Goal: Task Accomplishment & Management: Manage account settings

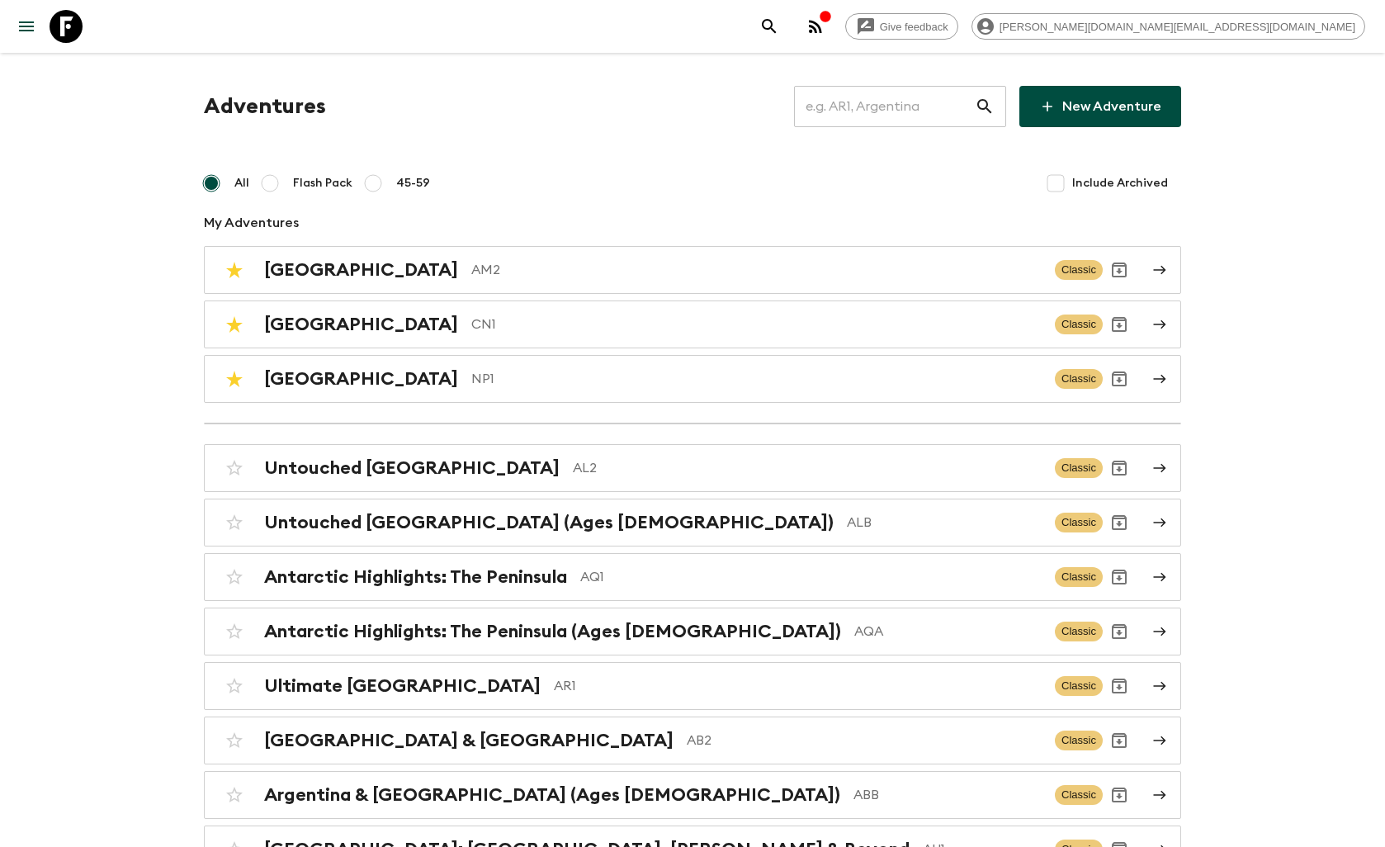
drag, startPoint x: 0, startPoint y: 0, endPoint x: 846, endPoint y: 102, distance: 852.3
click at [846, 102] on input "text" at bounding box center [884, 106] width 181 height 46
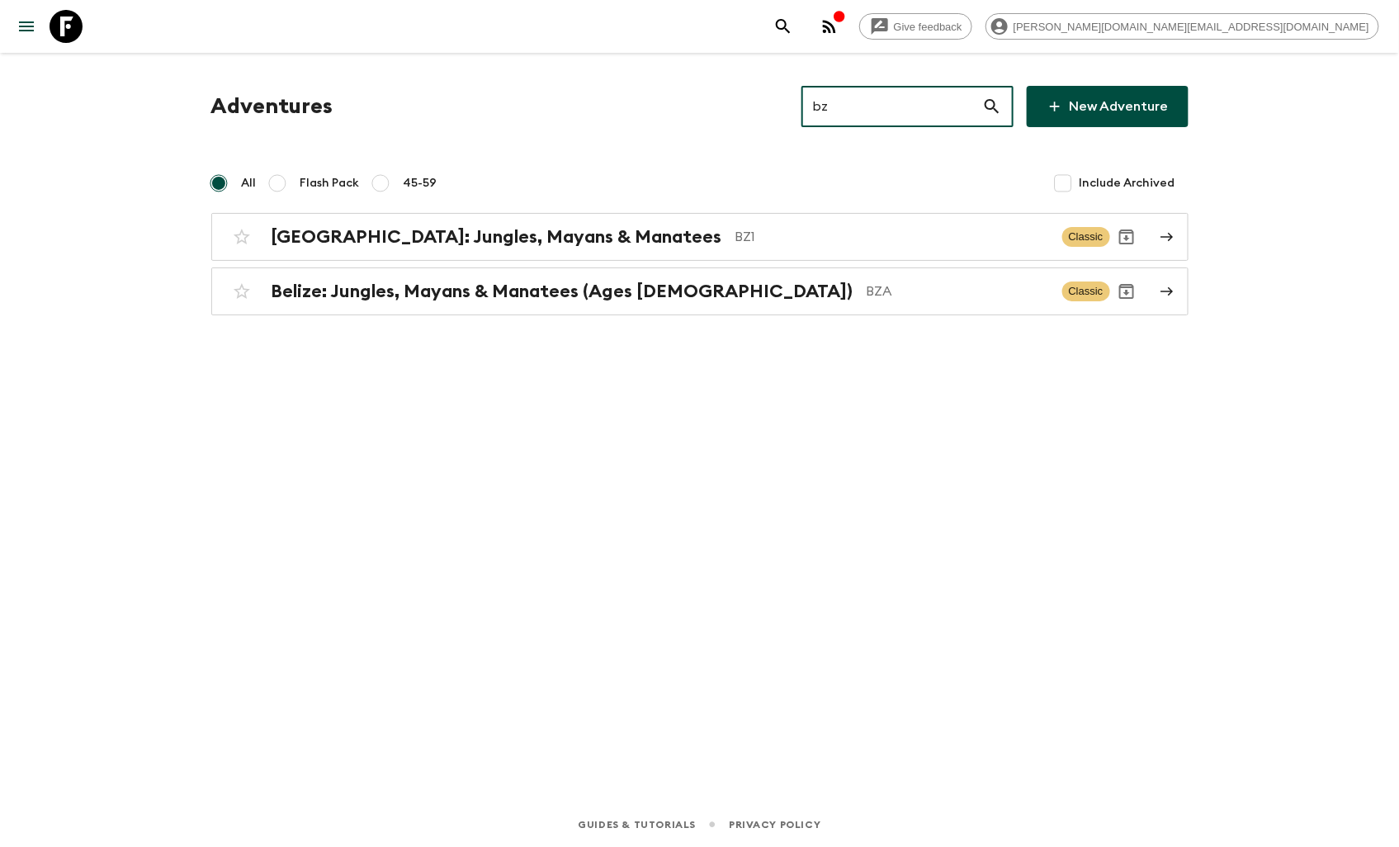
type input "bz"
drag, startPoint x: 68, startPoint y: 23, endPoint x: 91, endPoint y: 48, distance: 33.9
click at [68, 23] on icon at bounding box center [66, 26] width 33 height 33
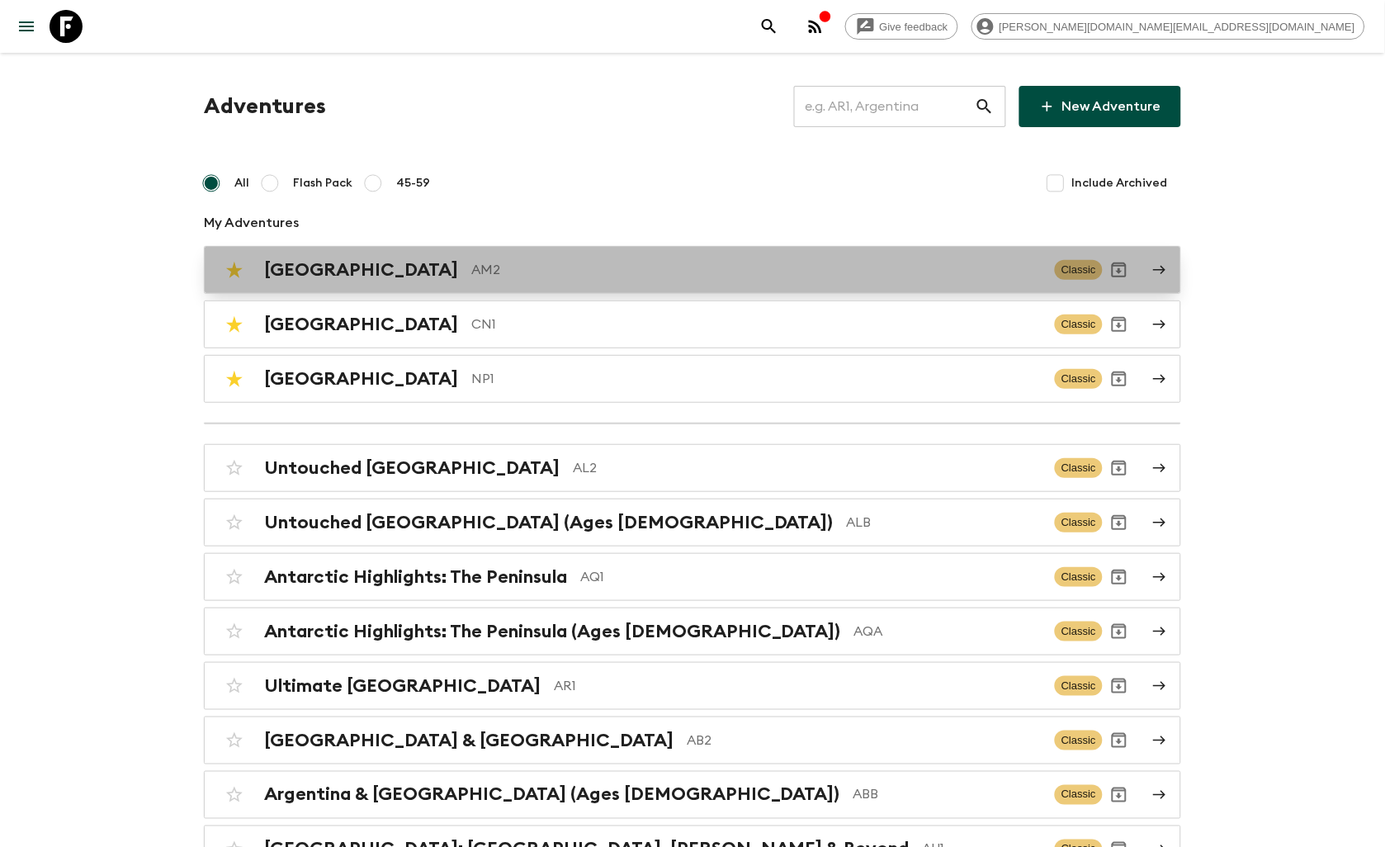
click at [471, 269] on p "AM2" at bounding box center [756, 270] width 570 height 20
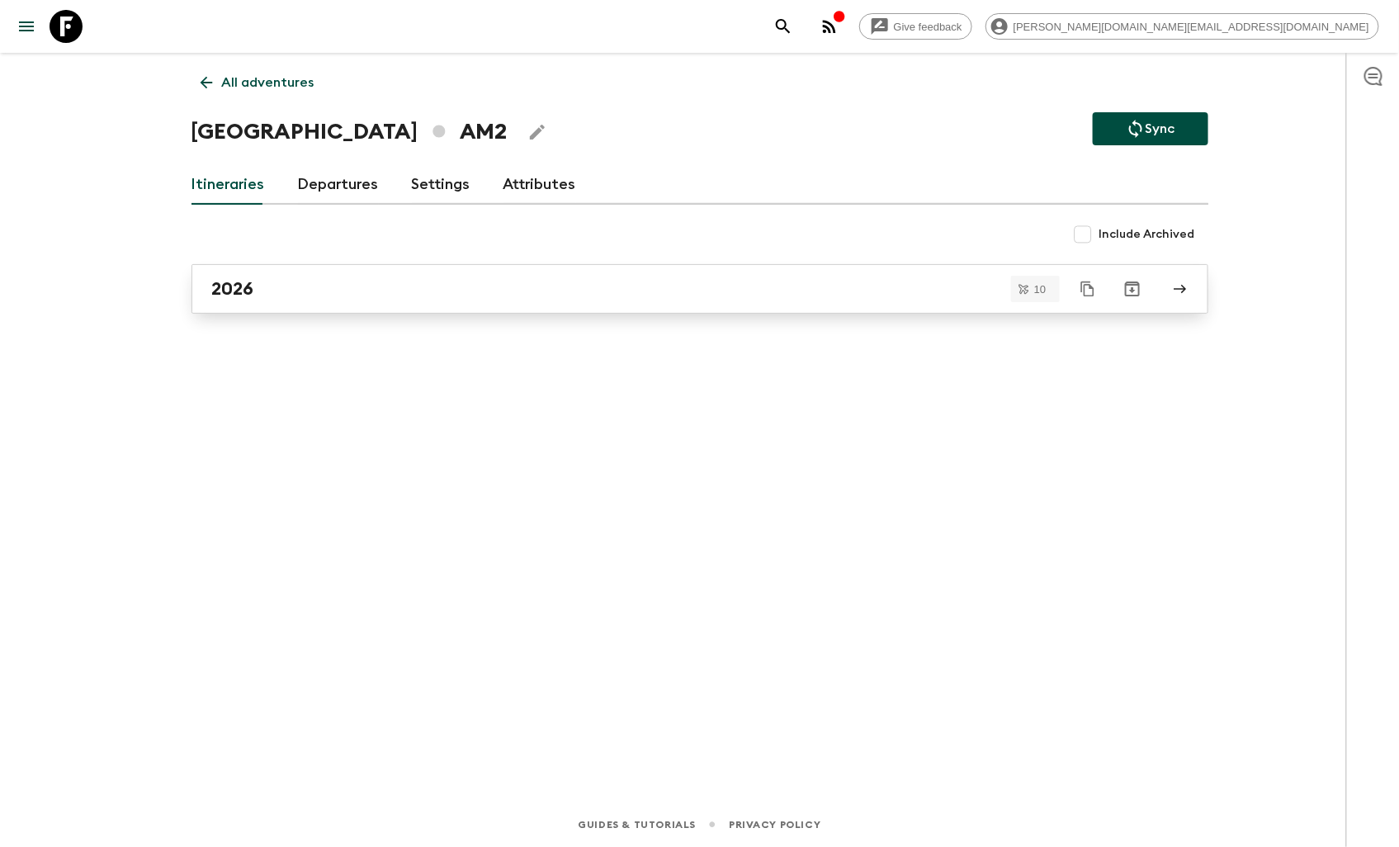
click at [327, 291] on div "2026" at bounding box center [684, 288] width 944 height 21
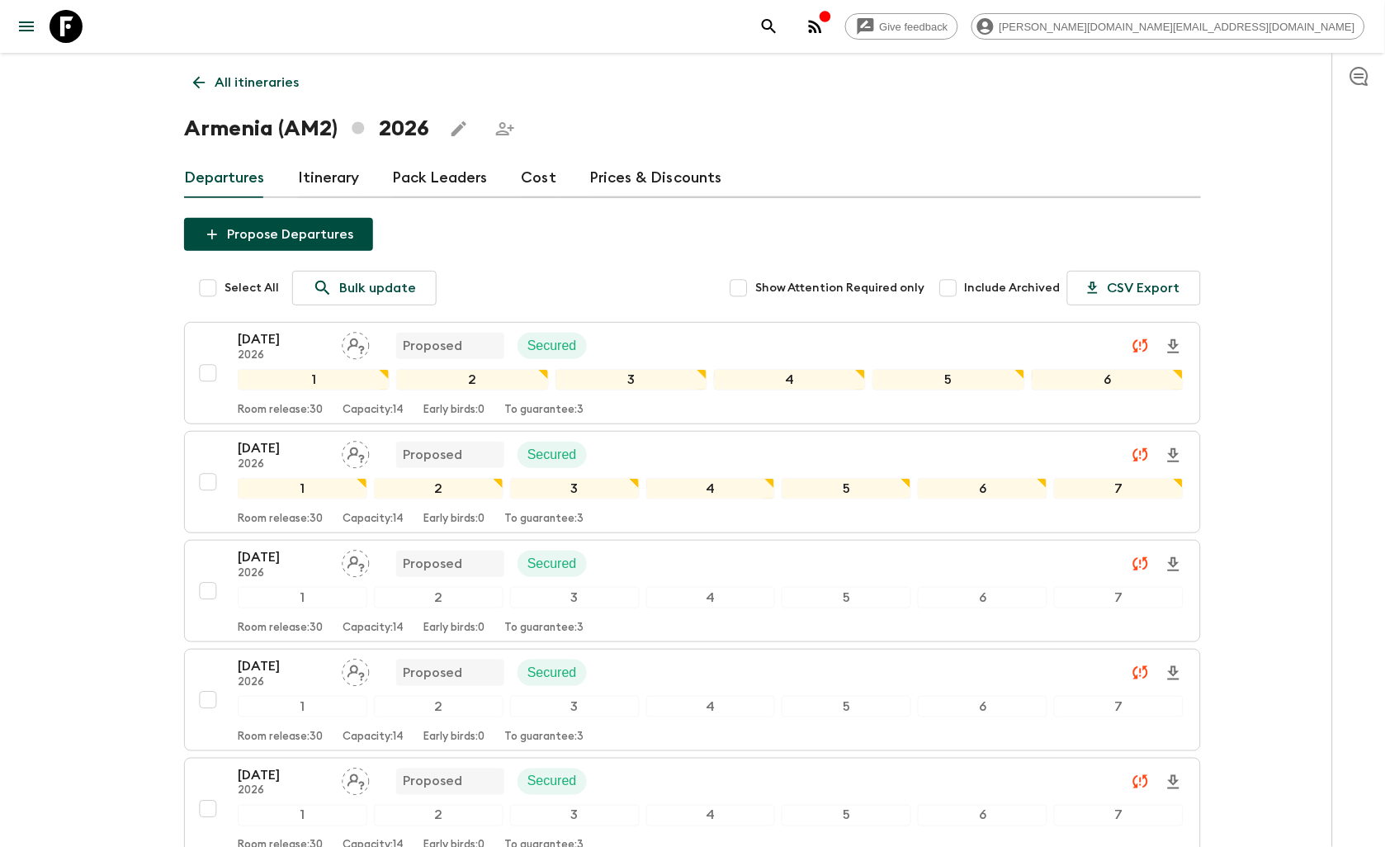
click at [523, 172] on link "Cost" at bounding box center [538, 179] width 35 height 40
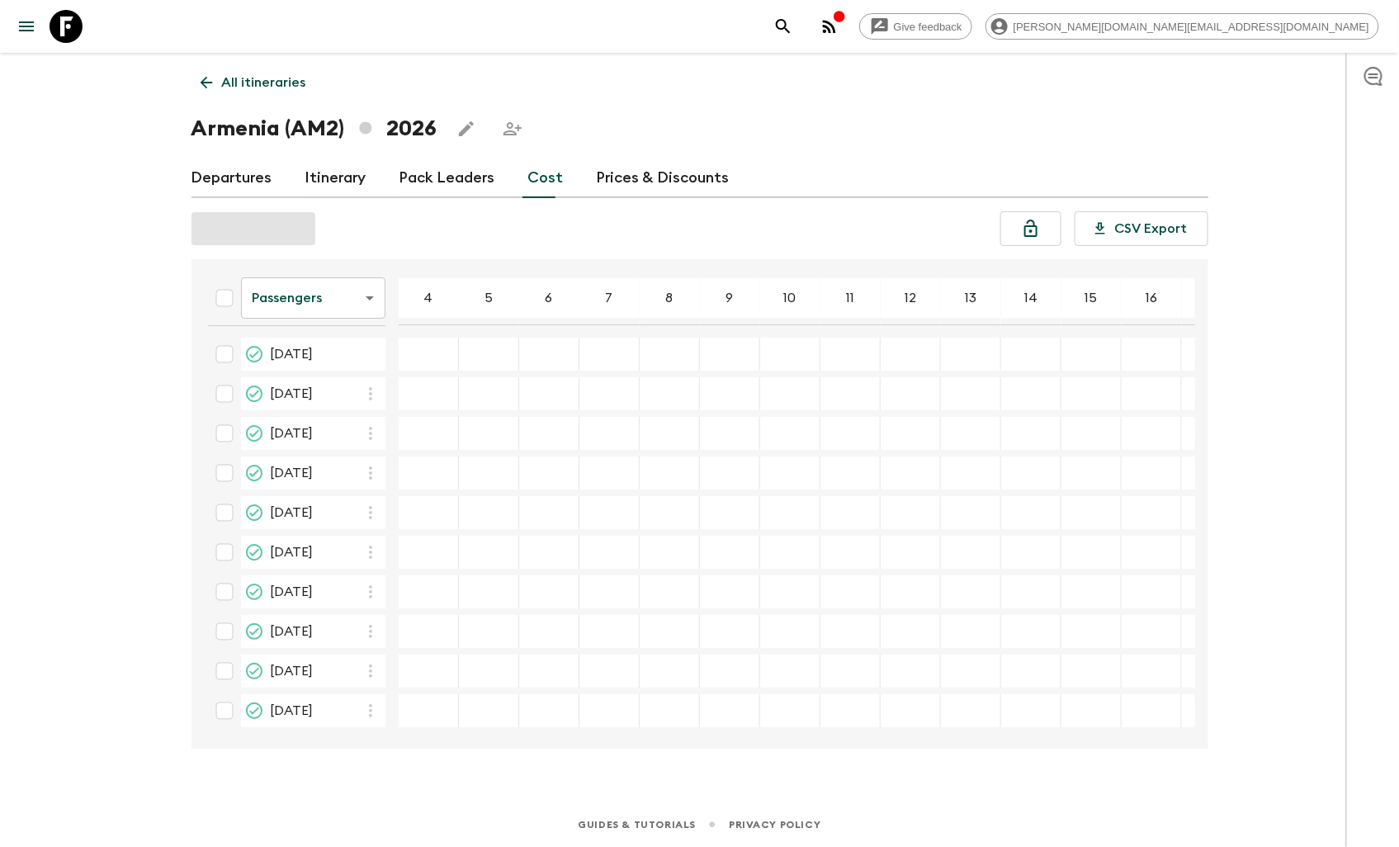
click at [73, 21] on icon at bounding box center [66, 26] width 33 height 33
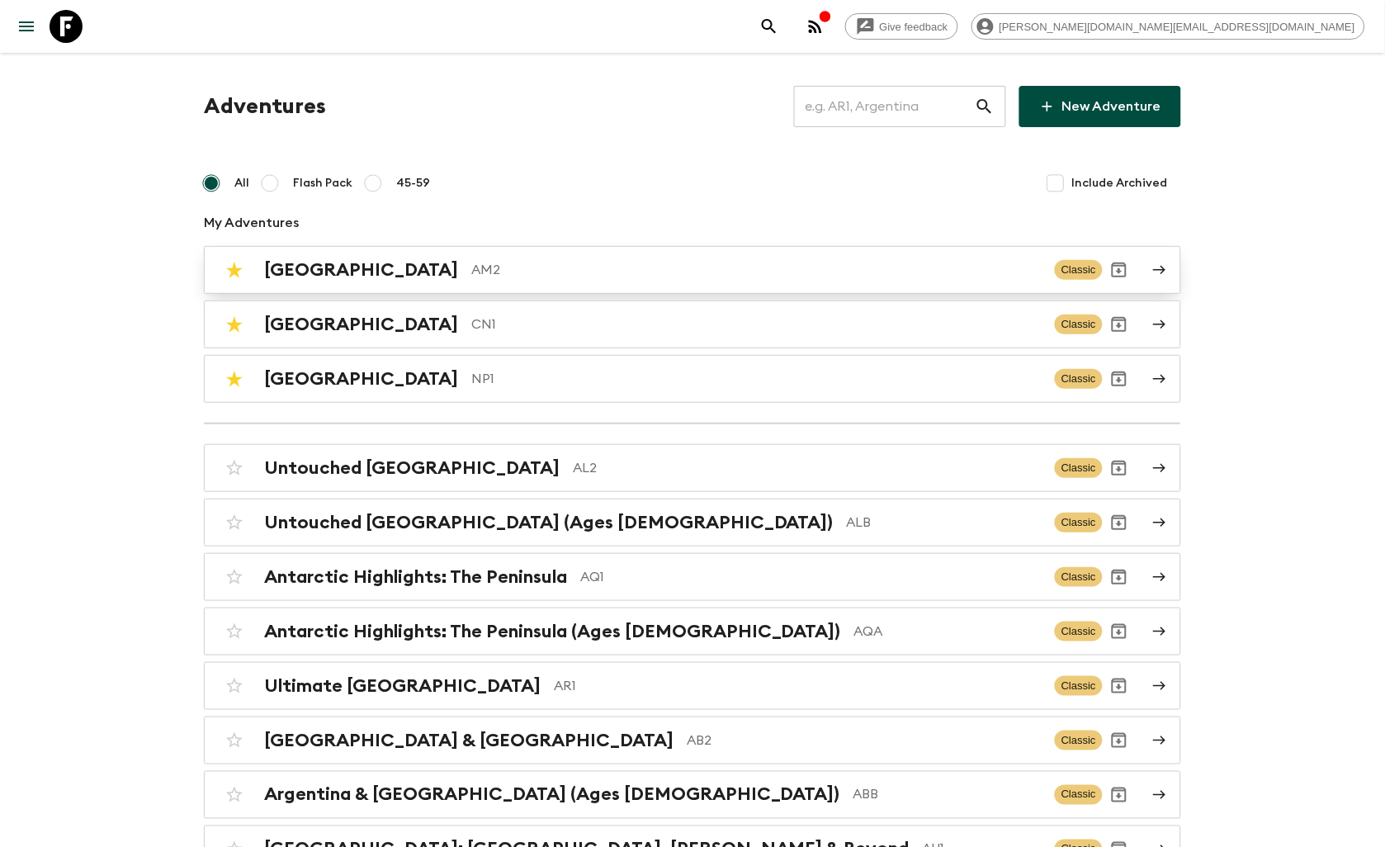
click at [471, 277] on p "AM2" at bounding box center [756, 270] width 570 height 20
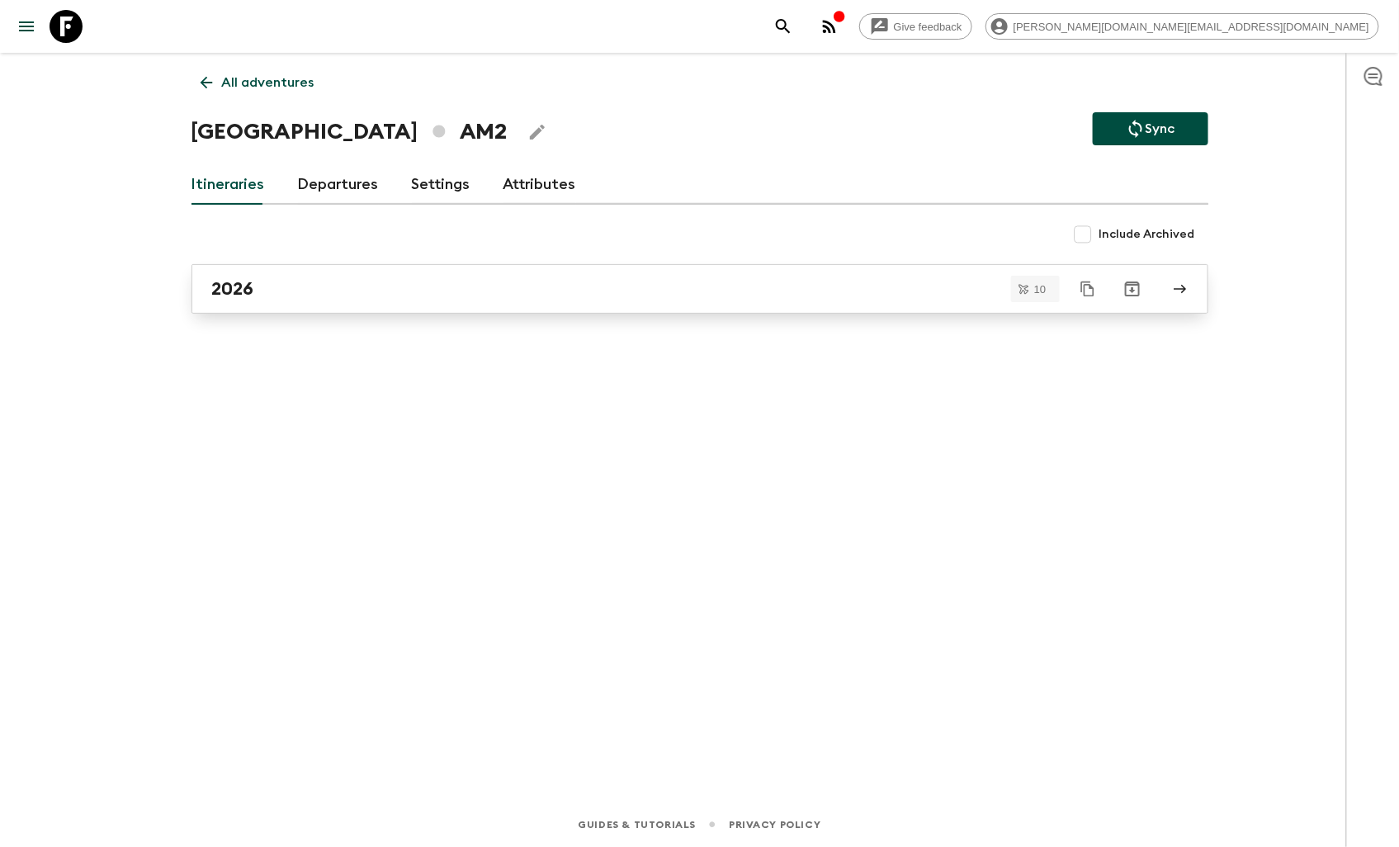
click at [358, 279] on div "2026" at bounding box center [684, 288] width 944 height 21
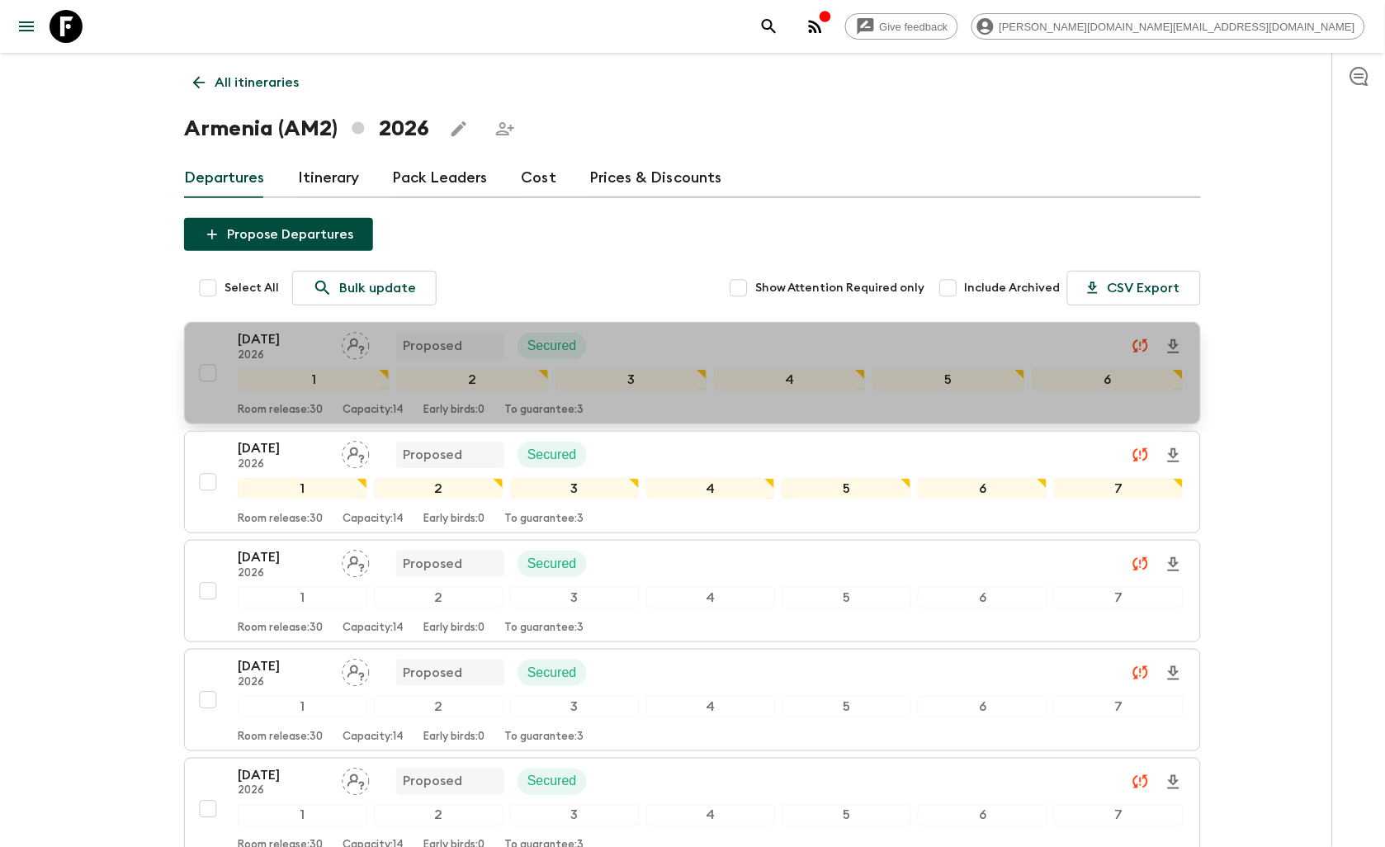
click at [695, 332] on div "[DATE] 2026 Proposed Secured" at bounding box center [711, 345] width 946 height 33
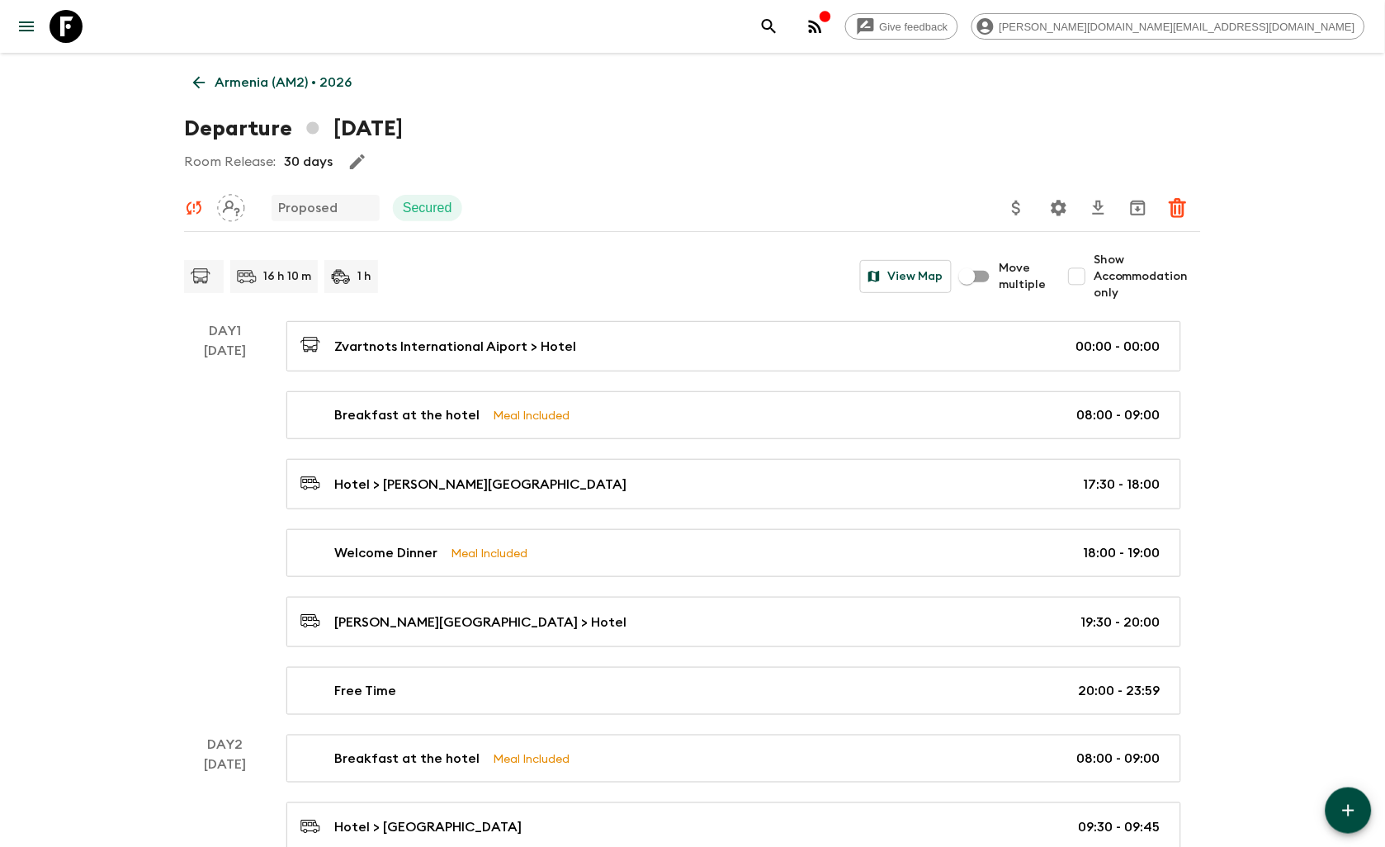
click at [78, 21] on icon at bounding box center [66, 26] width 33 height 33
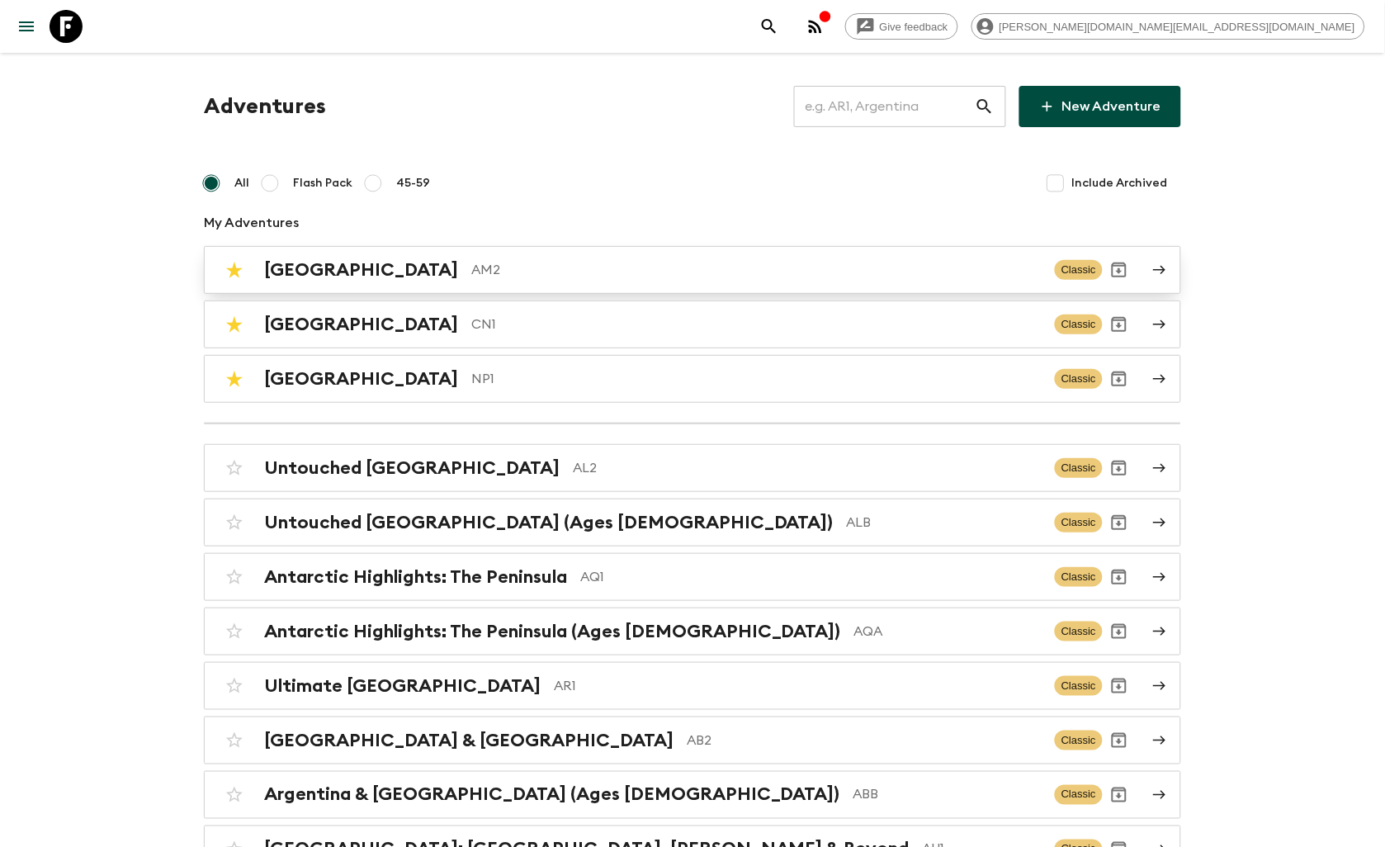
click at [524, 289] on link "Armenia AM2 Classic" at bounding box center [692, 270] width 977 height 48
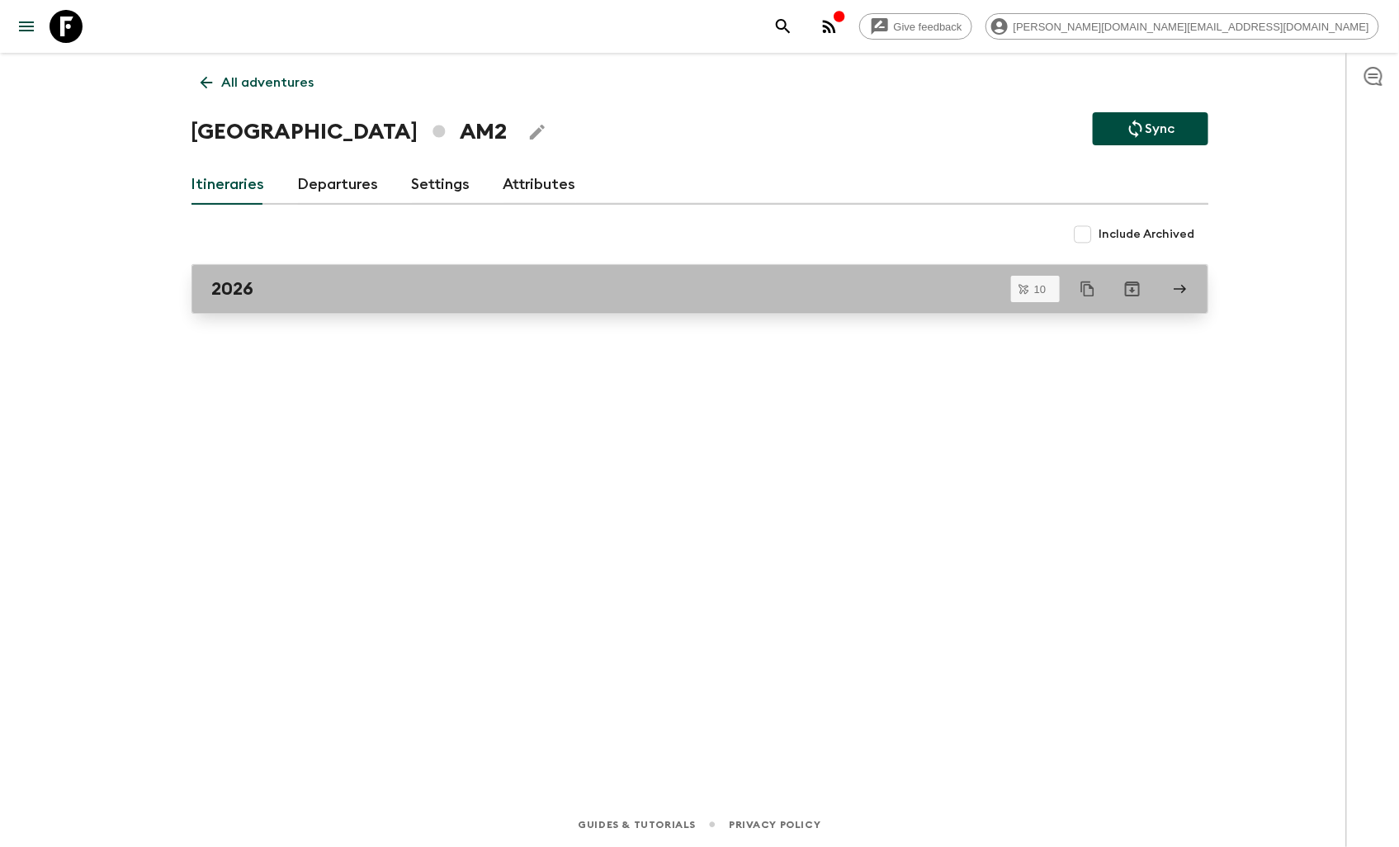
click at [485, 310] on link "2026" at bounding box center [700, 289] width 1017 height 50
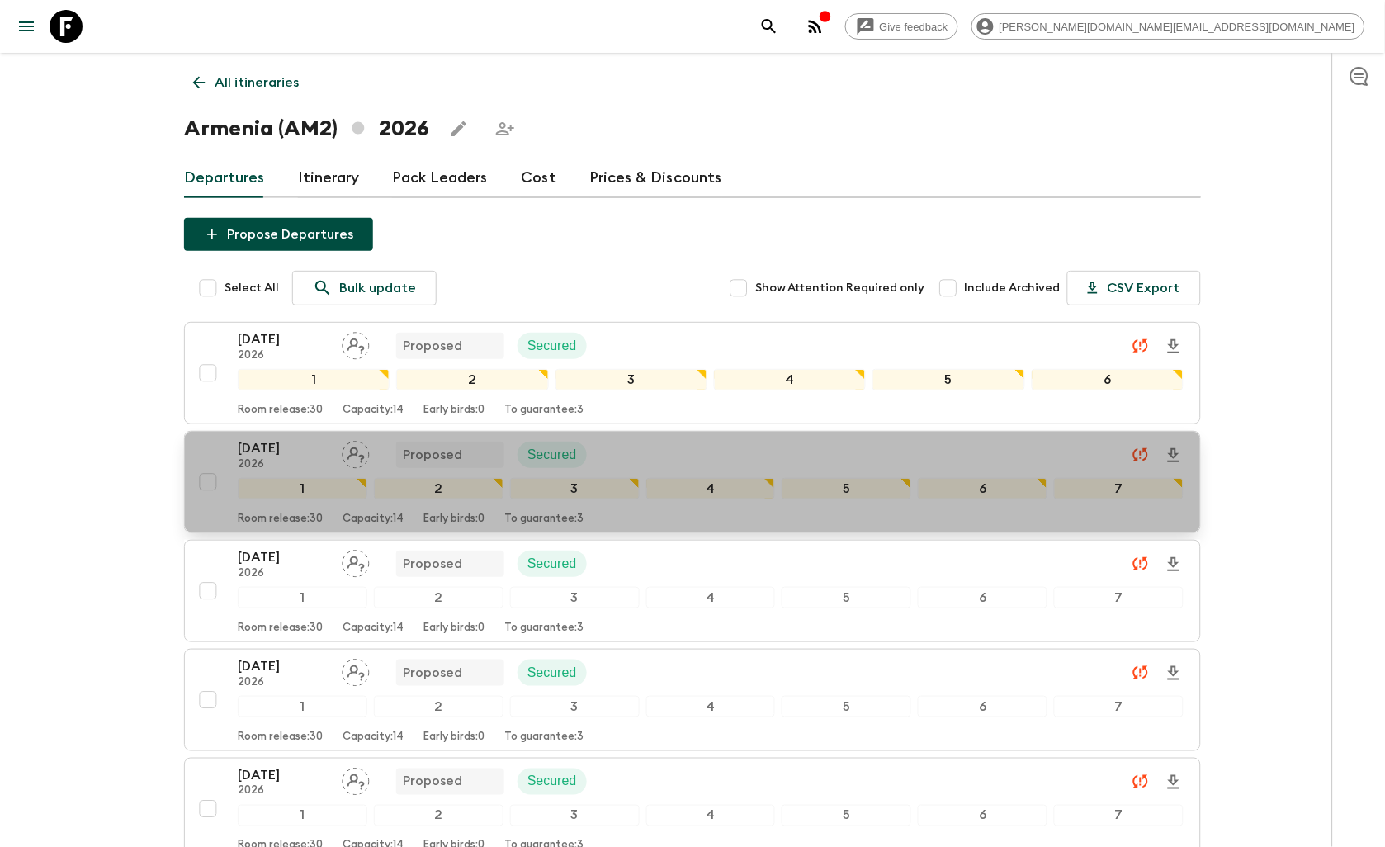
click at [683, 459] on div "[DATE] 2026 Proposed Secured" at bounding box center [711, 454] width 946 height 33
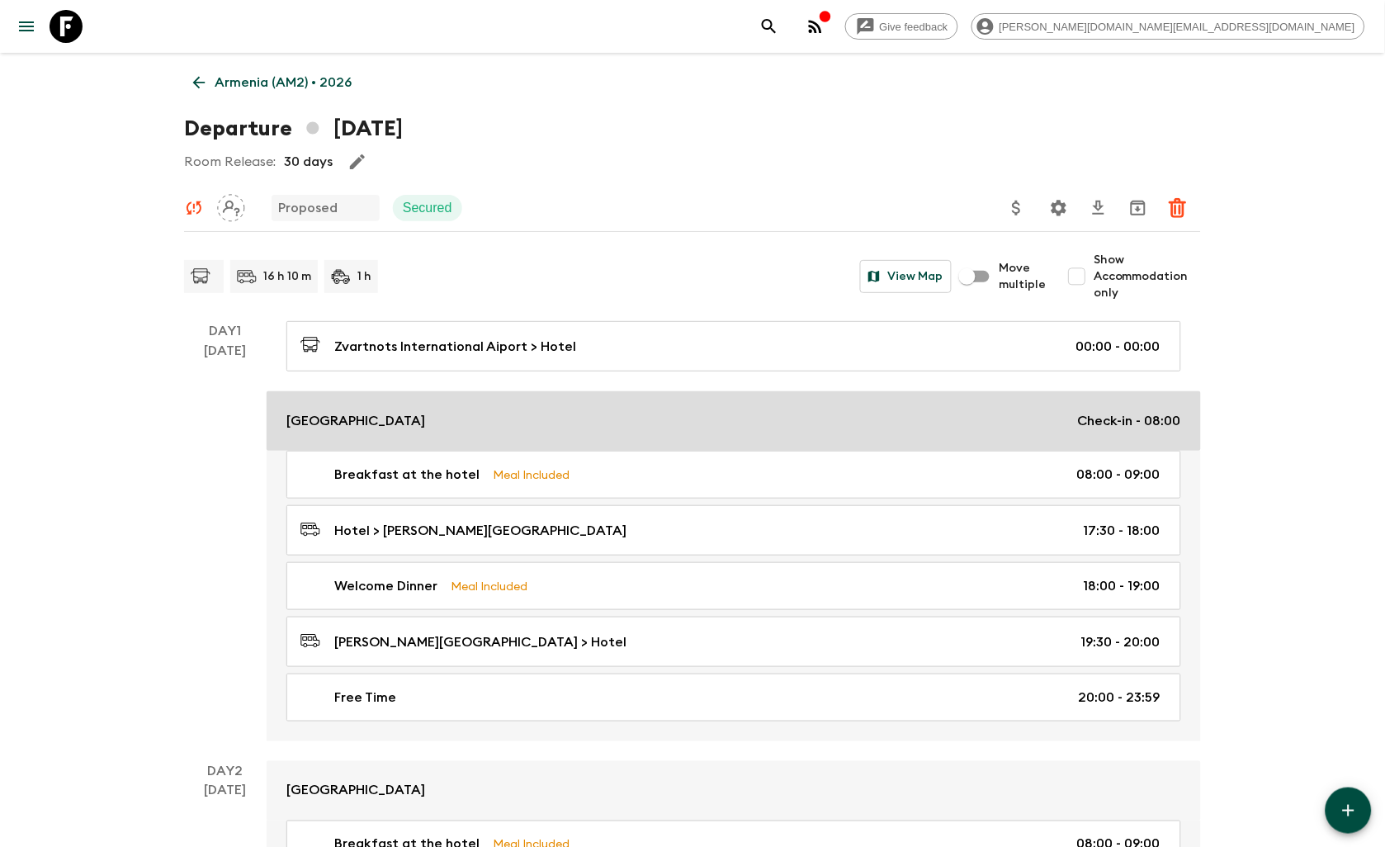
click at [521, 418] on div "[GEOGRAPHIC_DATA] Check-in - 08:00" at bounding box center [733, 421] width 895 height 20
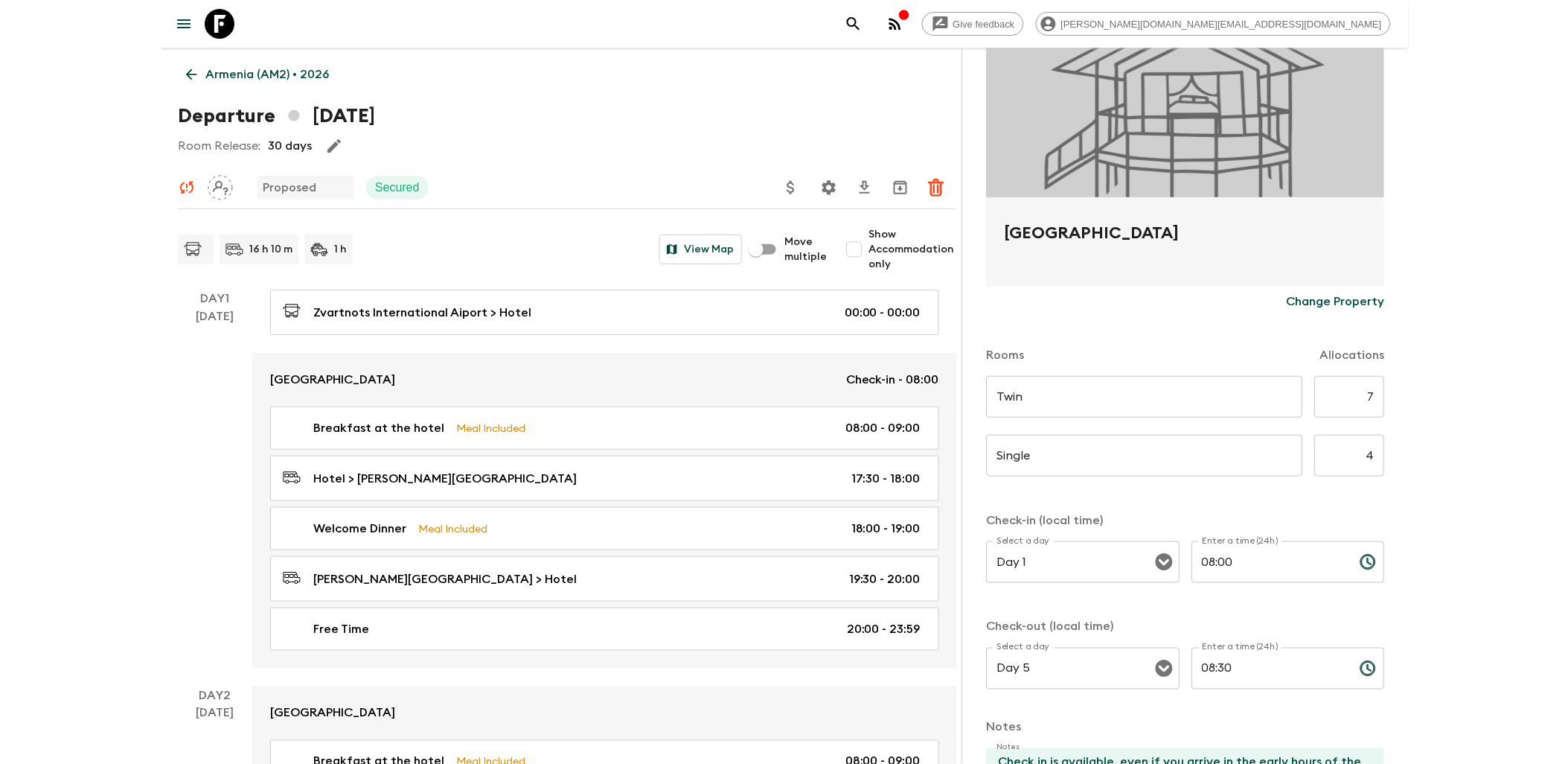
scroll to position [248, 0]
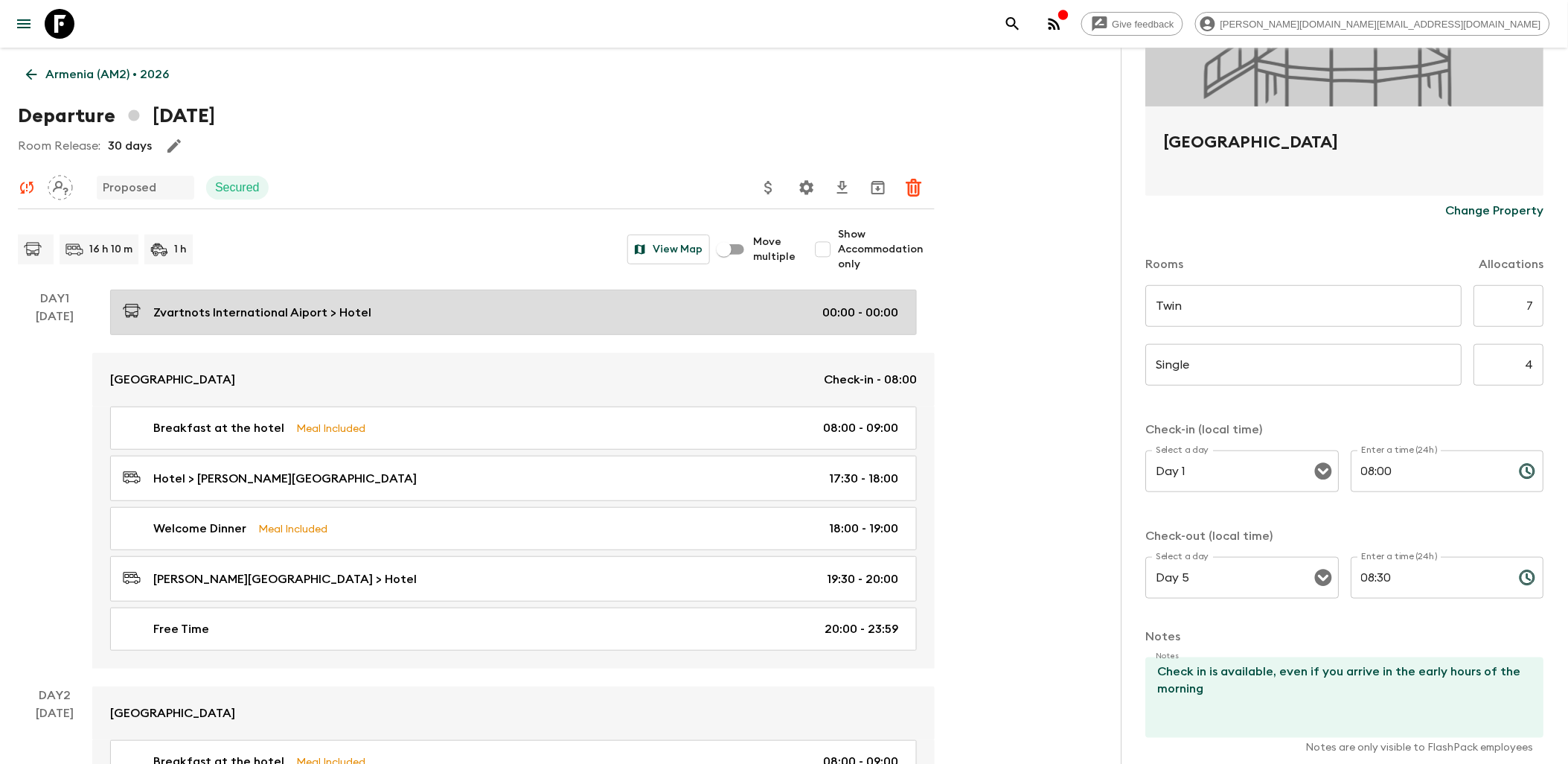
drag, startPoint x: 413, startPoint y: 313, endPoint x: 466, endPoint y: 313, distance: 53.0
click at [413, 313] on div "Zvartnots International Aiport > Hotel 00:00 - 00:00" at bounding box center [510, 312] width 775 height 20
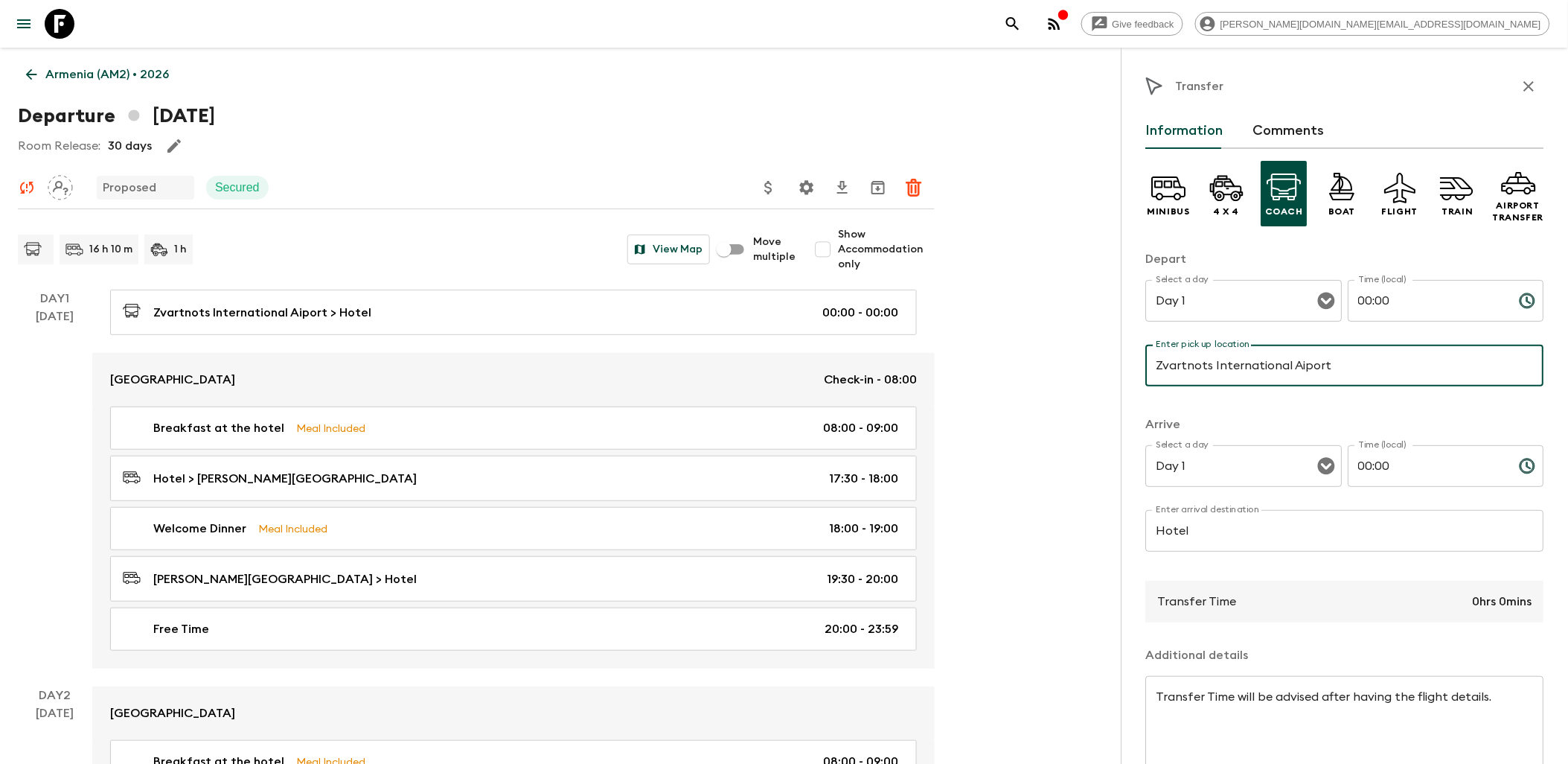
click at [1200, 131] on button "Information" at bounding box center [1185, 131] width 78 height 36
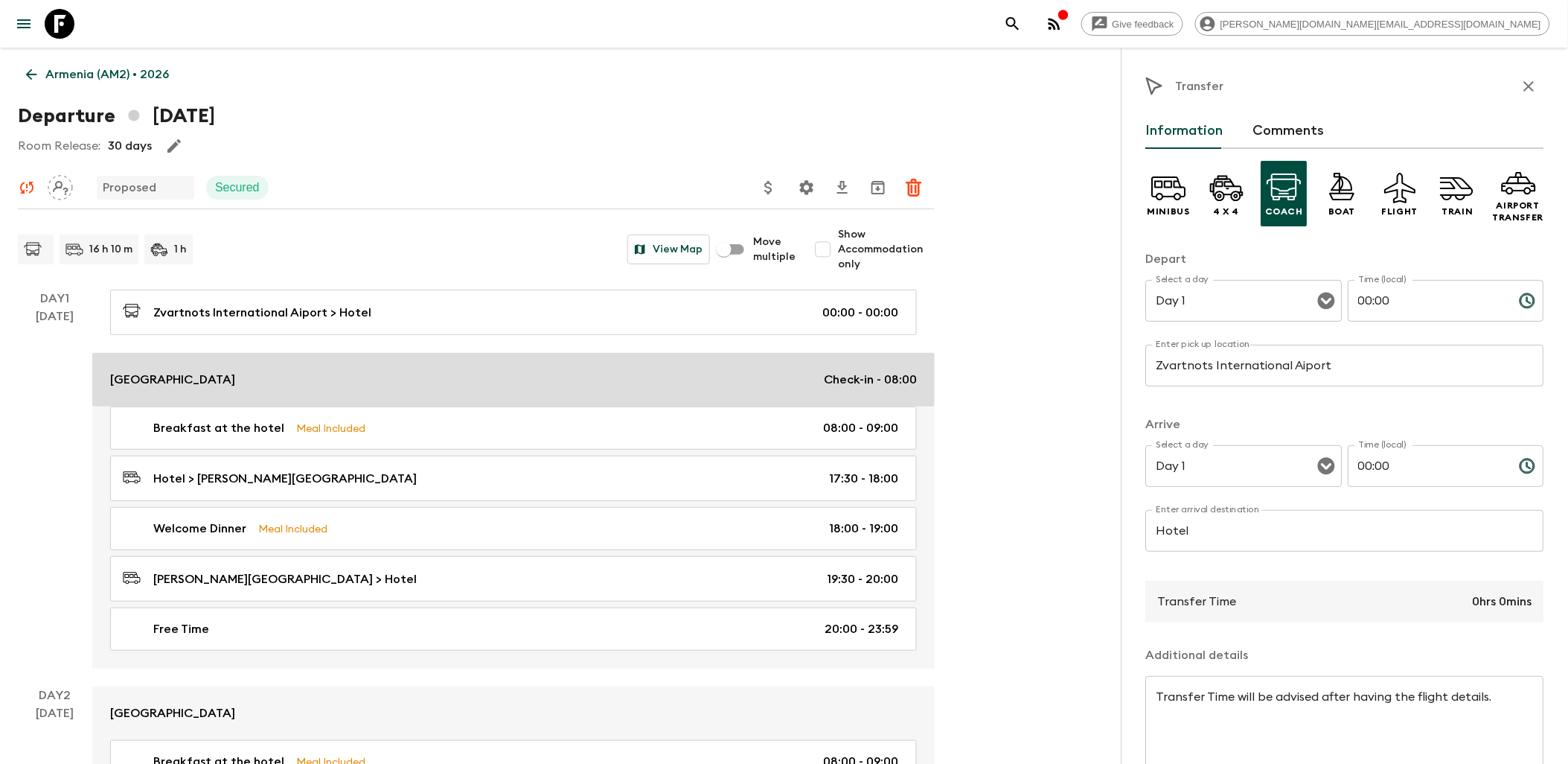
click at [523, 367] on link "[GEOGRAPHIC_DATA] Check-in - 08:00" at bounding box center [513, 379] width 843 height 53
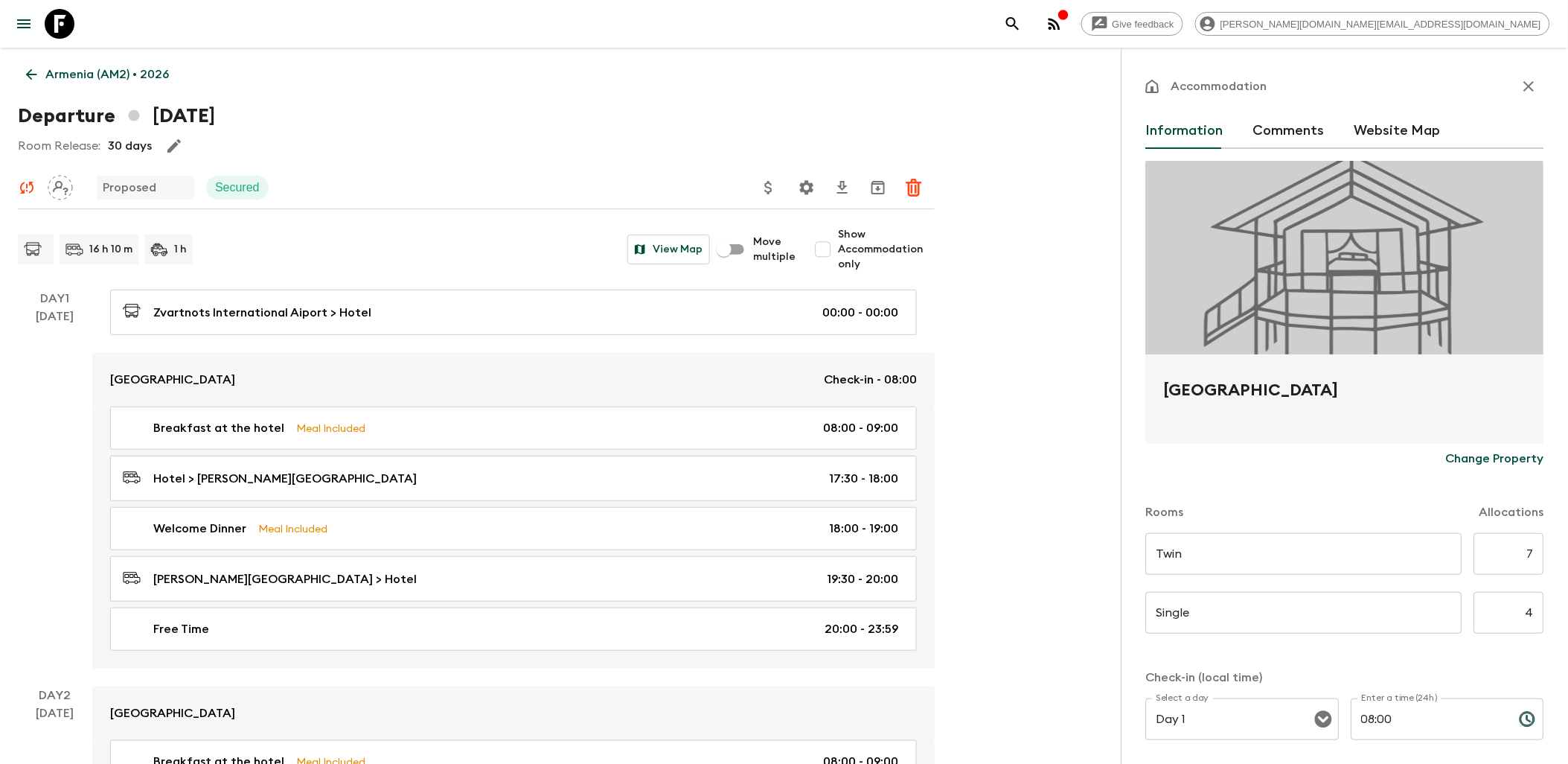
drag, startPoint x: 1160, startPoint y: 387, endPoint x: 1427, endPoint y: 383, distance: 267.0
click at [1248, 383] on div "[GEOGRAPHIC_DATA]" at bounding box center [1345, 399] width 399 height 89
copy h2 "[GEOGRAPHIC_DATA]"
click at [1248, 91] on icon "button" at bounding box center [1530, 87] width 11 height 11
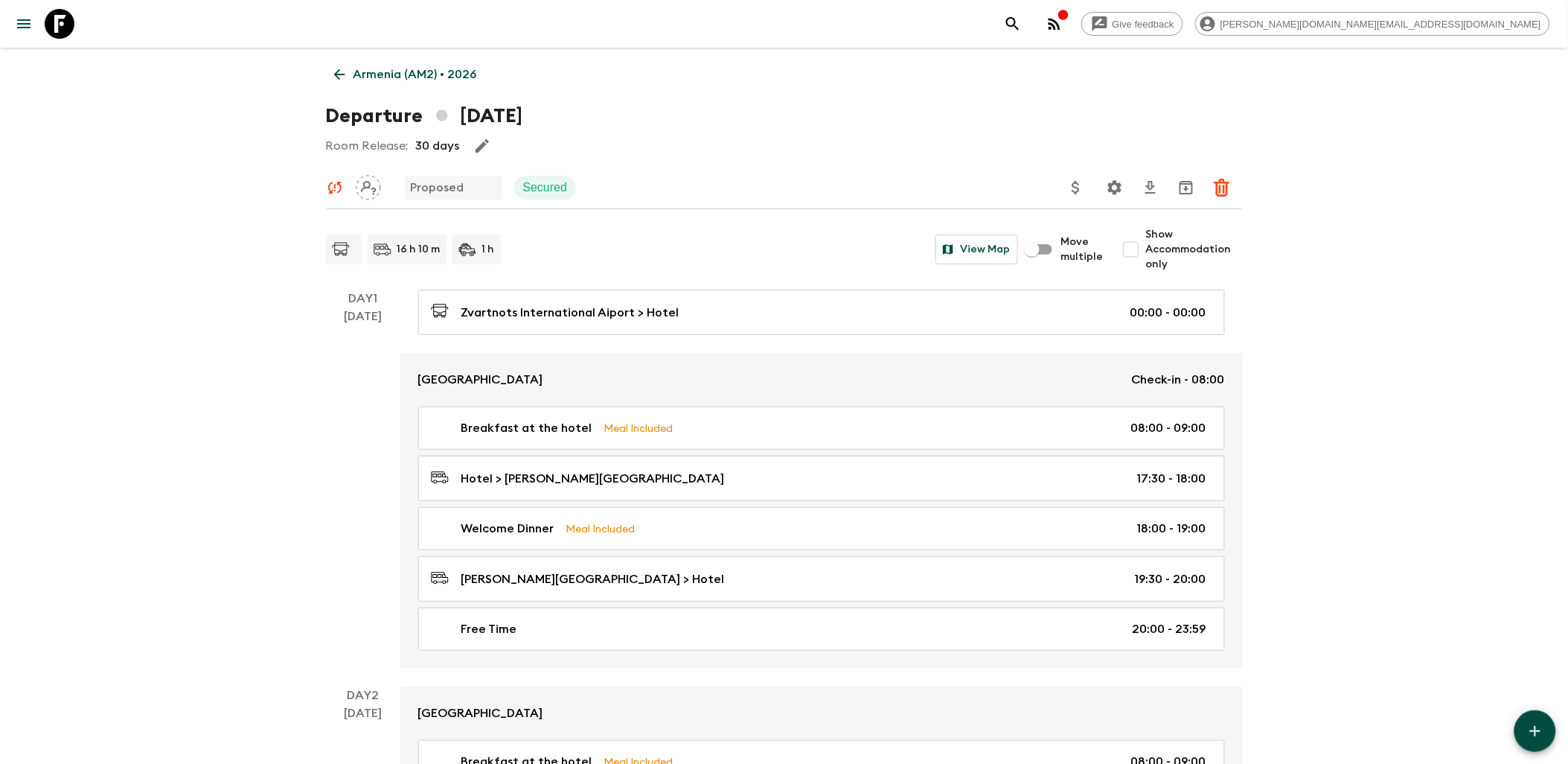
click at [1248, 726] on icon "button" at bounding box center [1536, 732] width 18 height 18
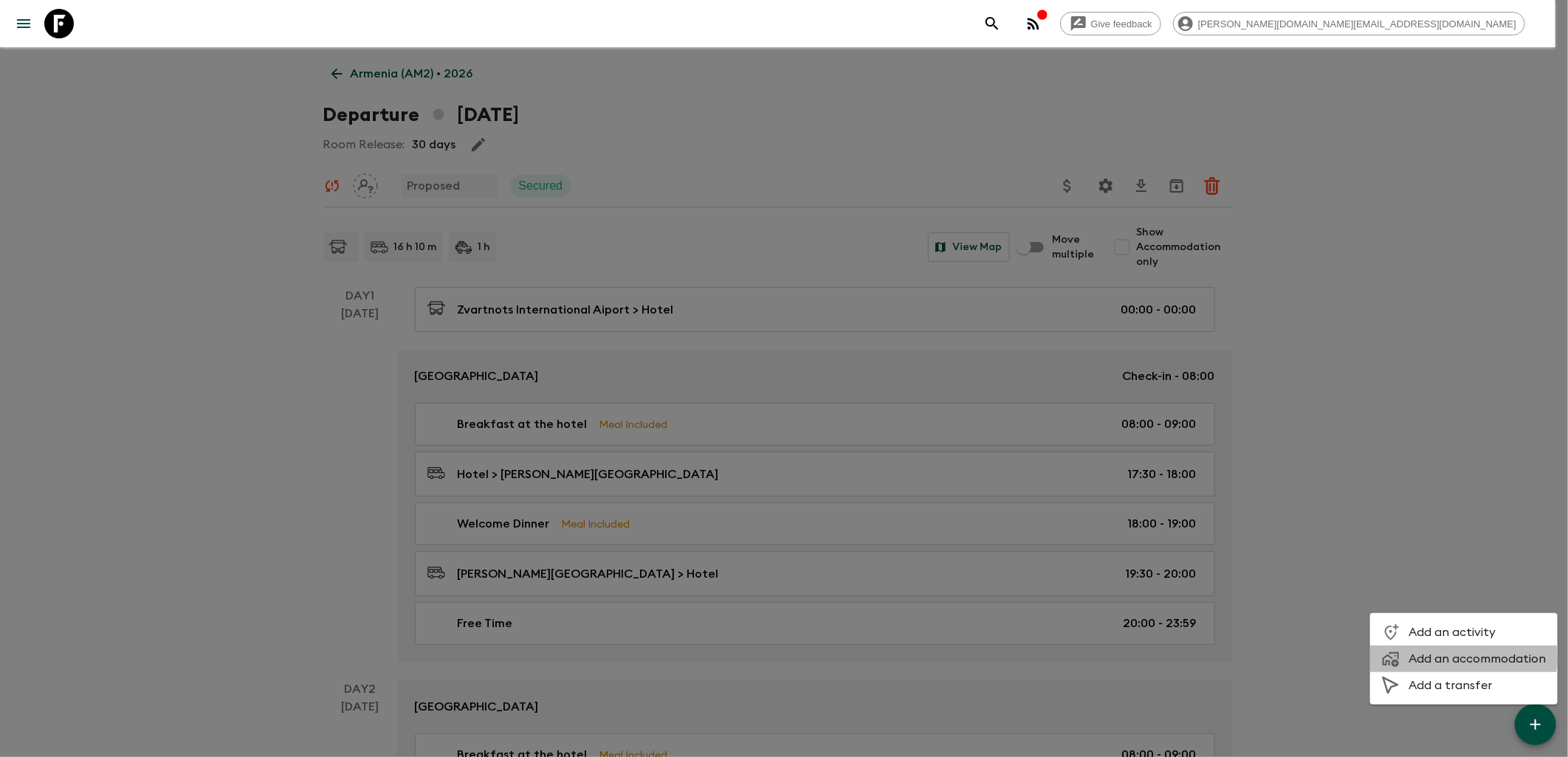
click at [1237, 658] on span "Add an accommodation" at bounding box center [1477, 659] width 138 height 15
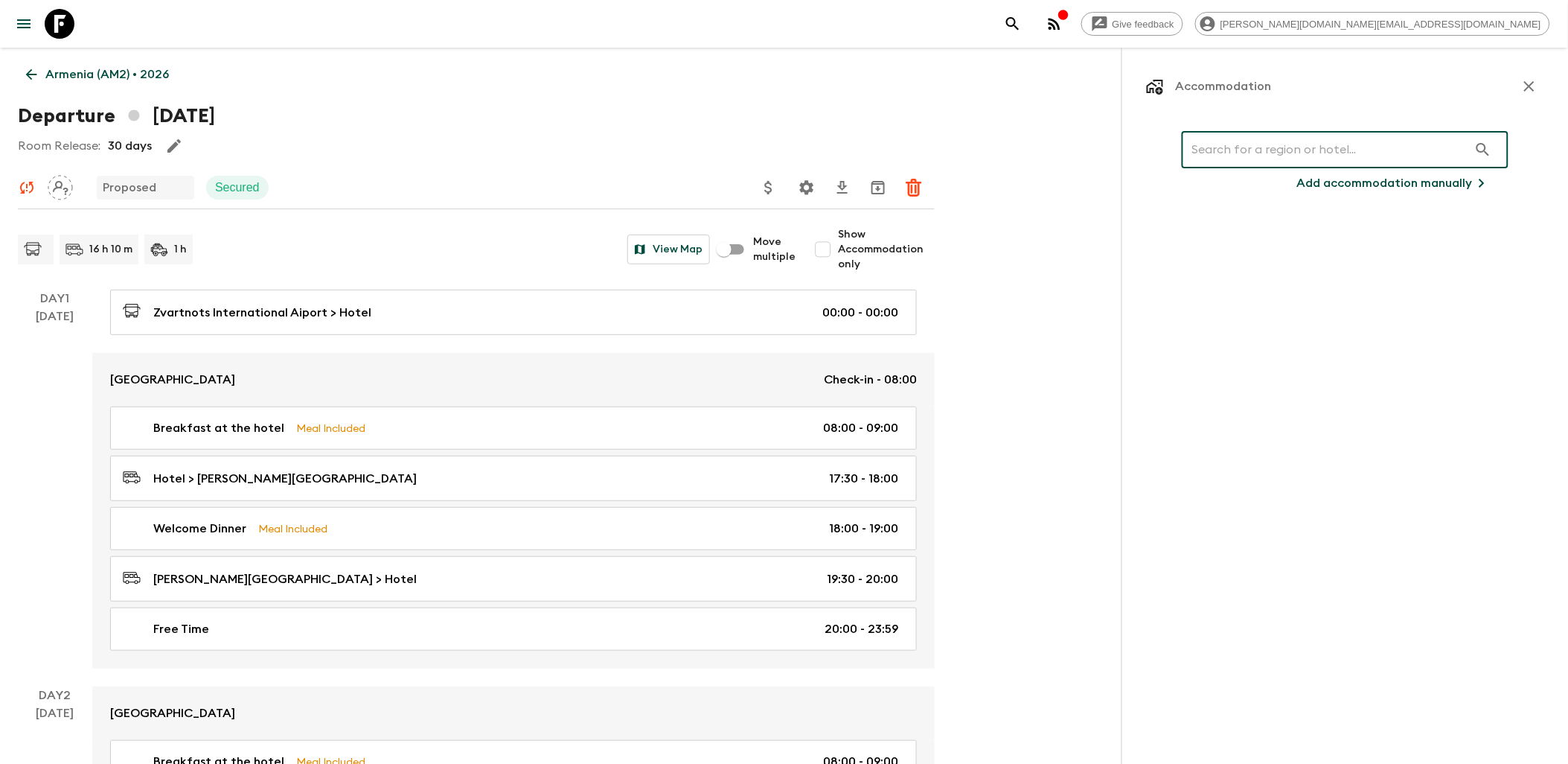
click at [1248, 152] on input "text" at bounding box center [1325, 150] width 287 height 41
paste input "[GEOGRAPHIC_DATA]"
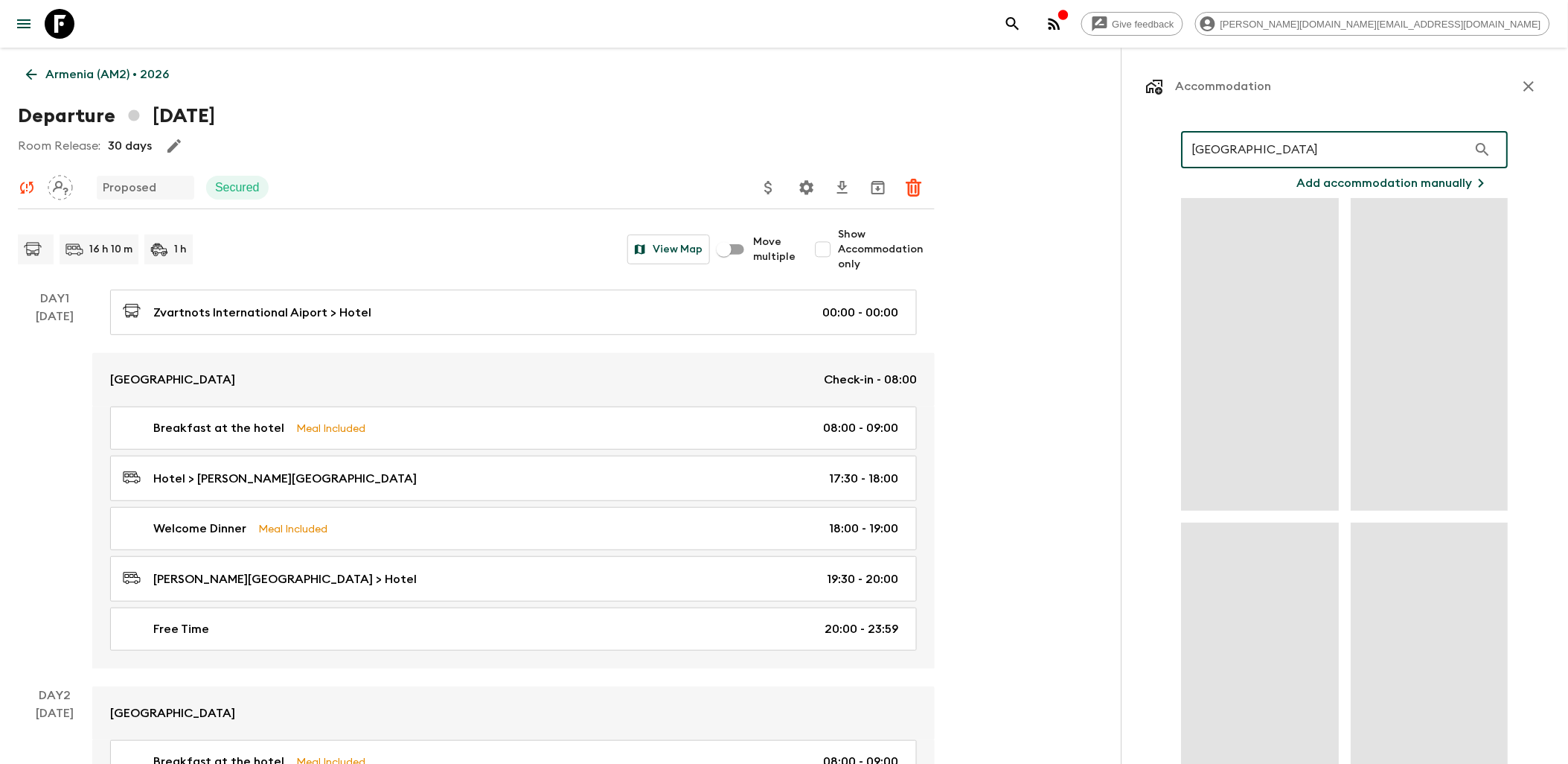
drag, startPoint x: 1402, startPoint y: 143, endPoint x: 1252, endPoint y: 152, distance: 150.3
click at [1248, 152] on input "[GEOGRAPHIC_DATA]" at bounding box center [1325, 150] width 287 height 41
type input "Tufenkian"
click at [1137, 222] on div "Accommodation Tufenkian ​ Add accommodation manually" at bounding box center [1344, 429] width 446 height 764
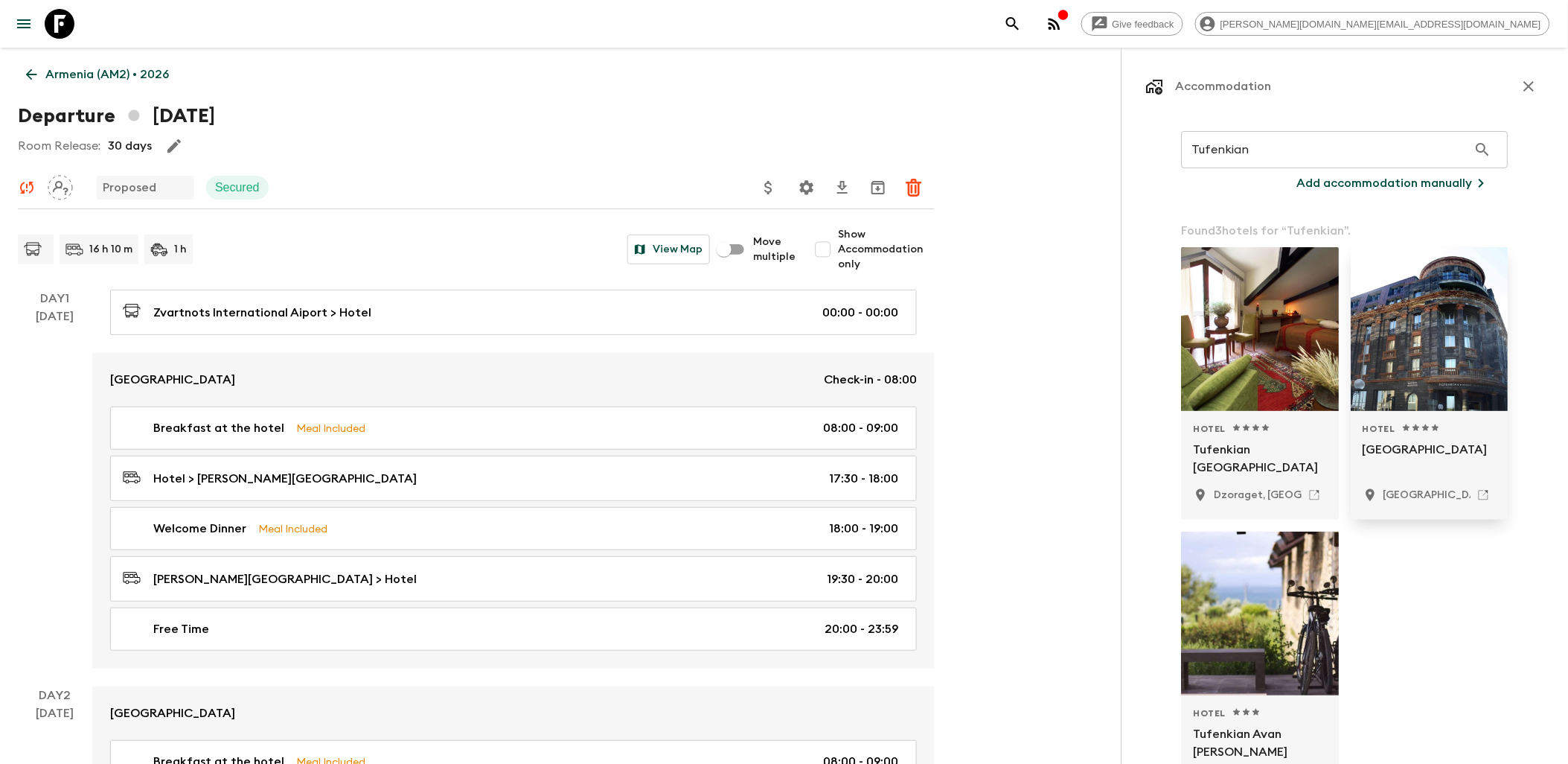
click at [1248, 466] on p "[GEOGRAPHIC_DATA]" at bounding box center [1430, 459] width 134 height 36
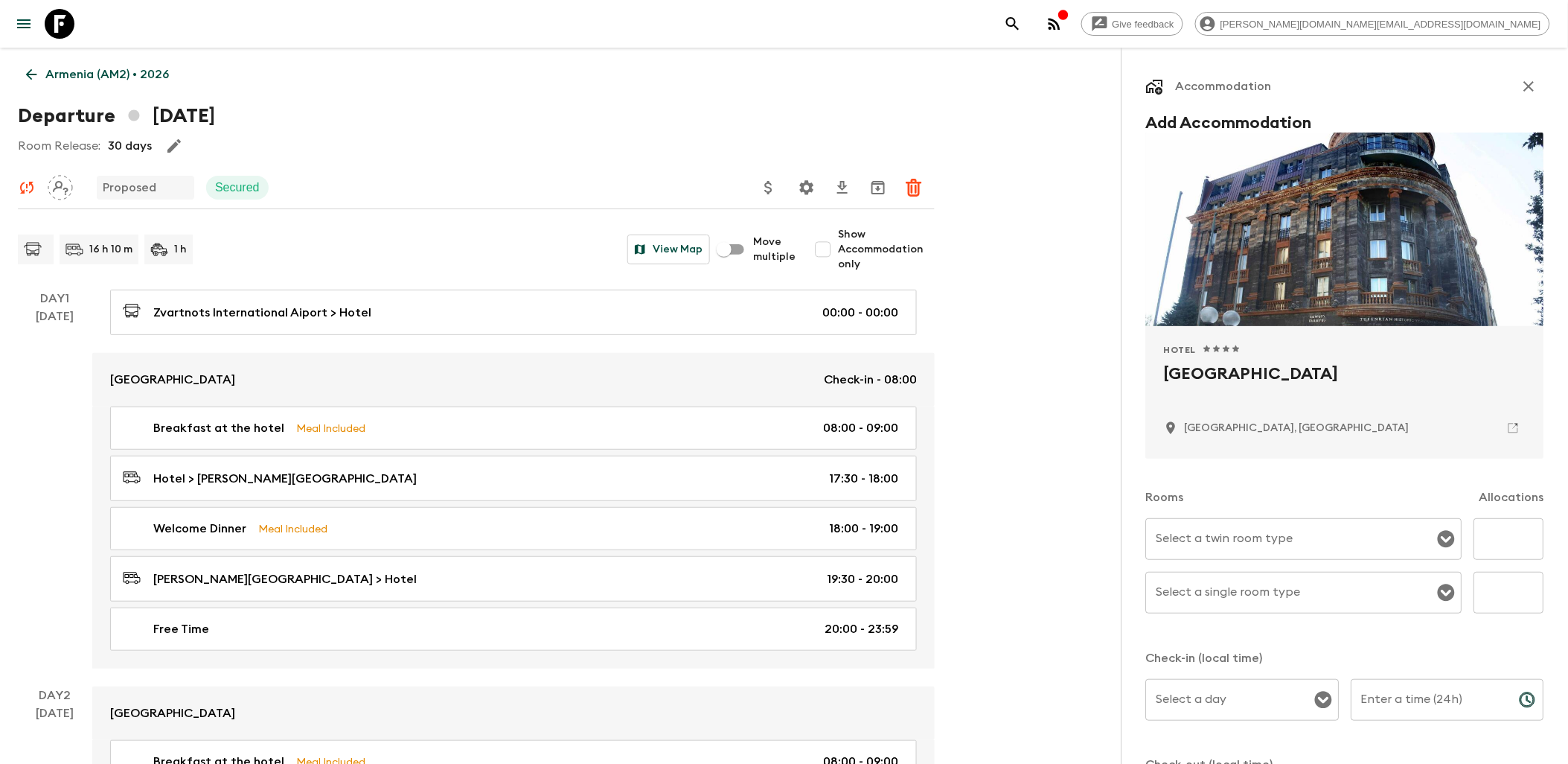
scroll to position [83, 0]
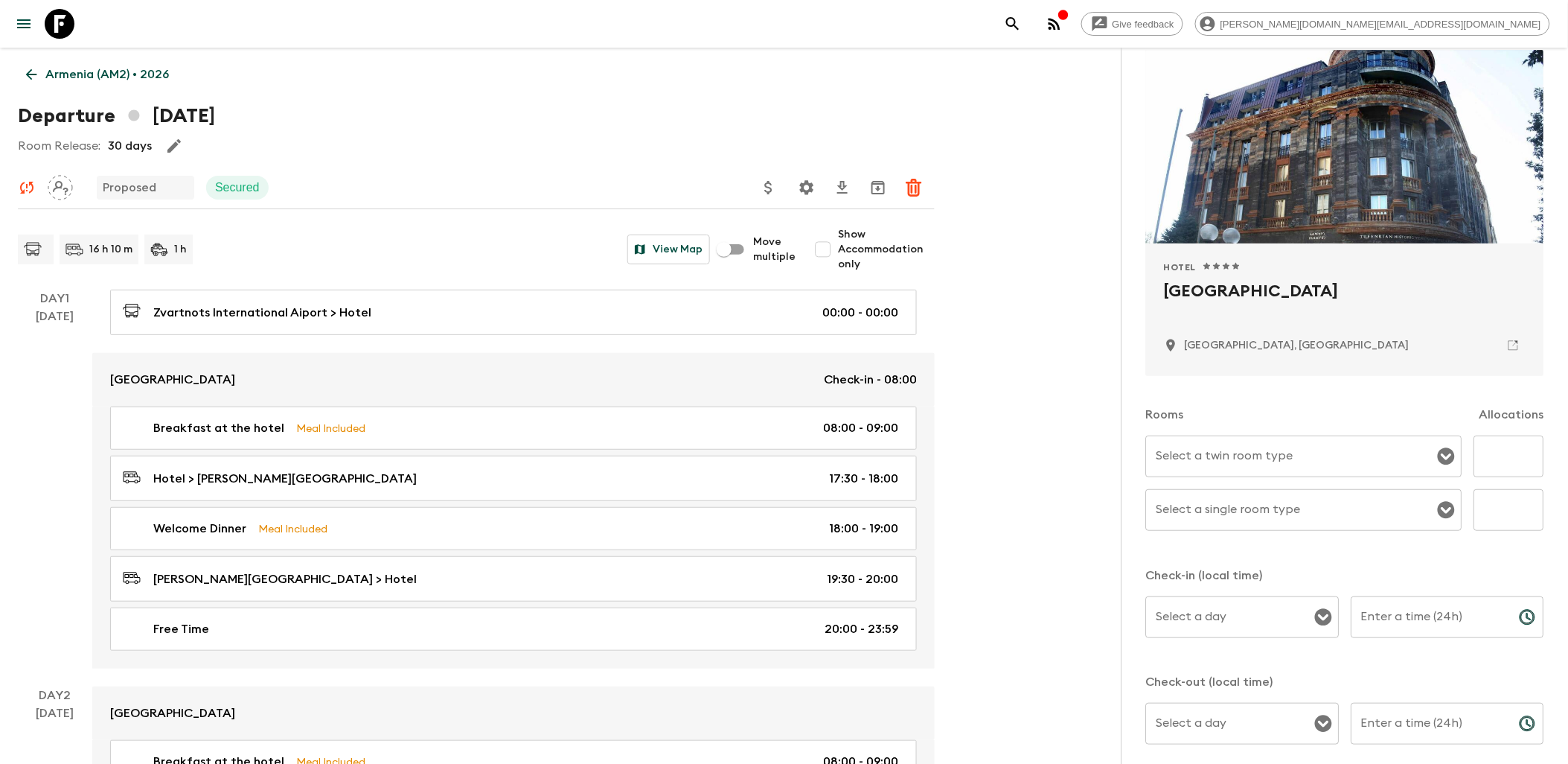
click at [1248, 455] on button "Open" at bounding box center [1446, 456] width 21 height 21
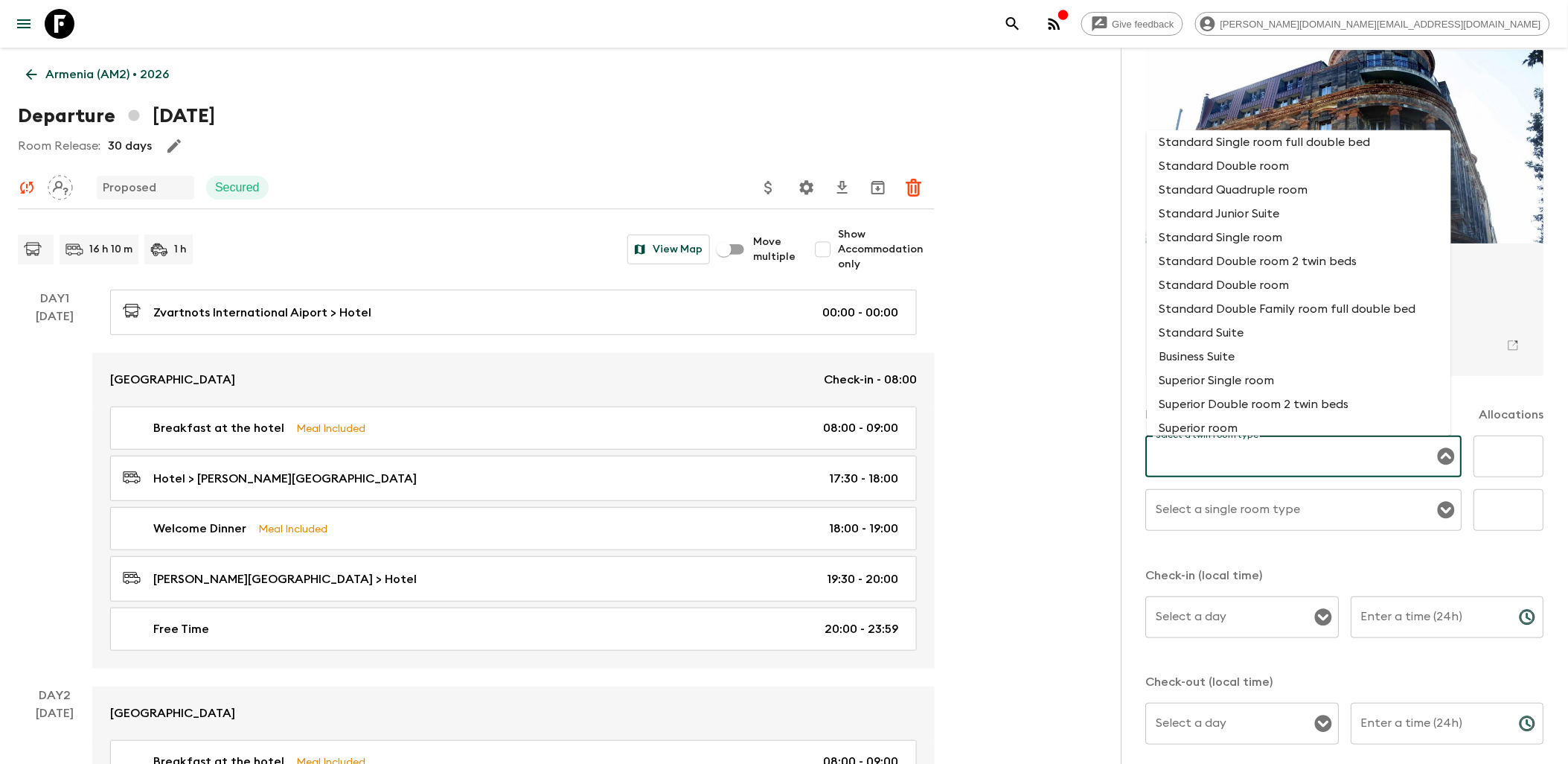
scroll to position [578, 0]
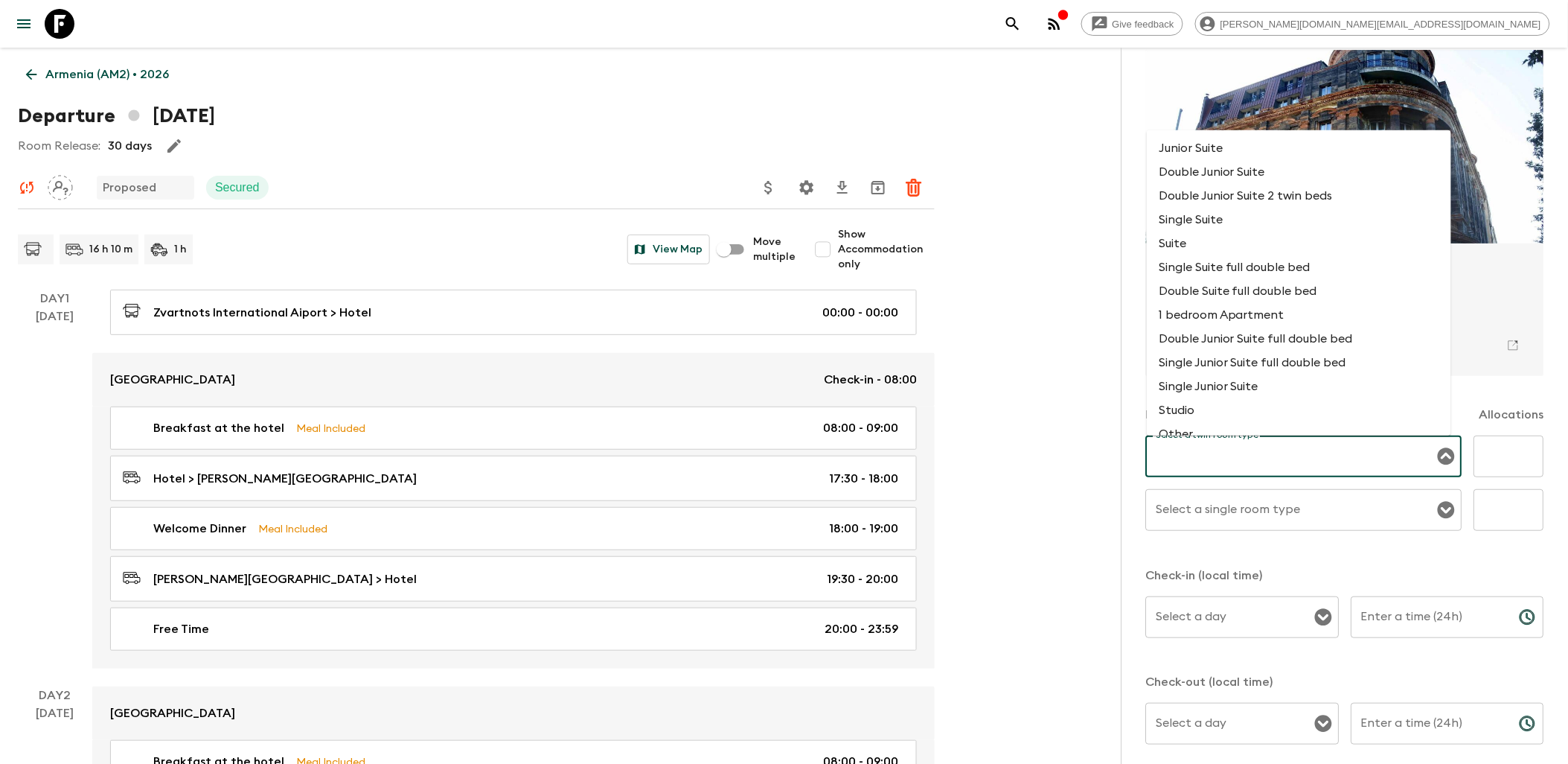
click at [1209, 448] on div "Select a twin room type Select a twin room type" at bounding box center [1304, 456] width 316 height 41
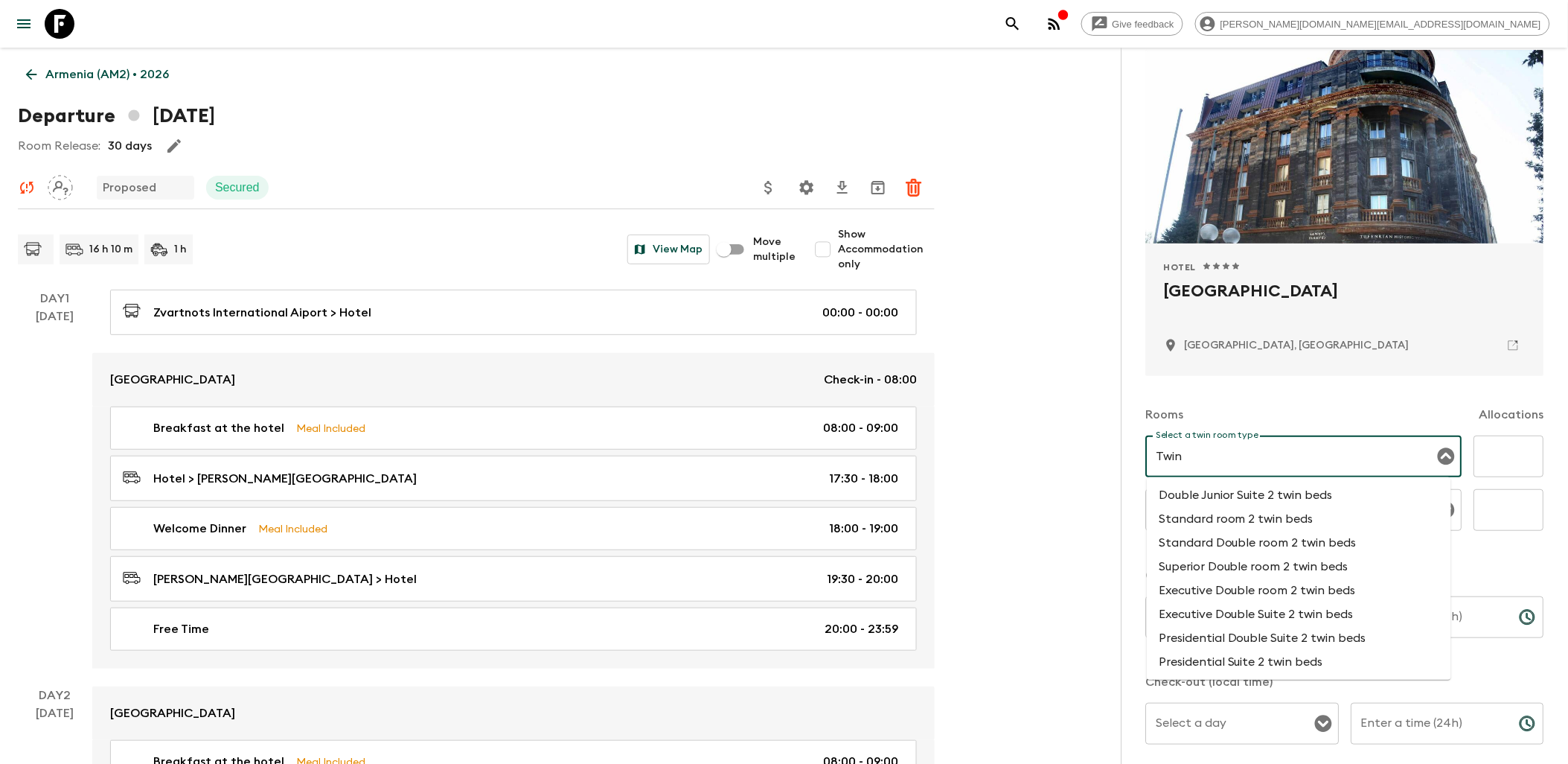
click at [1248, 519] on li "Standard room 2 twin beds" at bounding box center [1299, 519] width 305 height 23
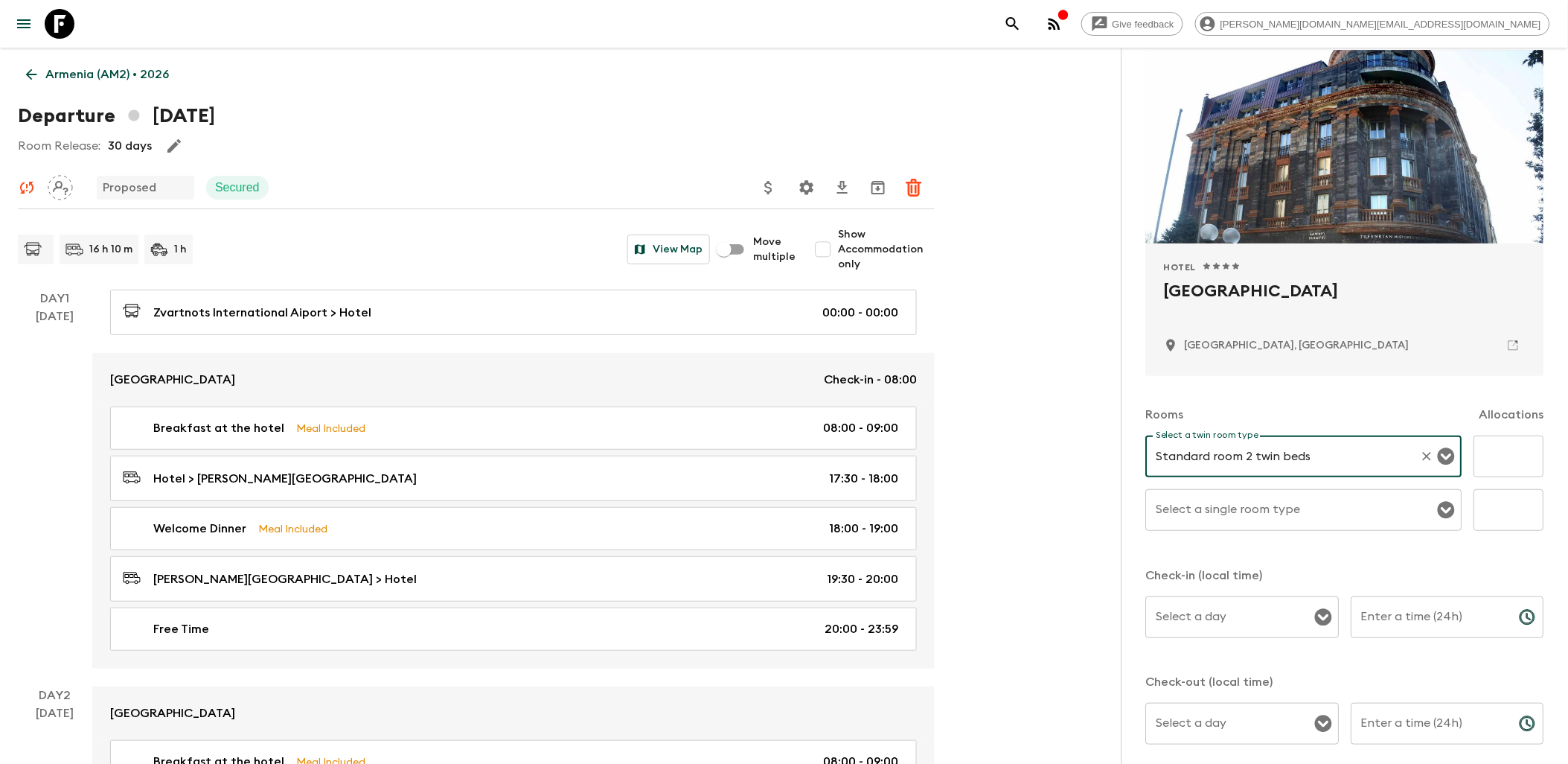
type input "Standard room 2 twin beds"
click at [1248, 453] on input "text" at bounding box center [1509, 456] width 70 height 41
type input "7"
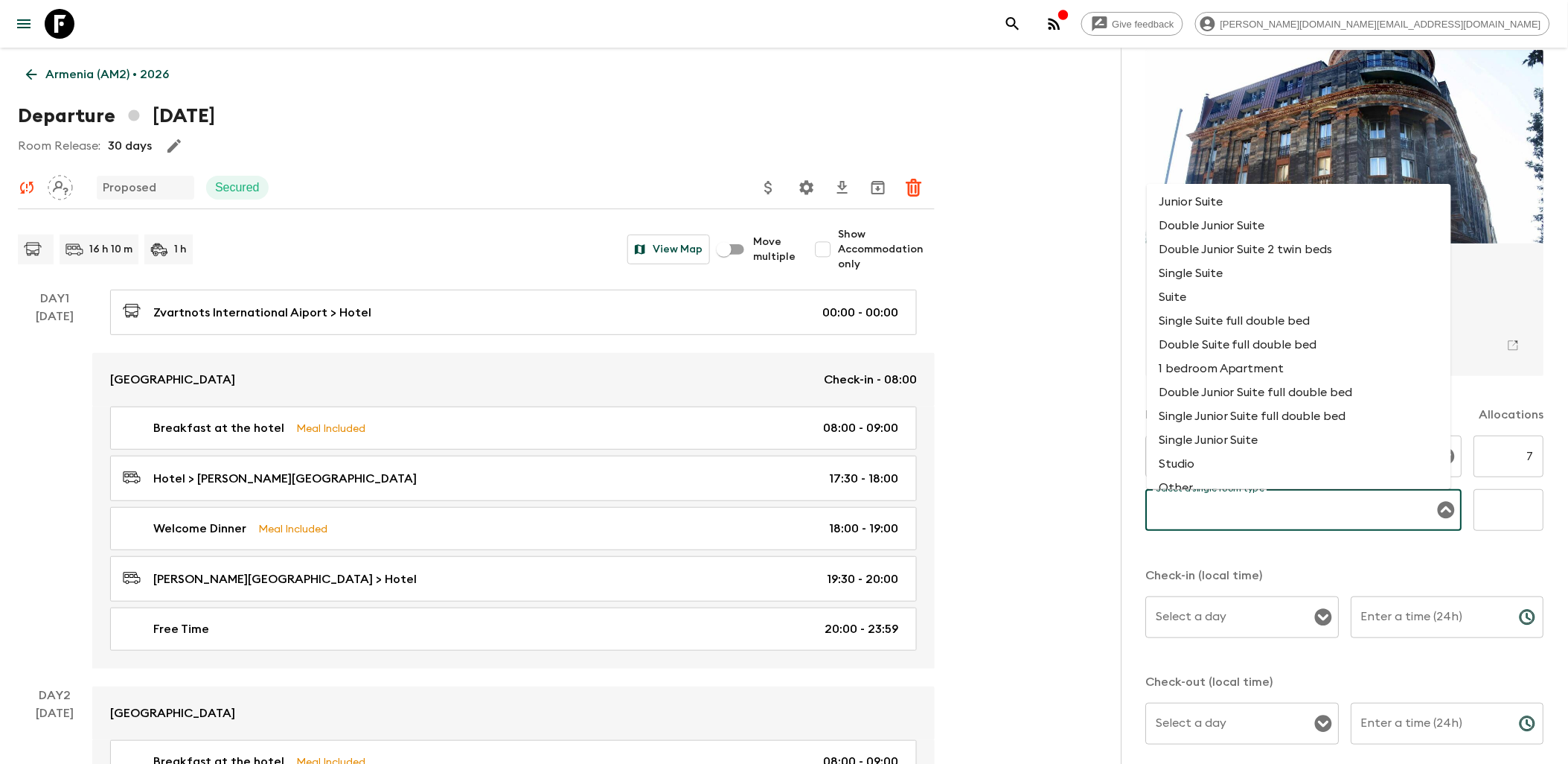
click at [1248, 516] on input "Select a single room type" at bounding box center [1293, 510] width 280 height 28
click at [1248, 559] on div "Rooms Allocations Select a twin room type Standard room 2 twin beds Select a tw…" at bounding box center [1345, 569] width 399 height 386
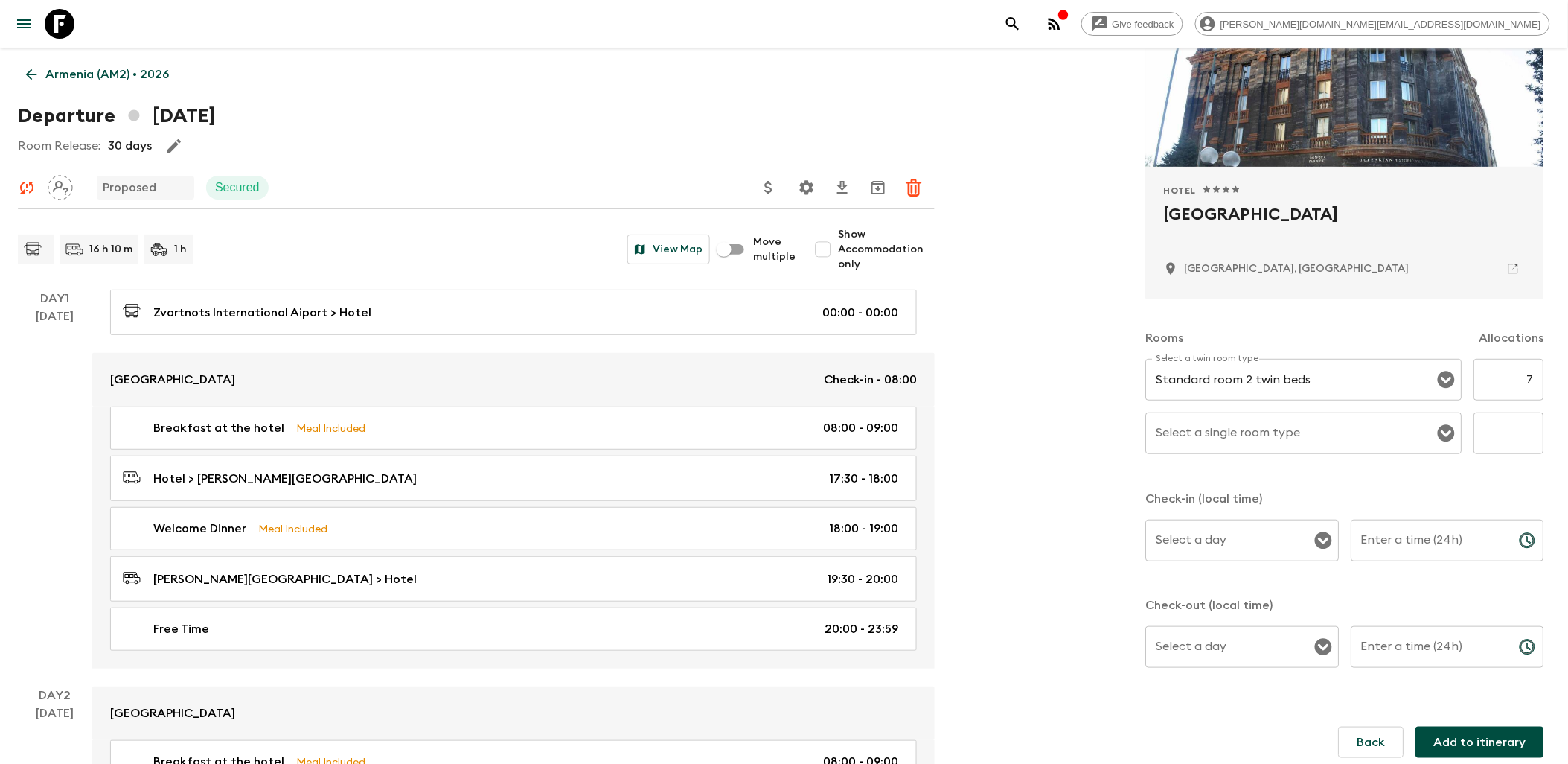
scroll to position [166, 0]
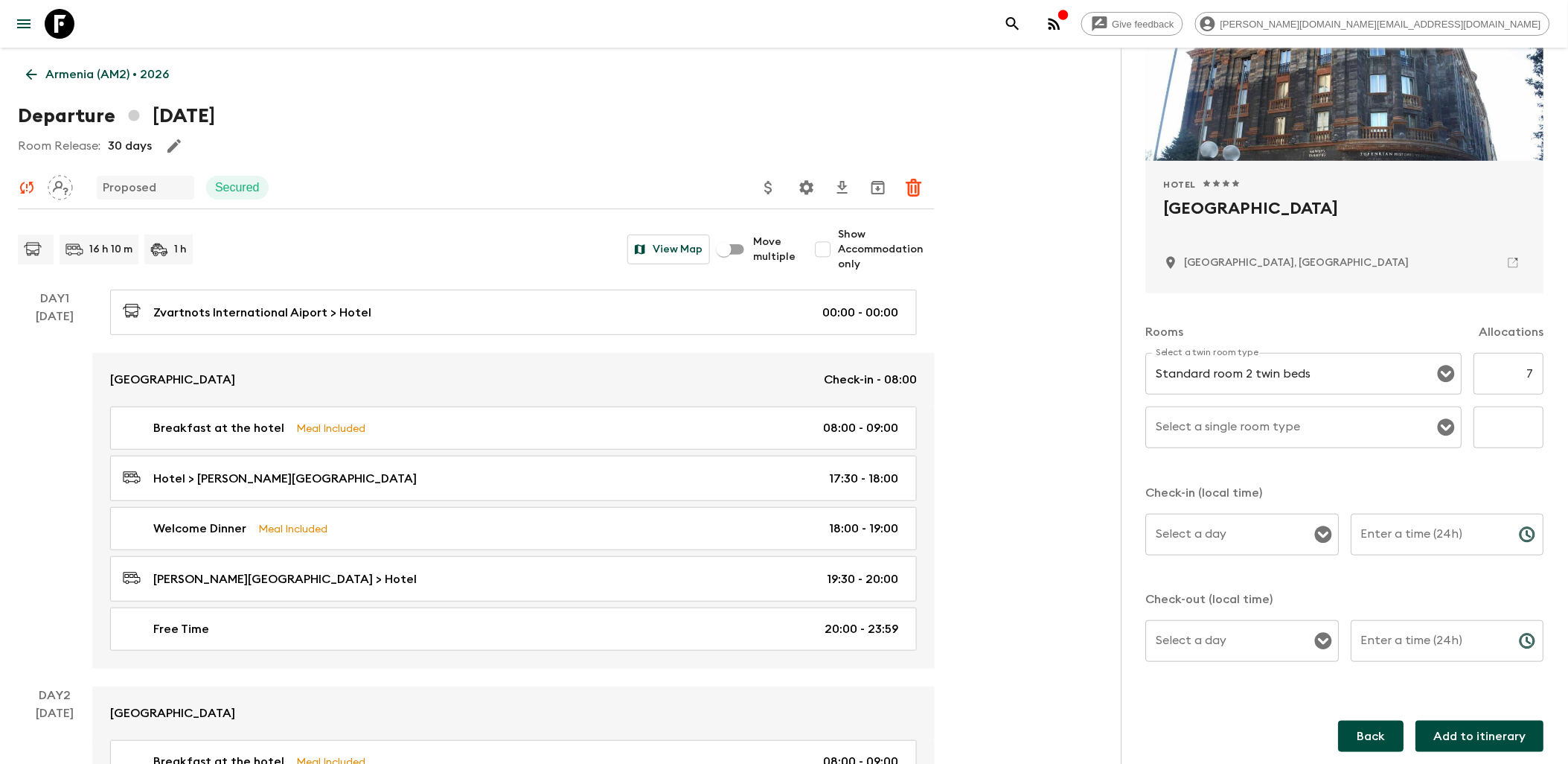
click at [1248, 731] on button "Back" at bounding box center [1371, 736] width 66 height 32
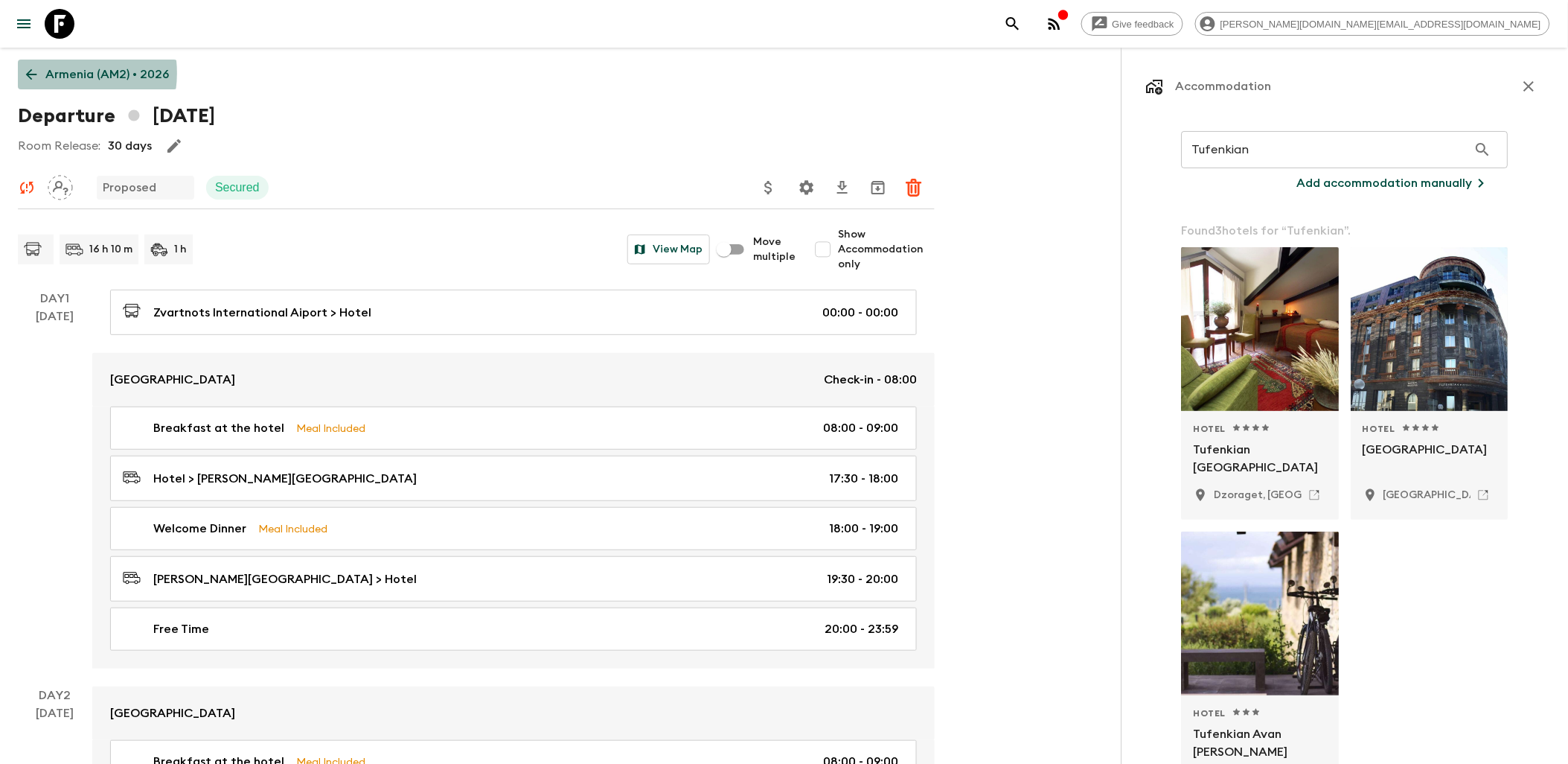
click at [64, 73] on p "Armenia (AM2) • 2026" at bounding box center [106, 75] width 124 height 18
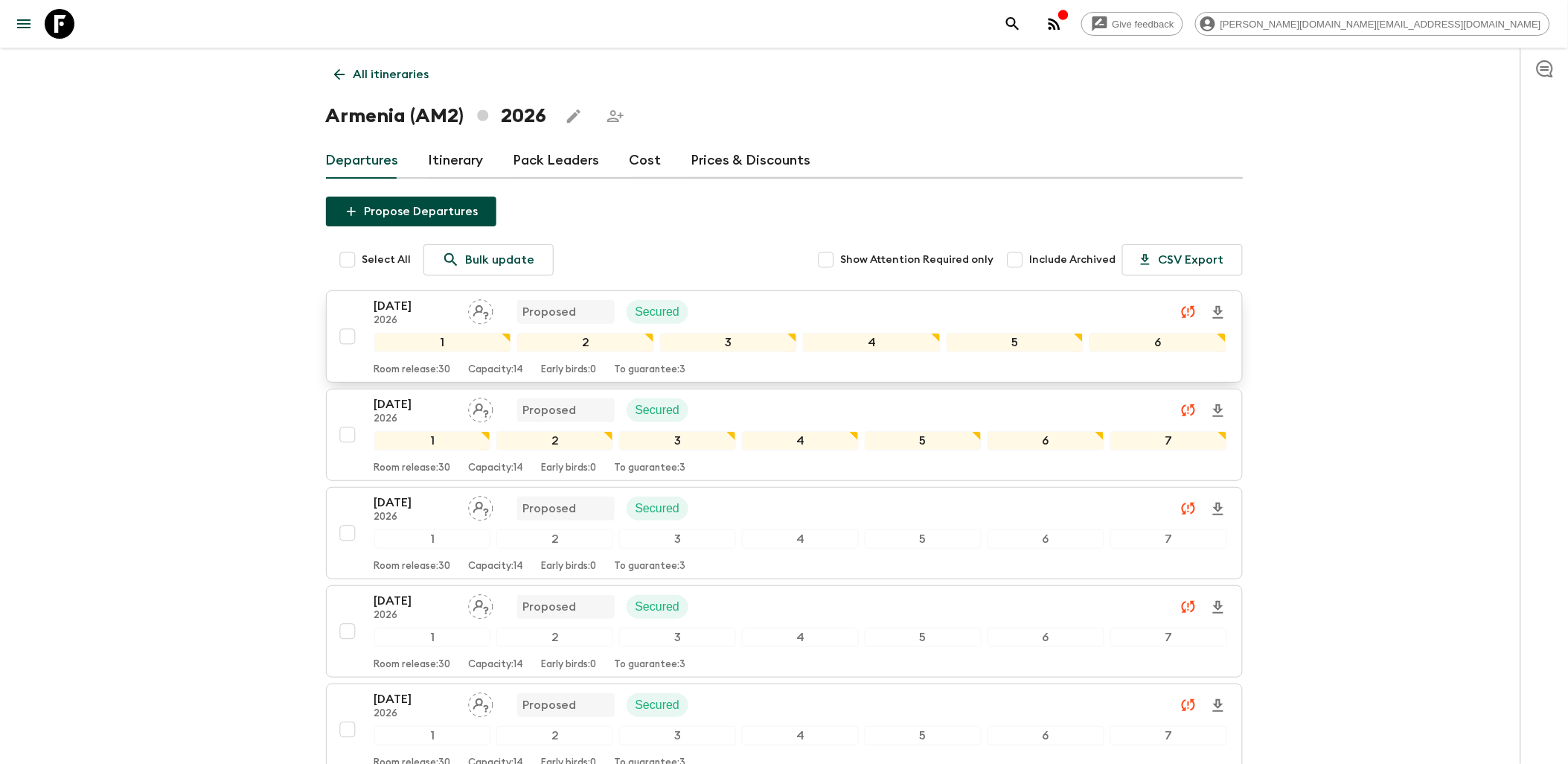
click at [770, 305] on div "[DATE] 2026 Proposed Secured" at bounding box center [801, 311] width 853 height 30
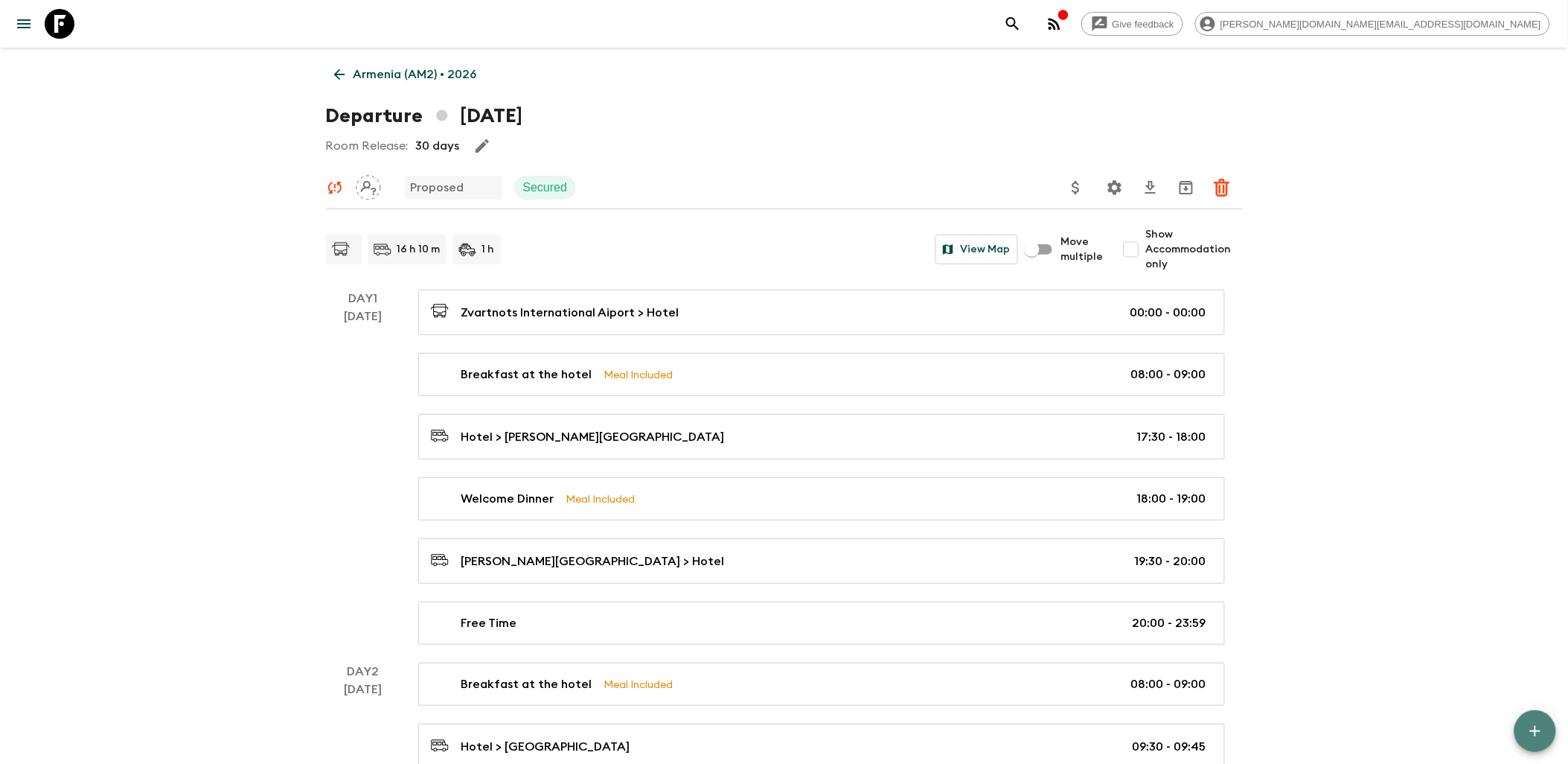
click at [1248, 726] on icon "button" at bounding box center [1536, 732] width 18 height 18
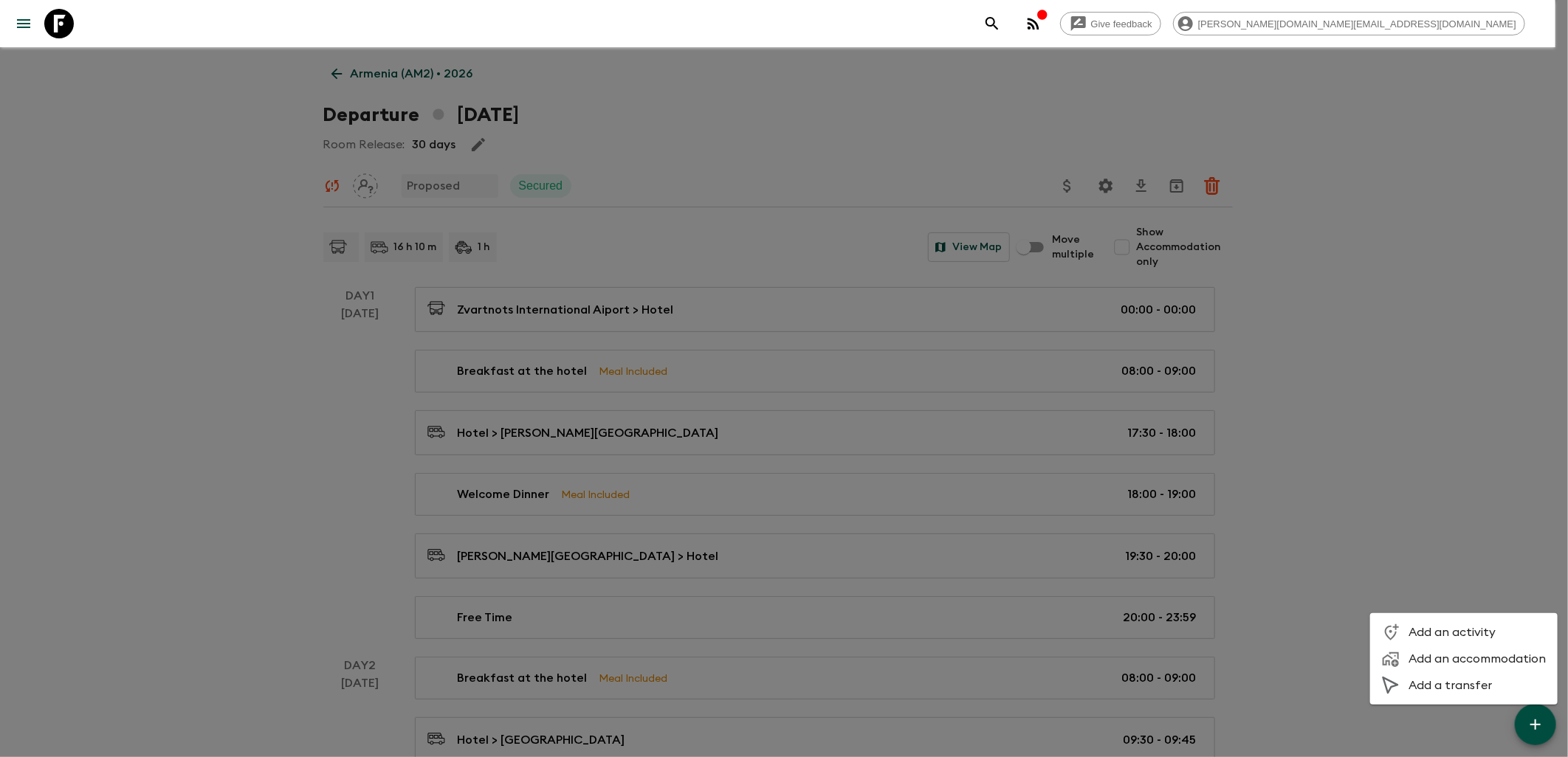
click at [1237, 429] on div at bounding box center [784, 378] width 1568 height 757
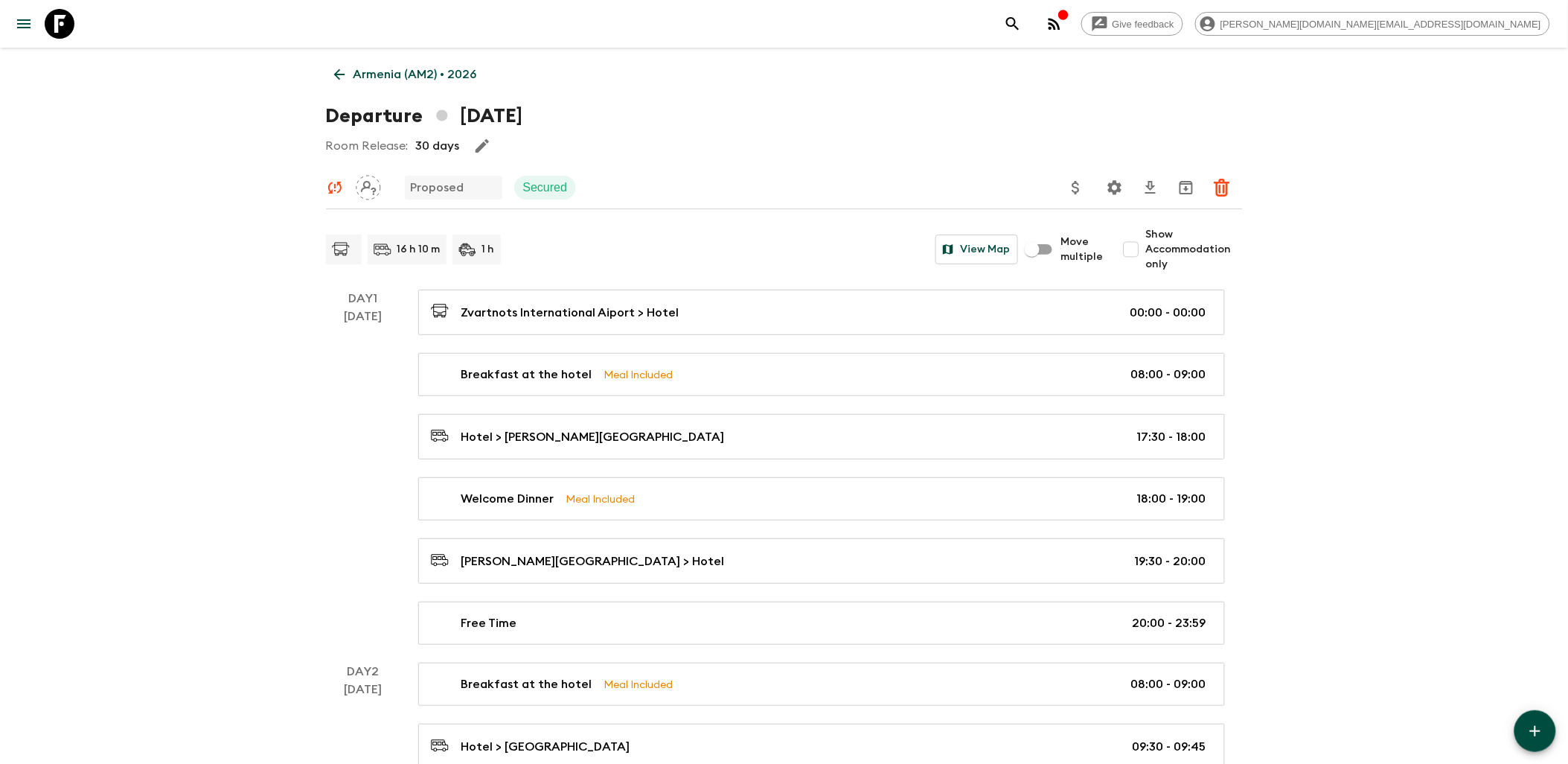
click at [365, 68] on p "Armenia (AM2) • 2026" at bounding box center [415, 75] width 124 height 18
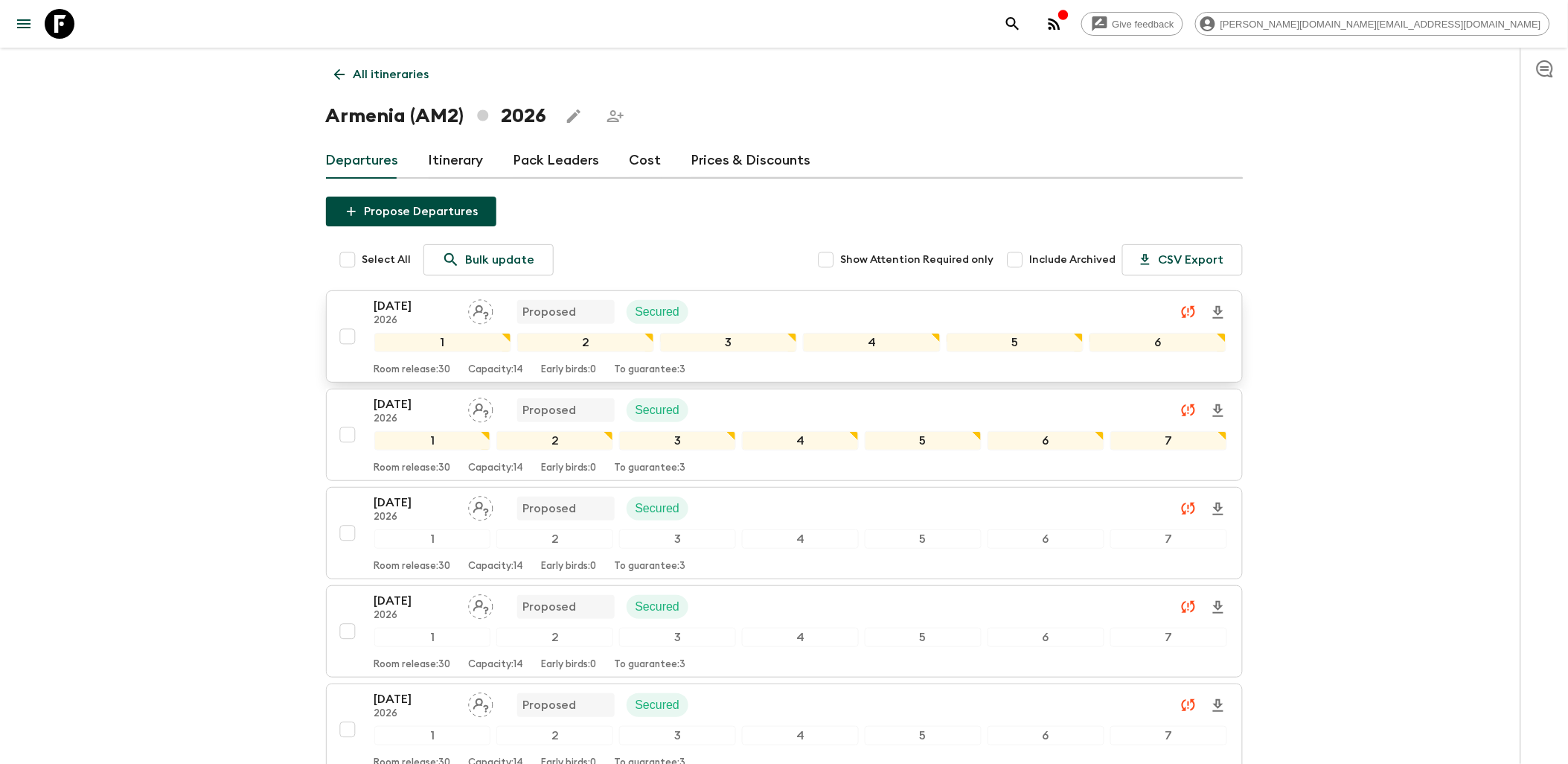
drag, startPoint x: 345, startPoint y: 262, endPoint x: 368, endPoint y: 359, distance: 99.7
click at [346, 262] on input "Select All" at bounding box center [347, 260] width 30 height 30
checkbox input "true"
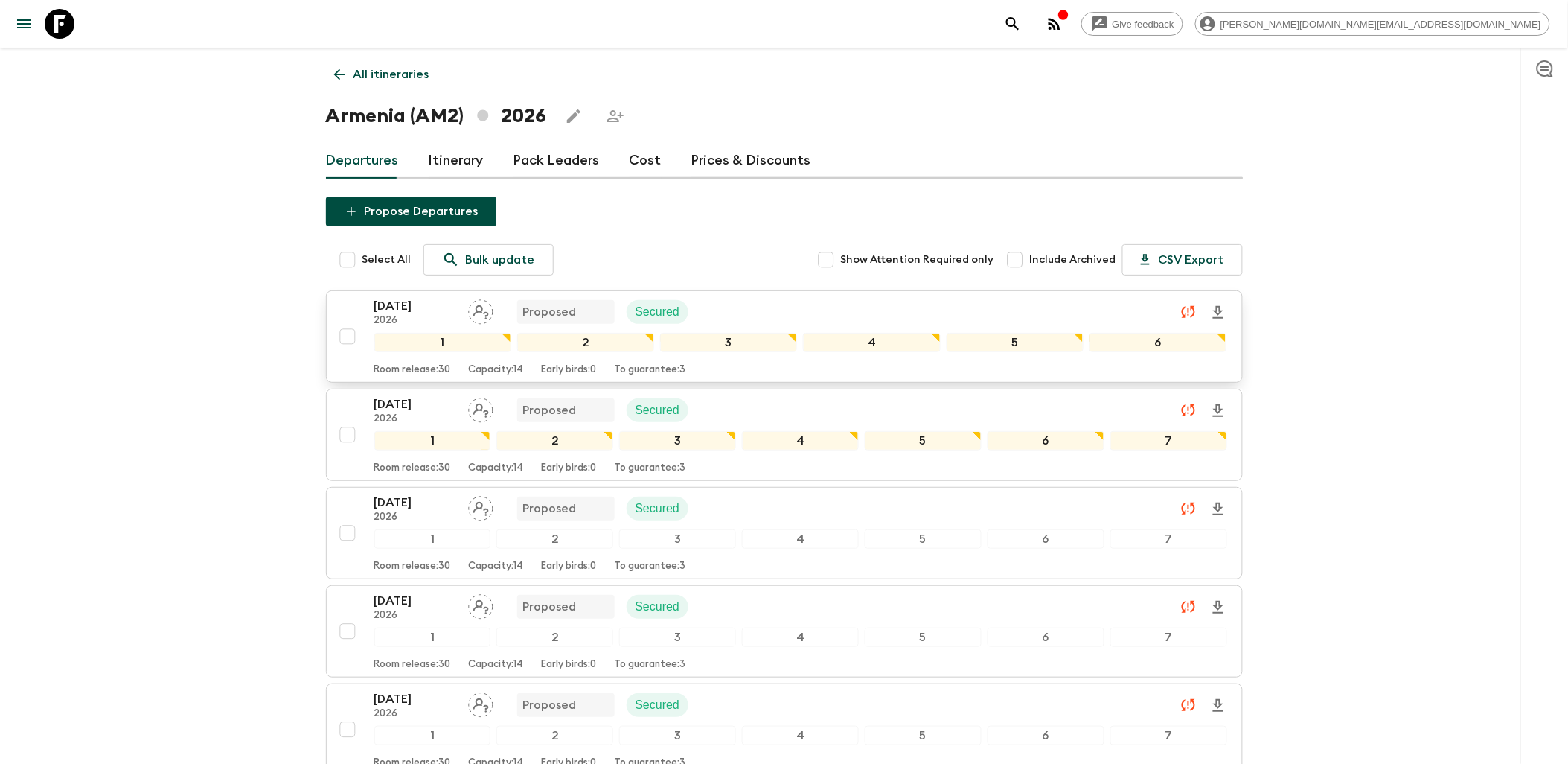
checkbox input "true"
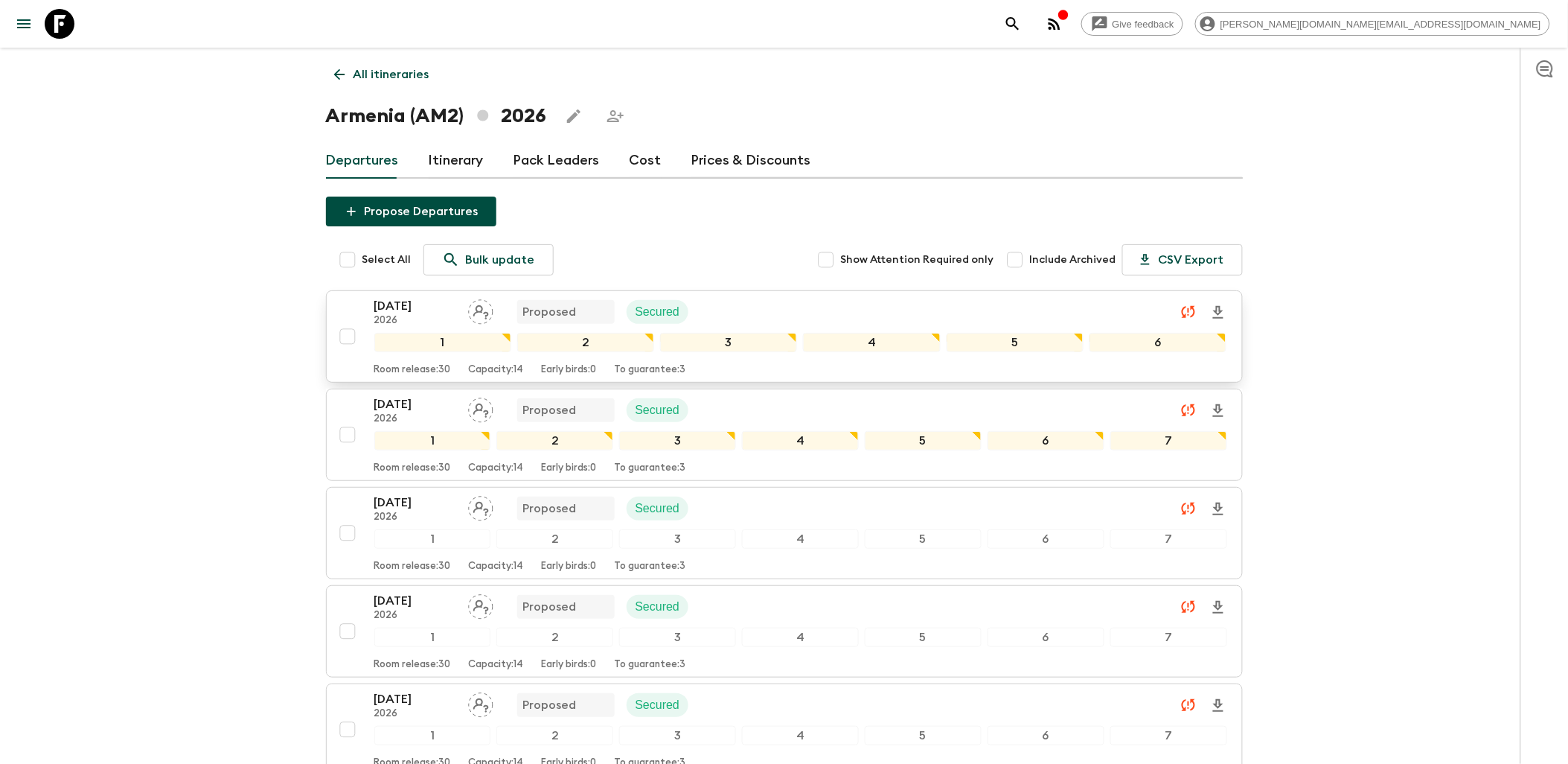
checkbox input "true"
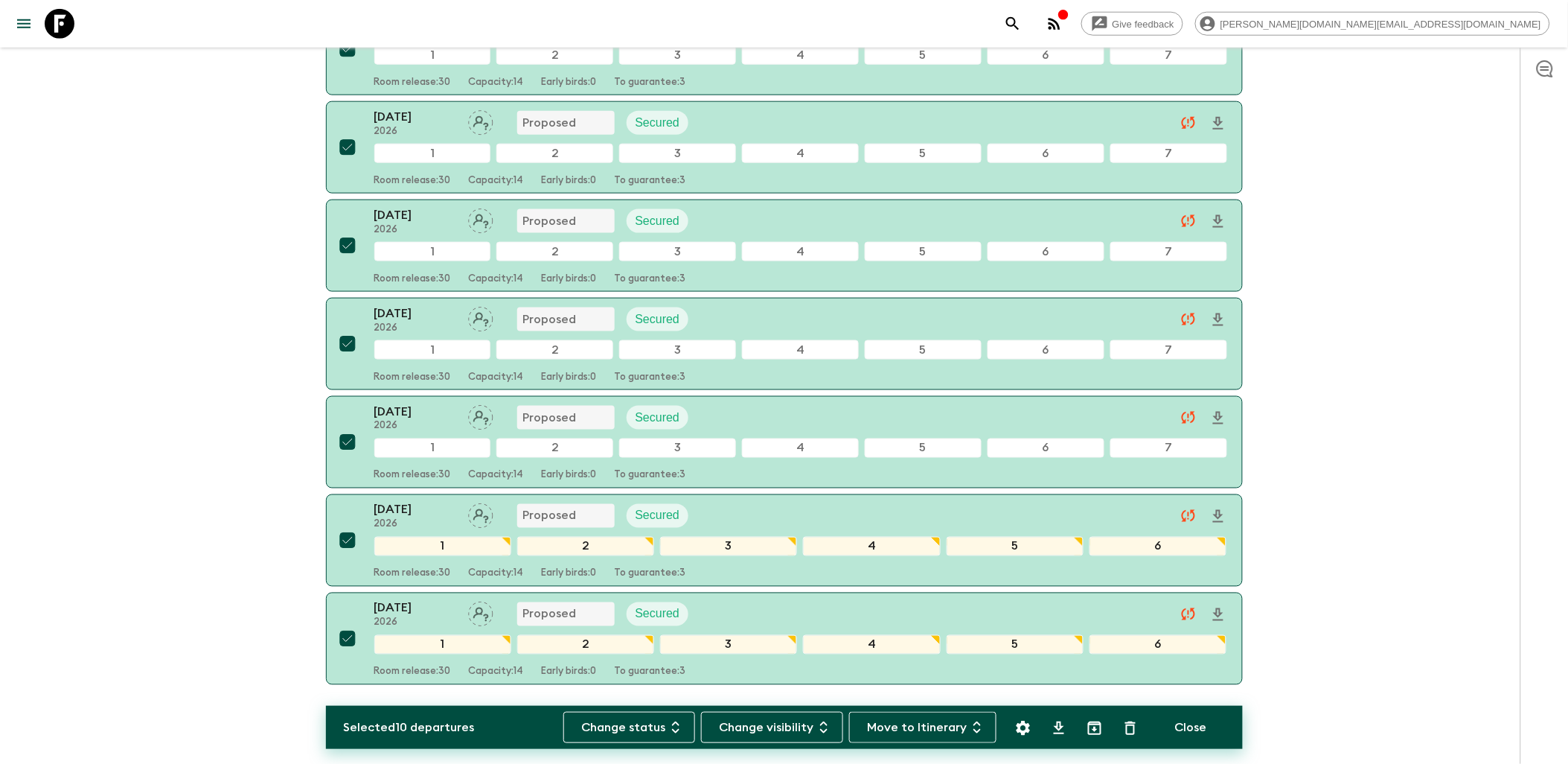
scroll to position [641, 0]
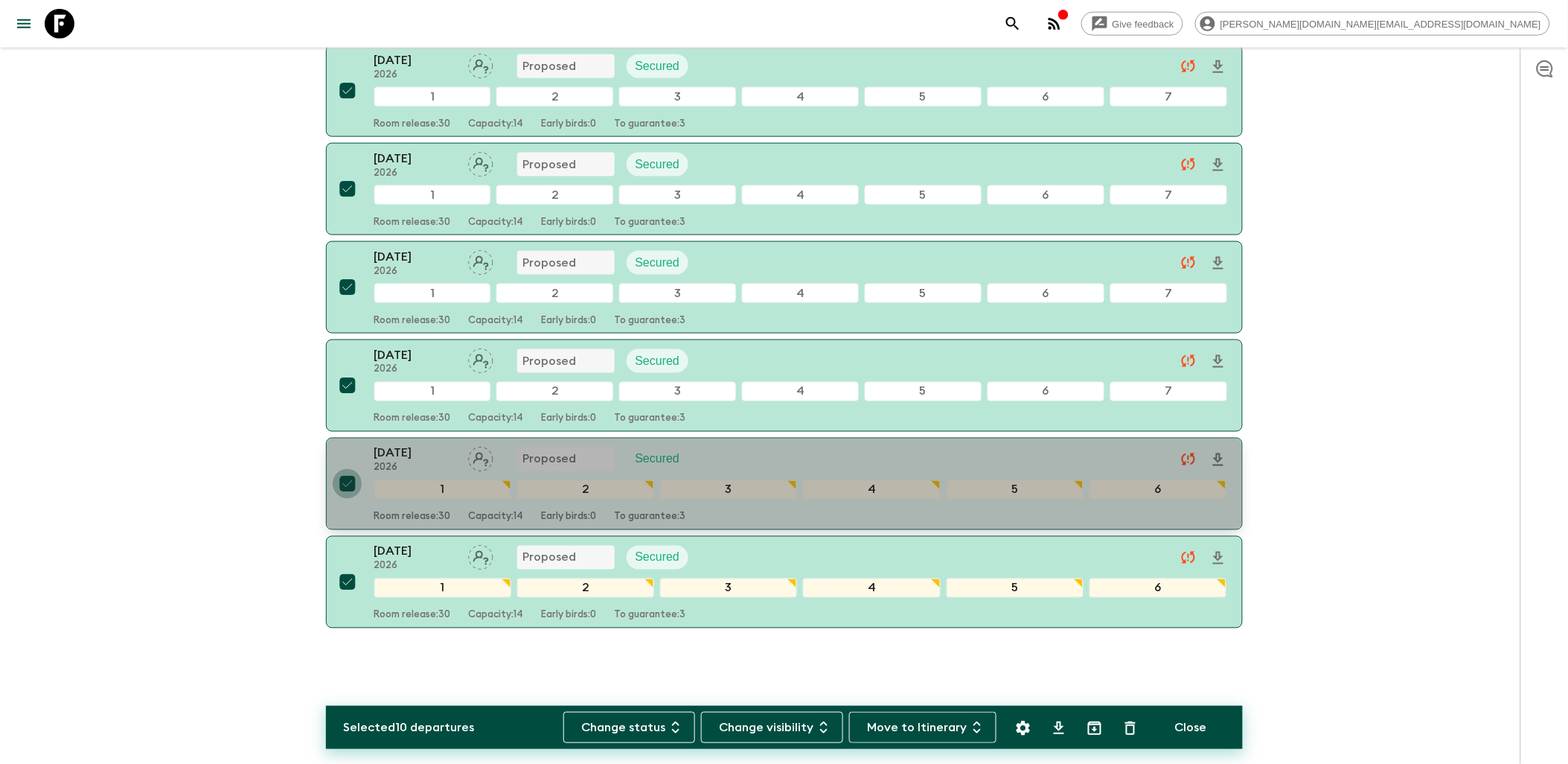
click at [344, 485] on input "checkbox" at bounding box center [347, 483] width 30 height 30
checkbox input "false"
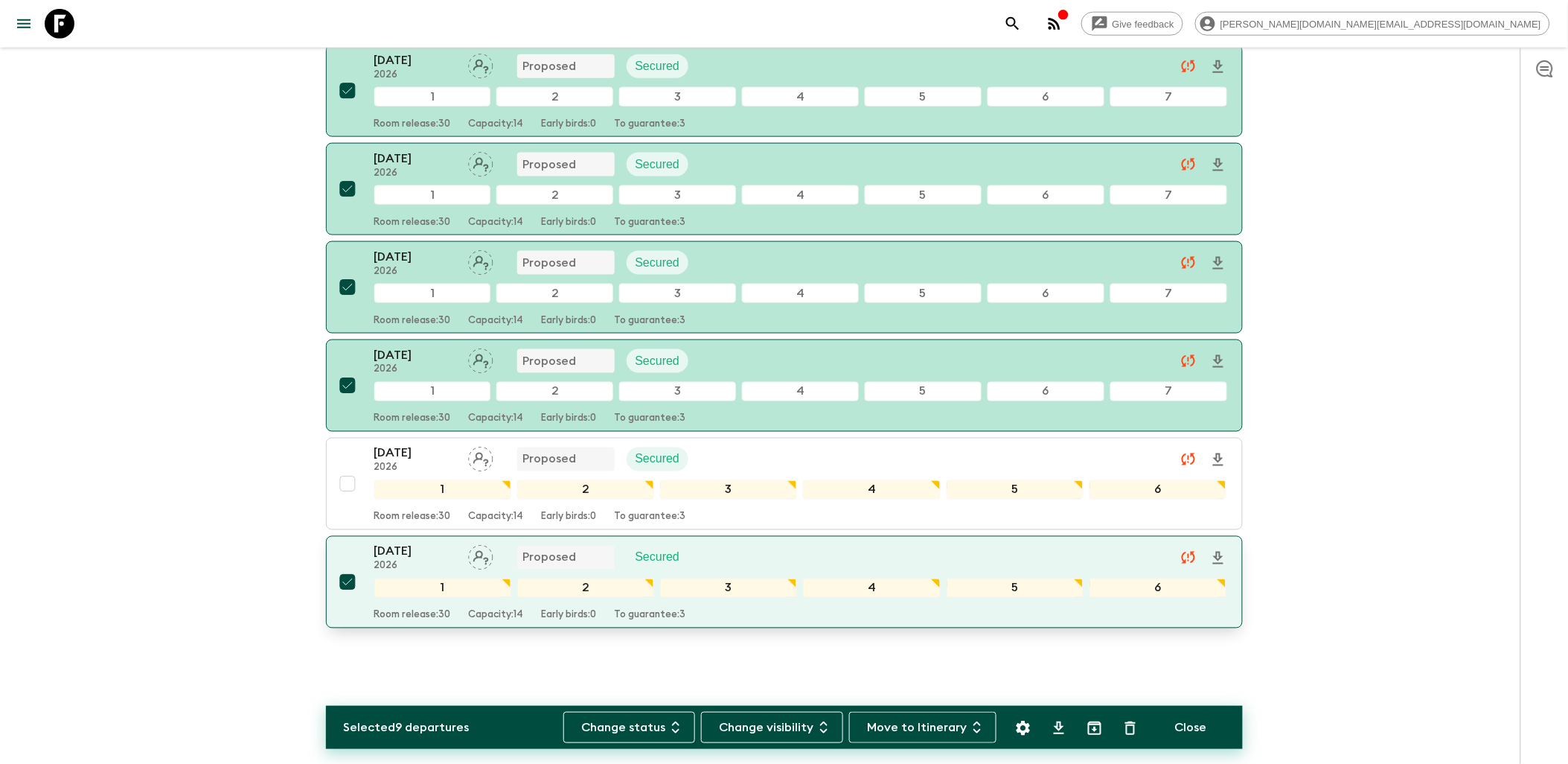
click at [348, 581] on input "checkbox" at bounding box center [347, 582] width 30 height 30
checkbox input "false"
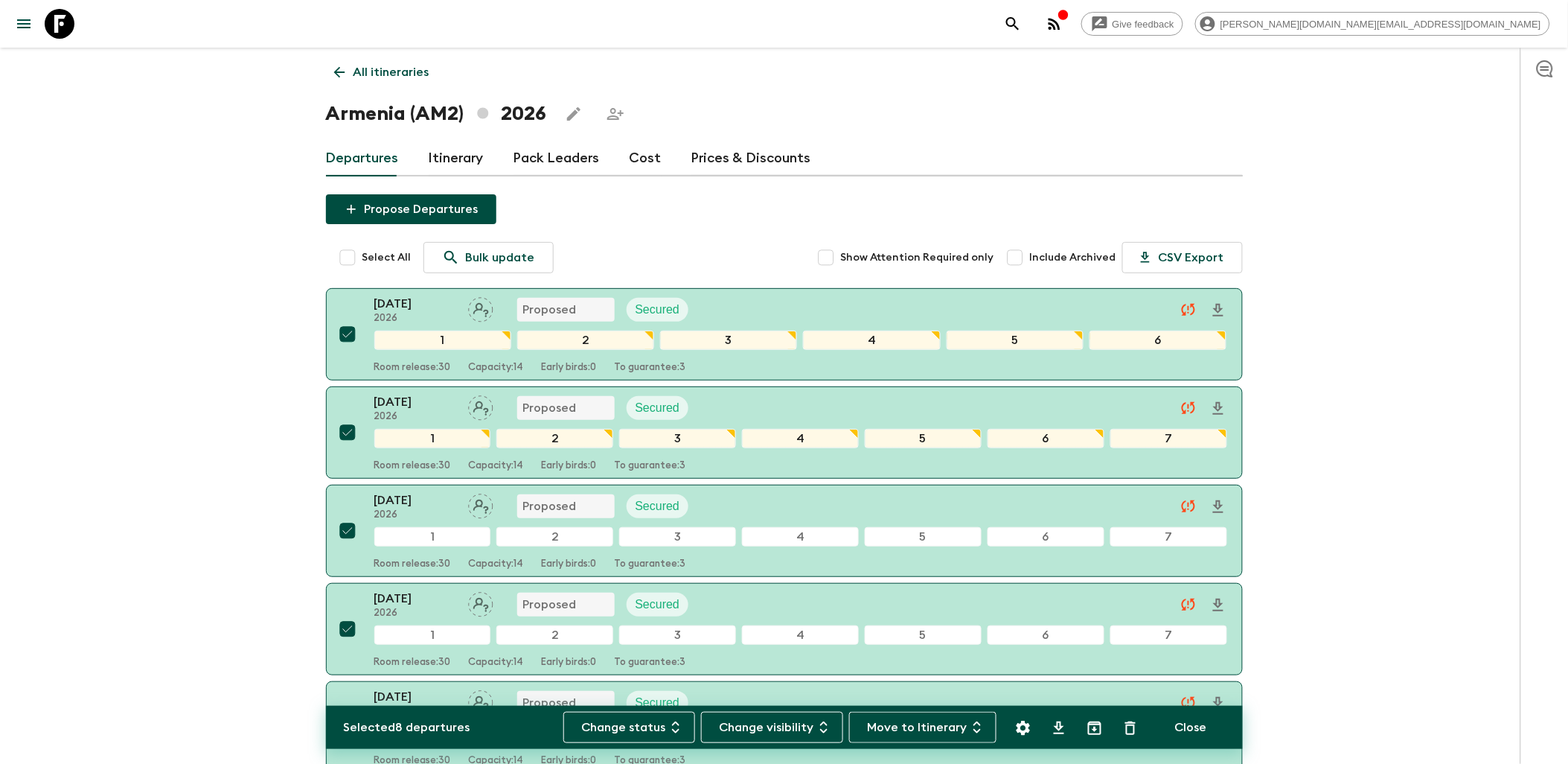
scroll to position [0, 0]
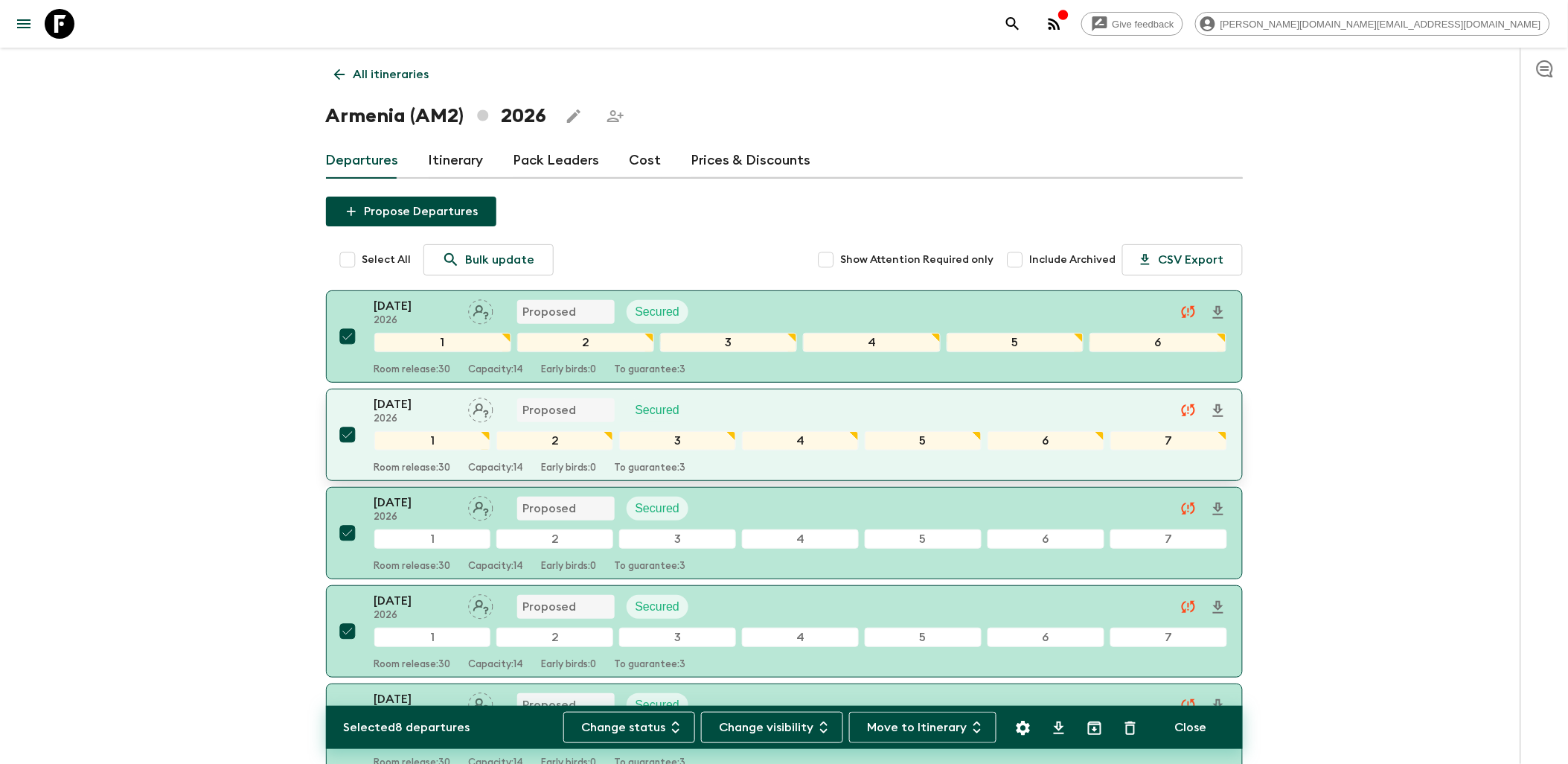
click at [346, 437] on input "checkbox" at bounding box center [347, 435] width 30 height 30
checkbox input "false"
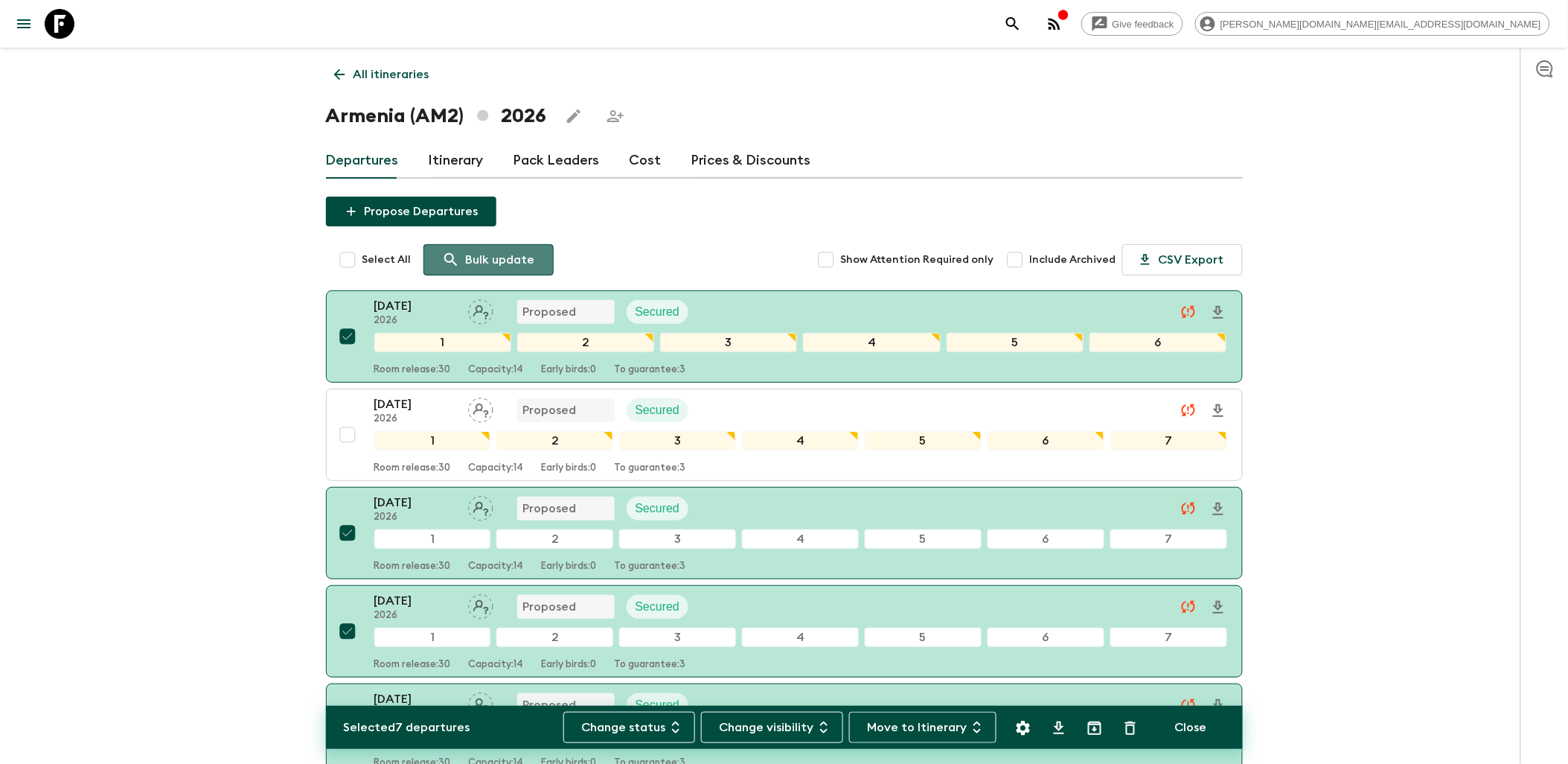
click at [493, 261] on p "Bulk update" at bounding box center [500, 260] width 69 height 18
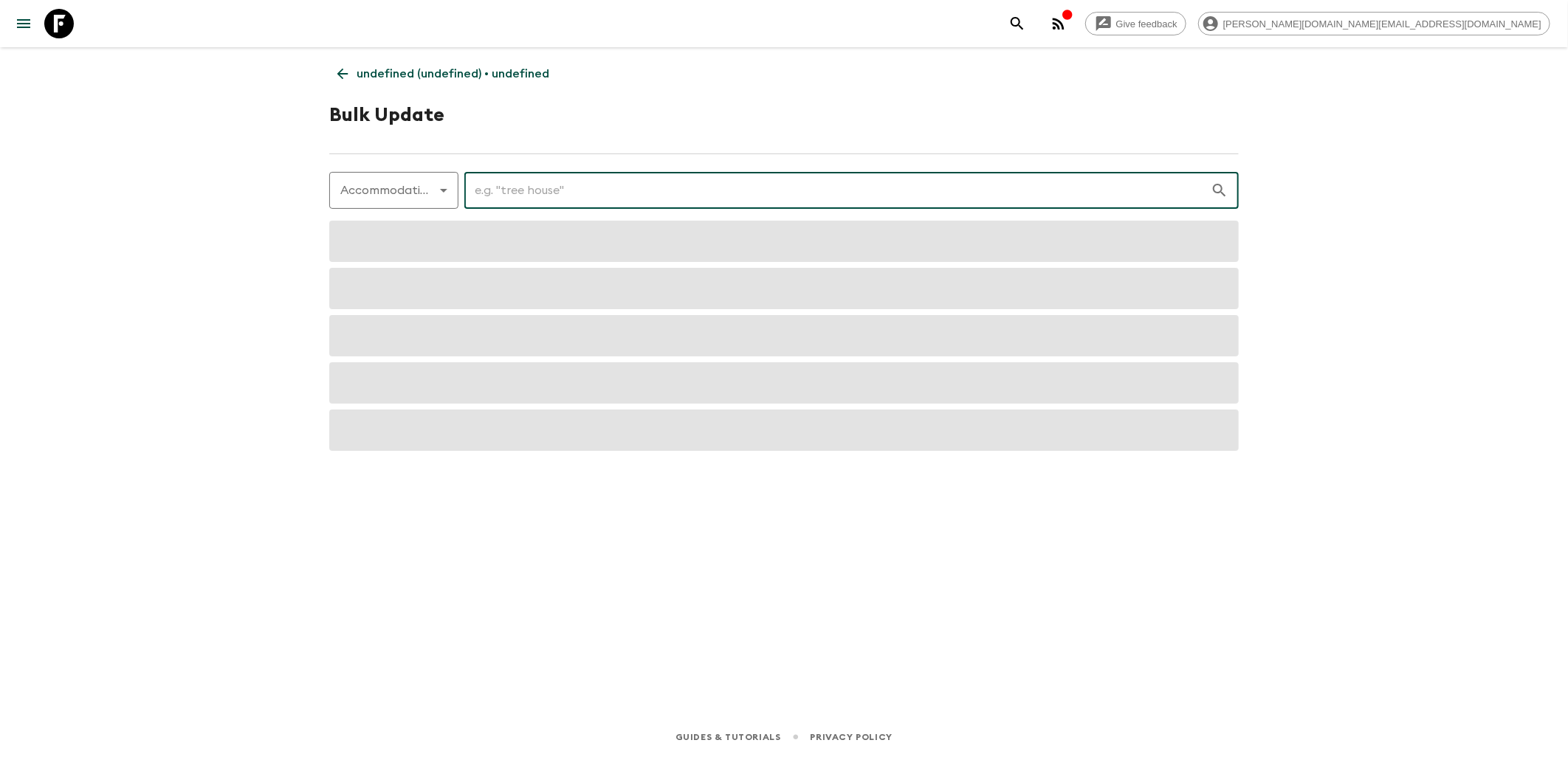
click at [548, 183] on input "text" at bounding box center [837, 190] width 746 height 41
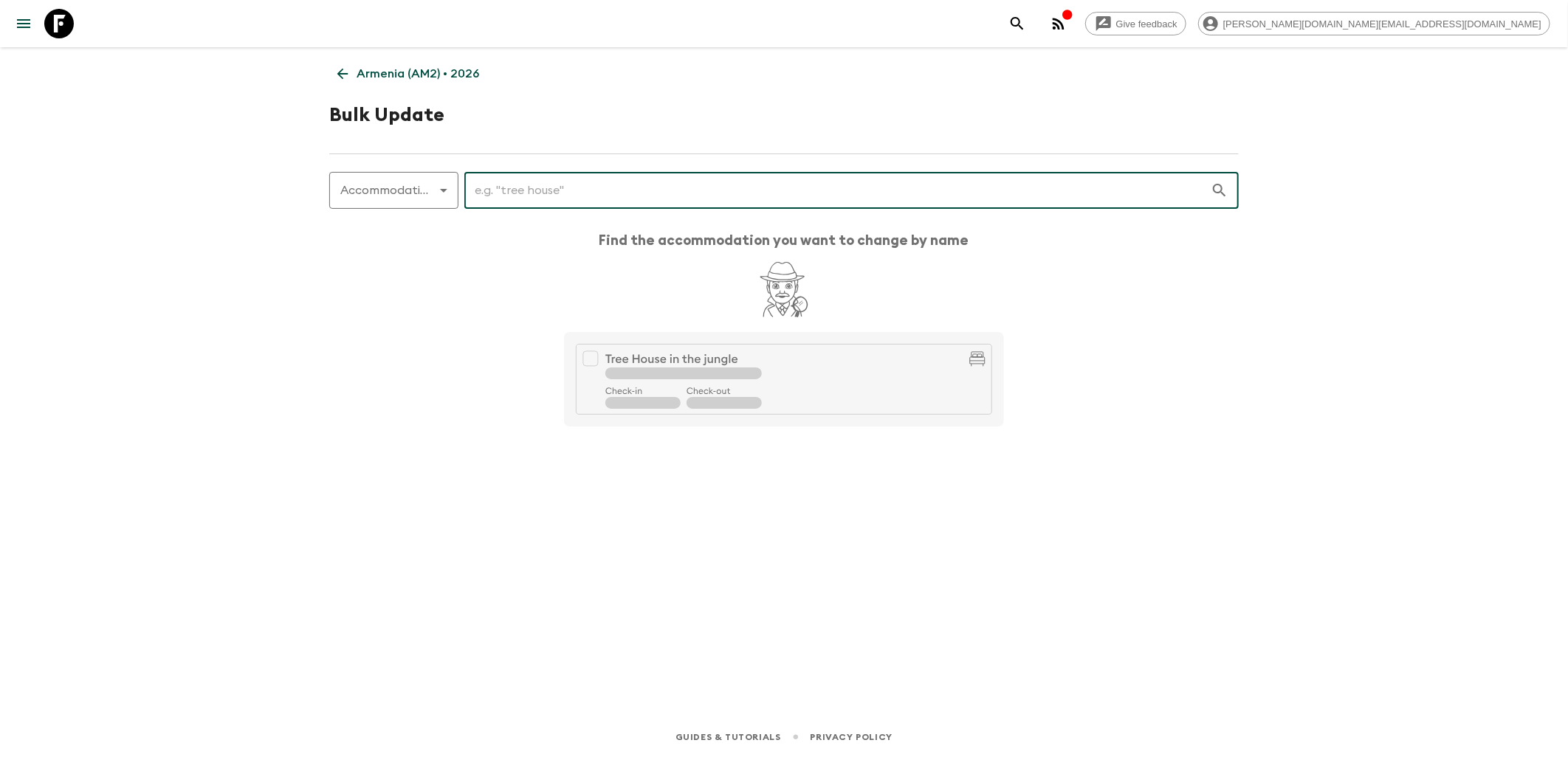
click at [655, 186] on input "text" at bounding box center [837, 190] width 746 height 41
type input "t"
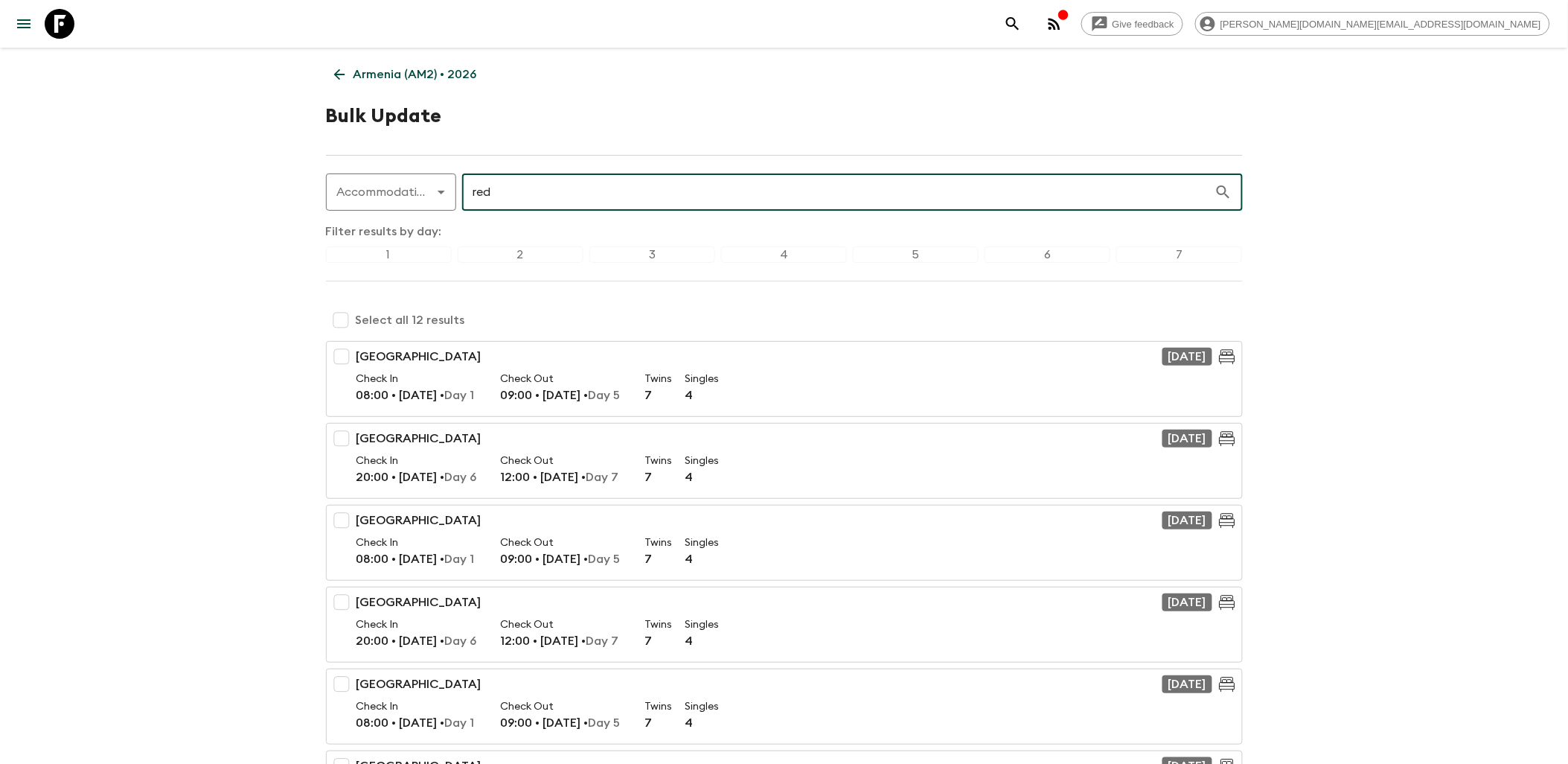
type input "red"
click at [337, 320] on input "checkbox" at bounding box center [341, 319] width 30 height 30
checkbox input "true"
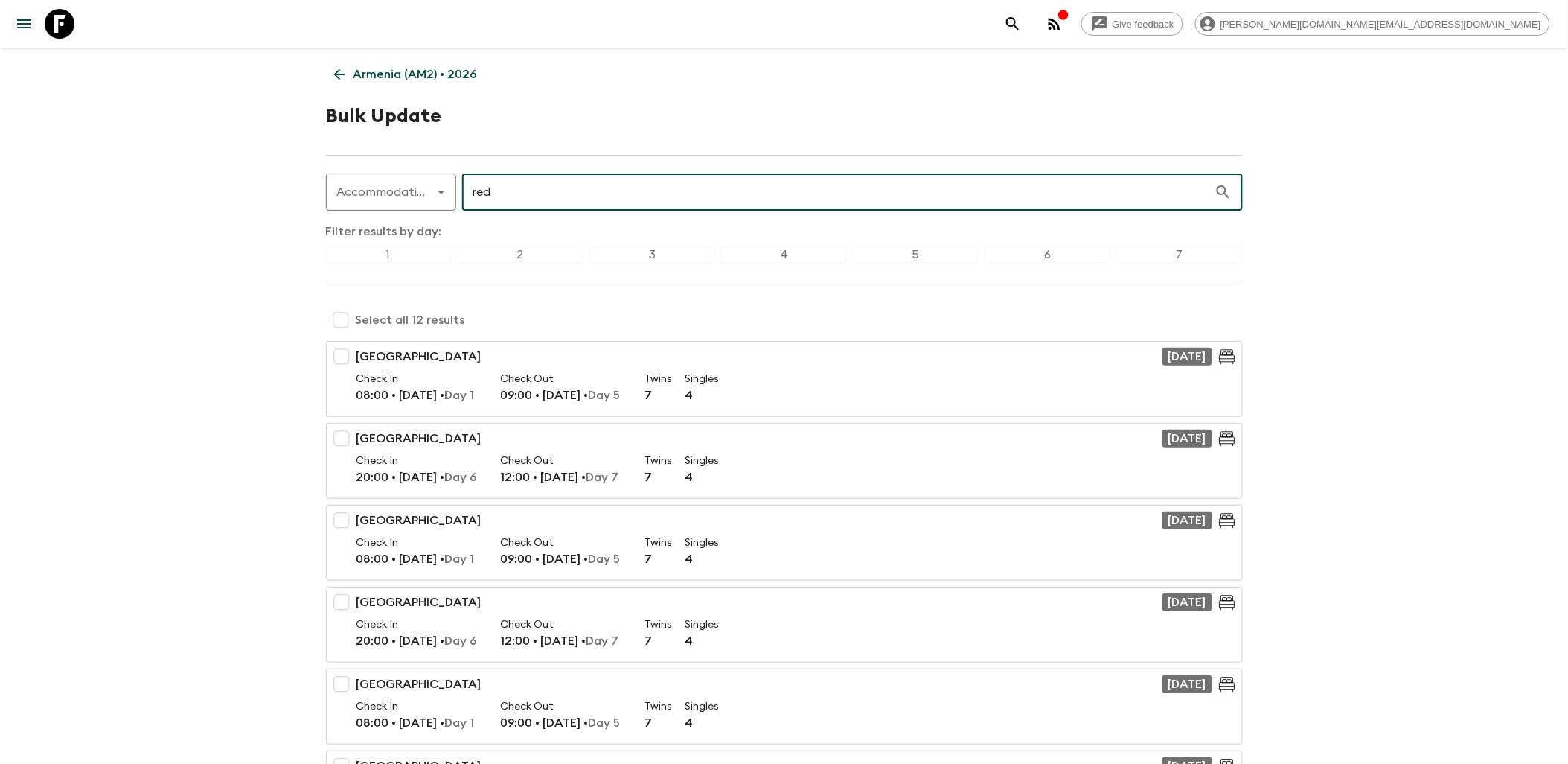
checkbox input "true"
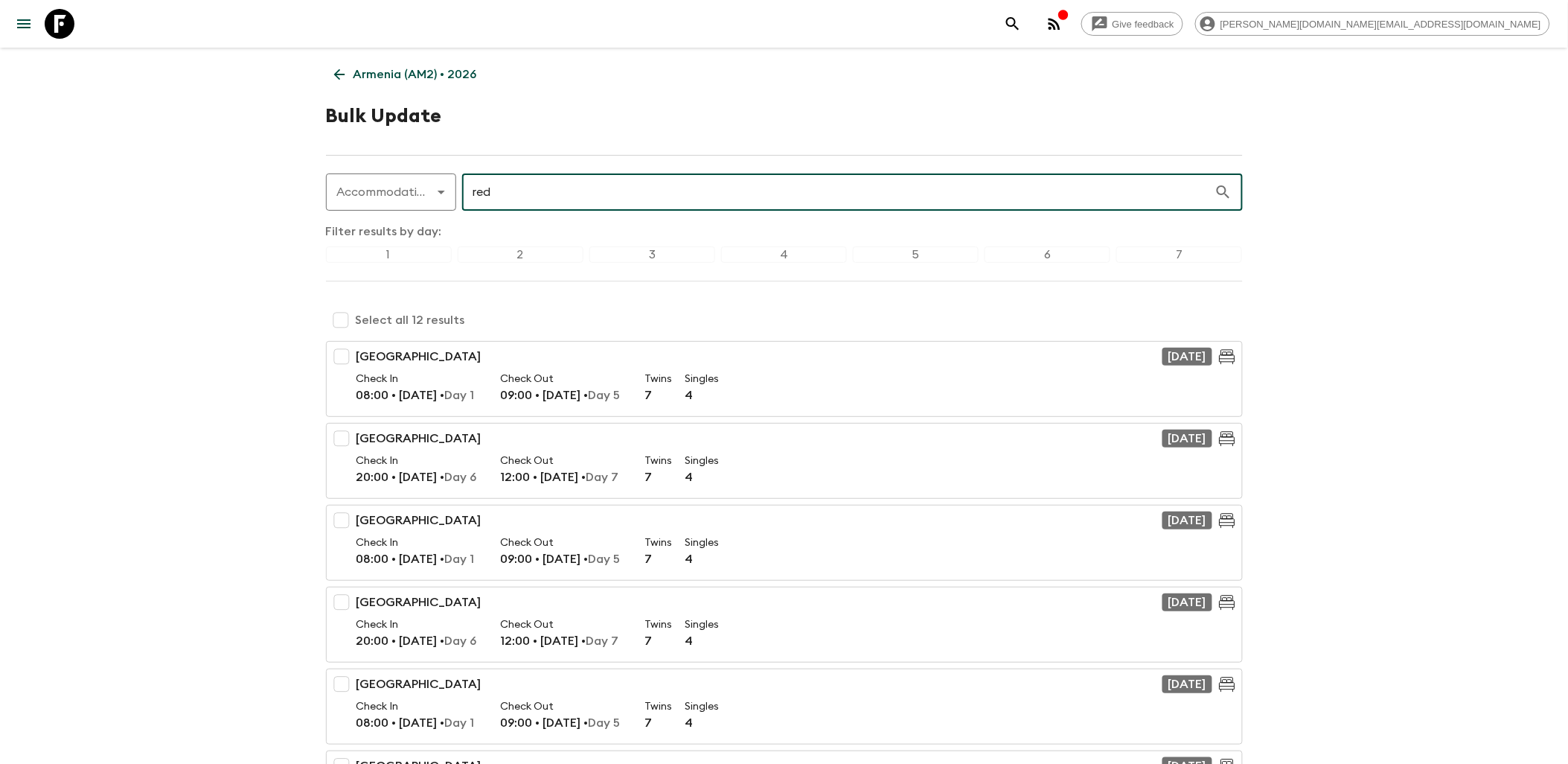
checkbox input "true"
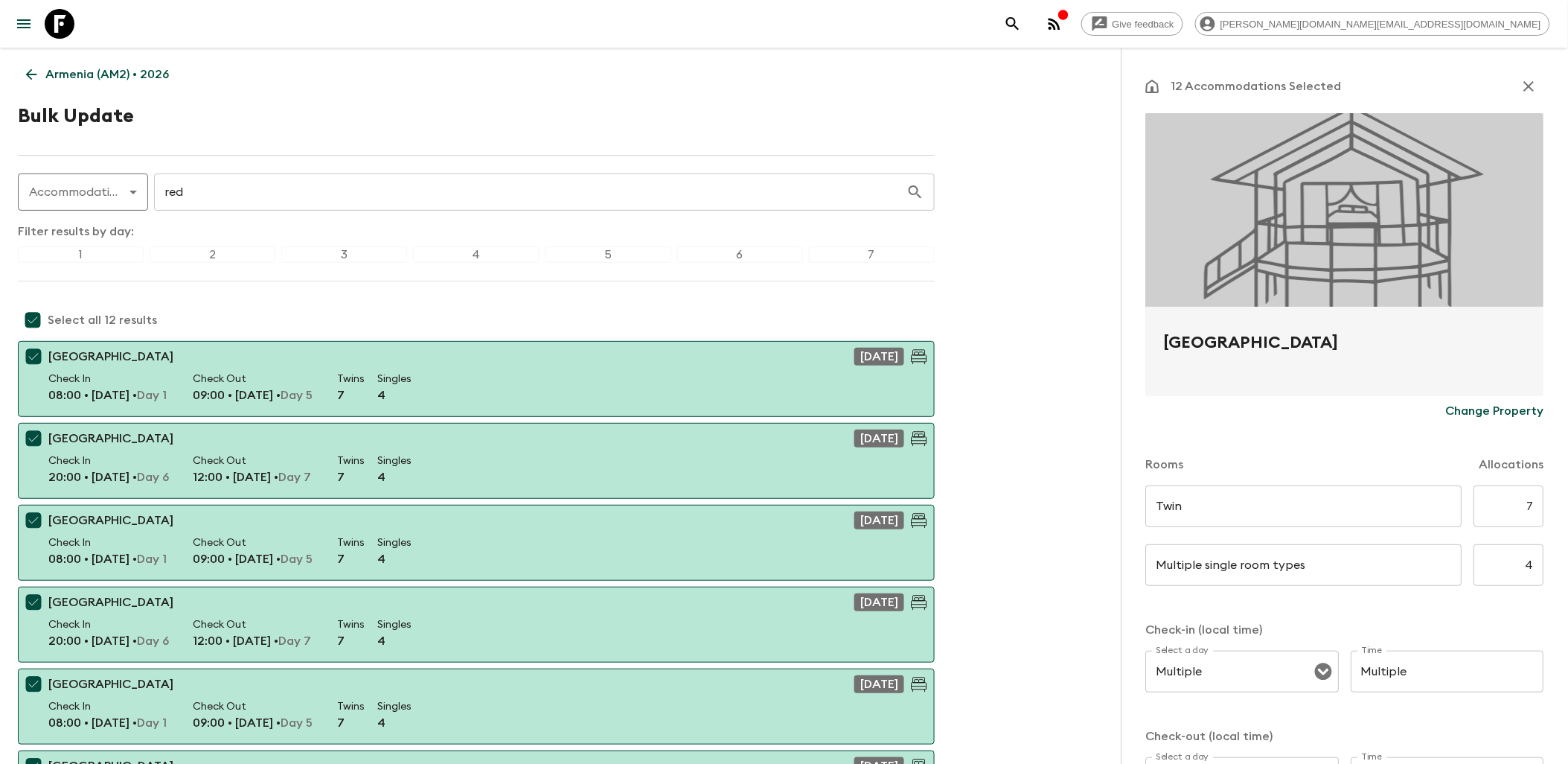
click at [1248, 411] on p "Change Property" at bounding box center [1495, 411] width 98 height 18
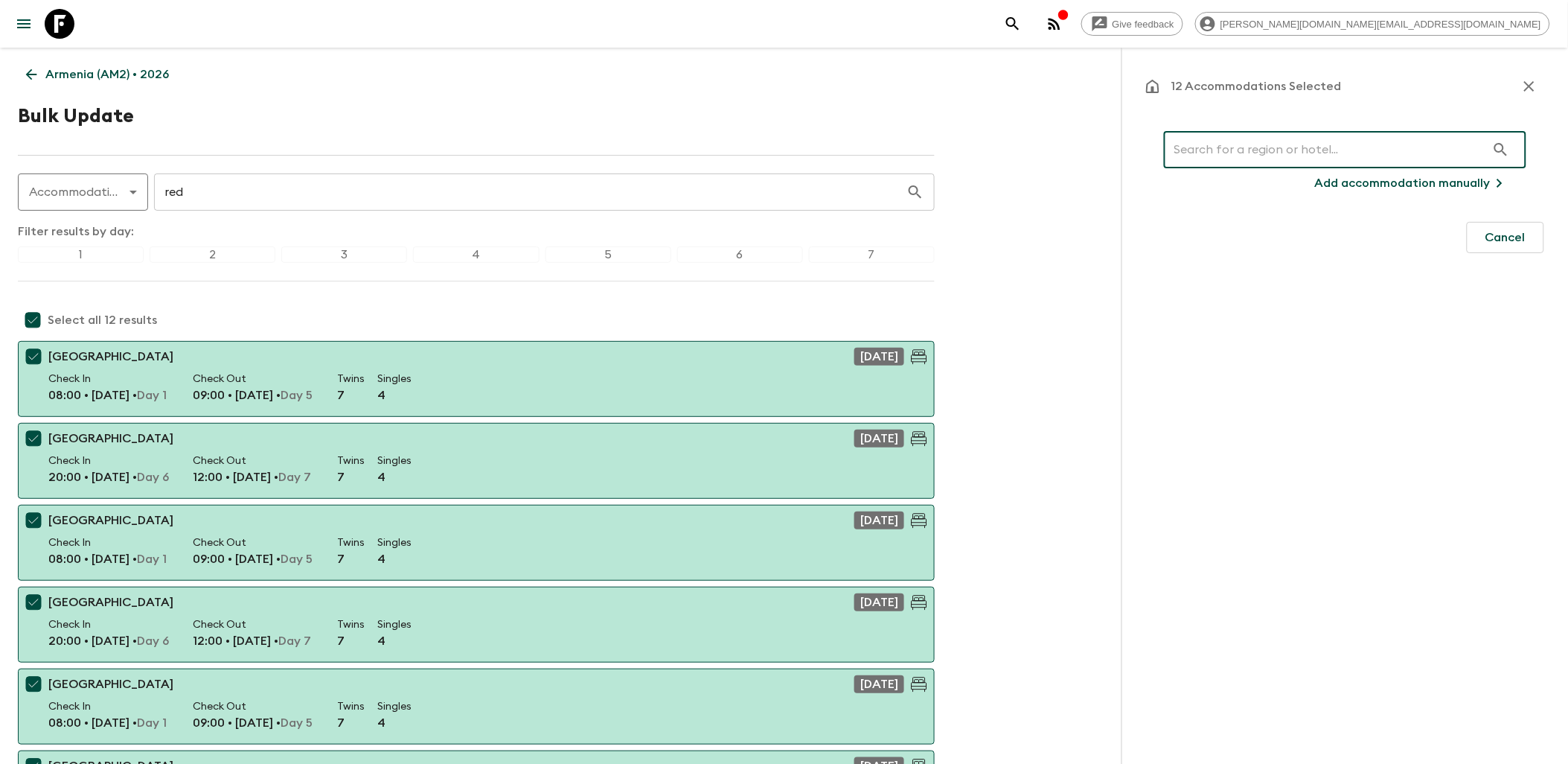
click at [1219, 152] on input "text" at bounding box center [1325, 150] width 322 height 41
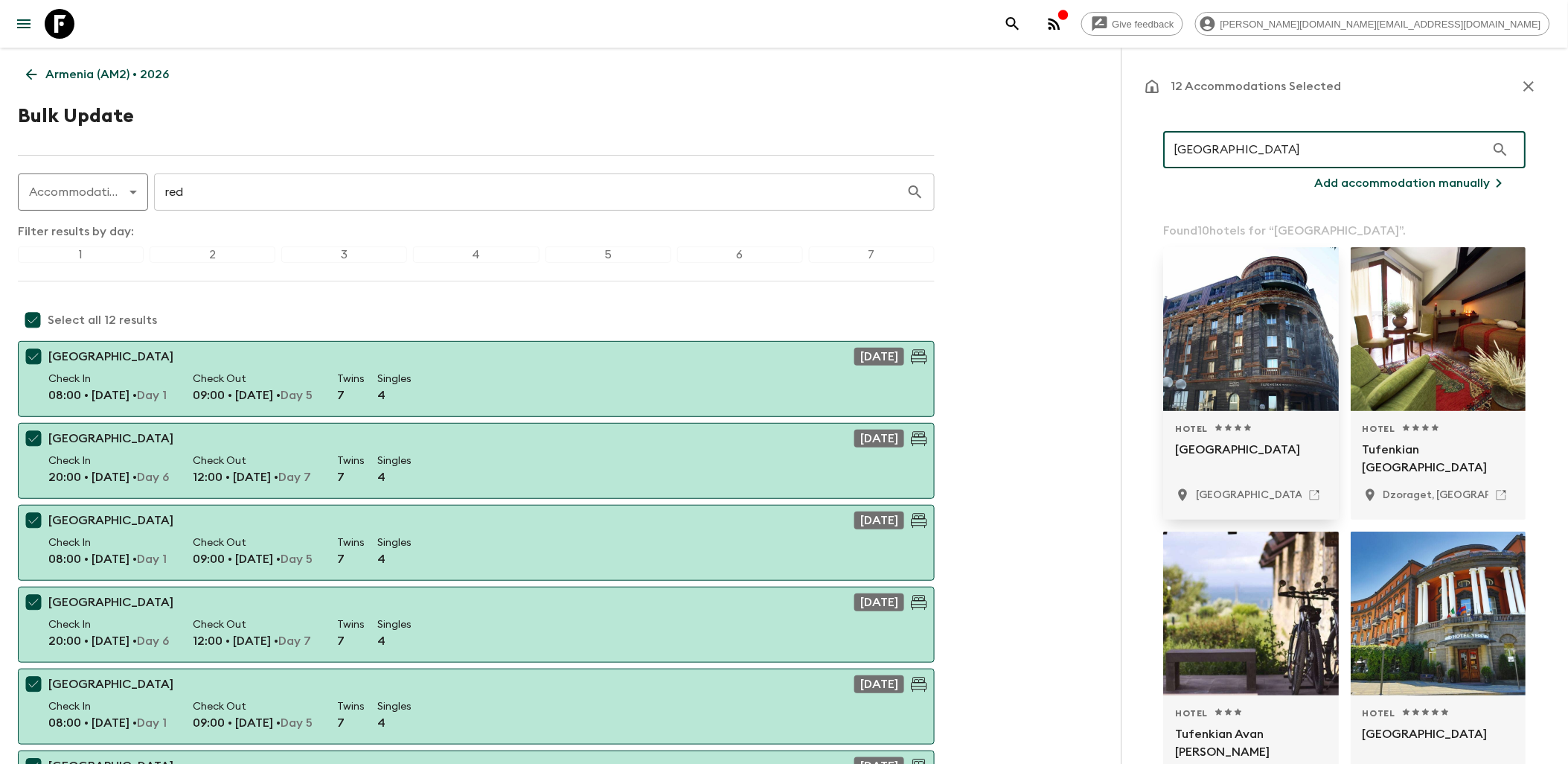
type input "[GEOGRAPHIC_DATA]"
click at [1227, 456] on p "[GEOGRAPHIC_DATA]" at bounding box center [1252, 459] width 151 height 36
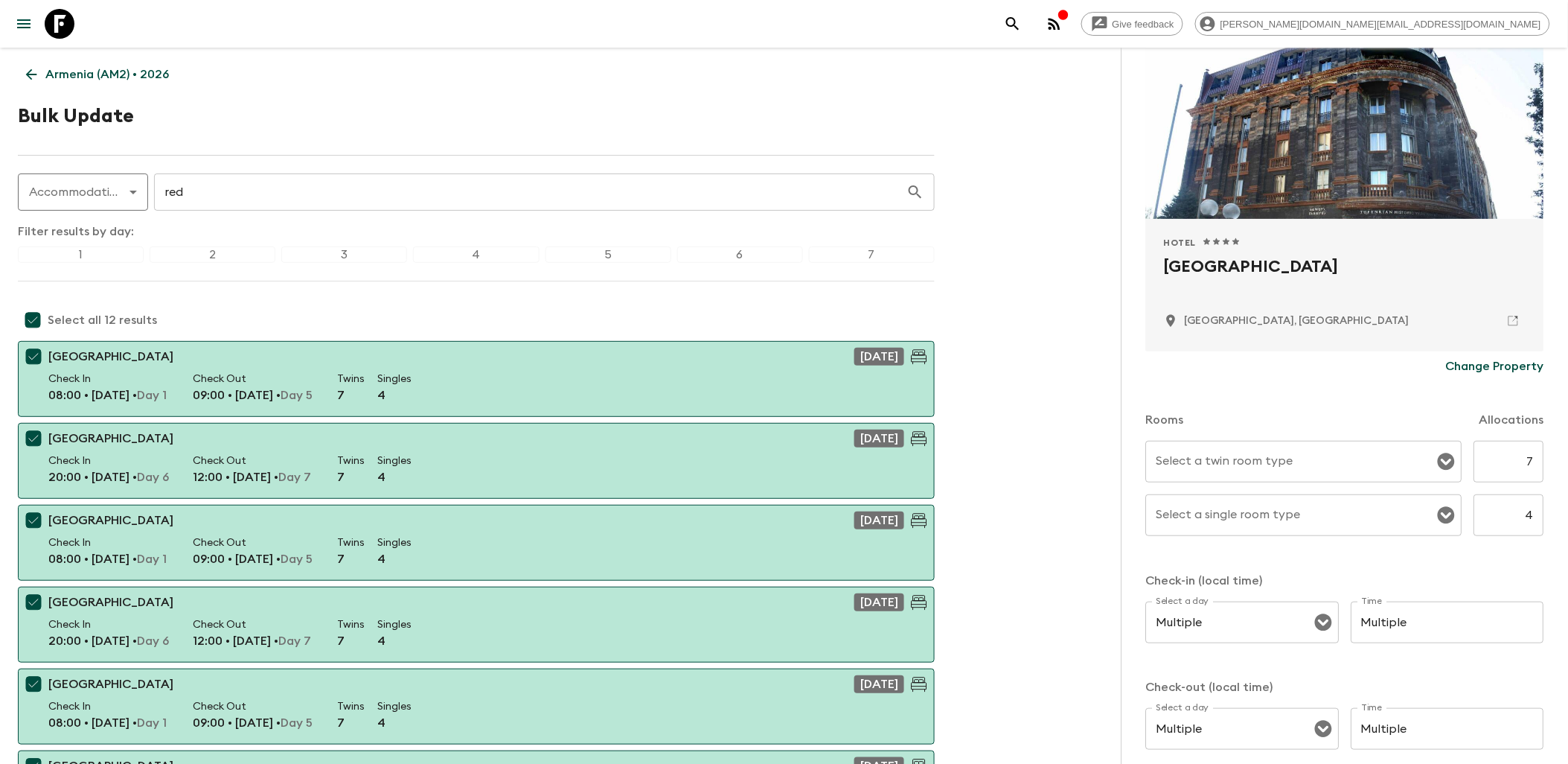
scroll to position [165, 0]
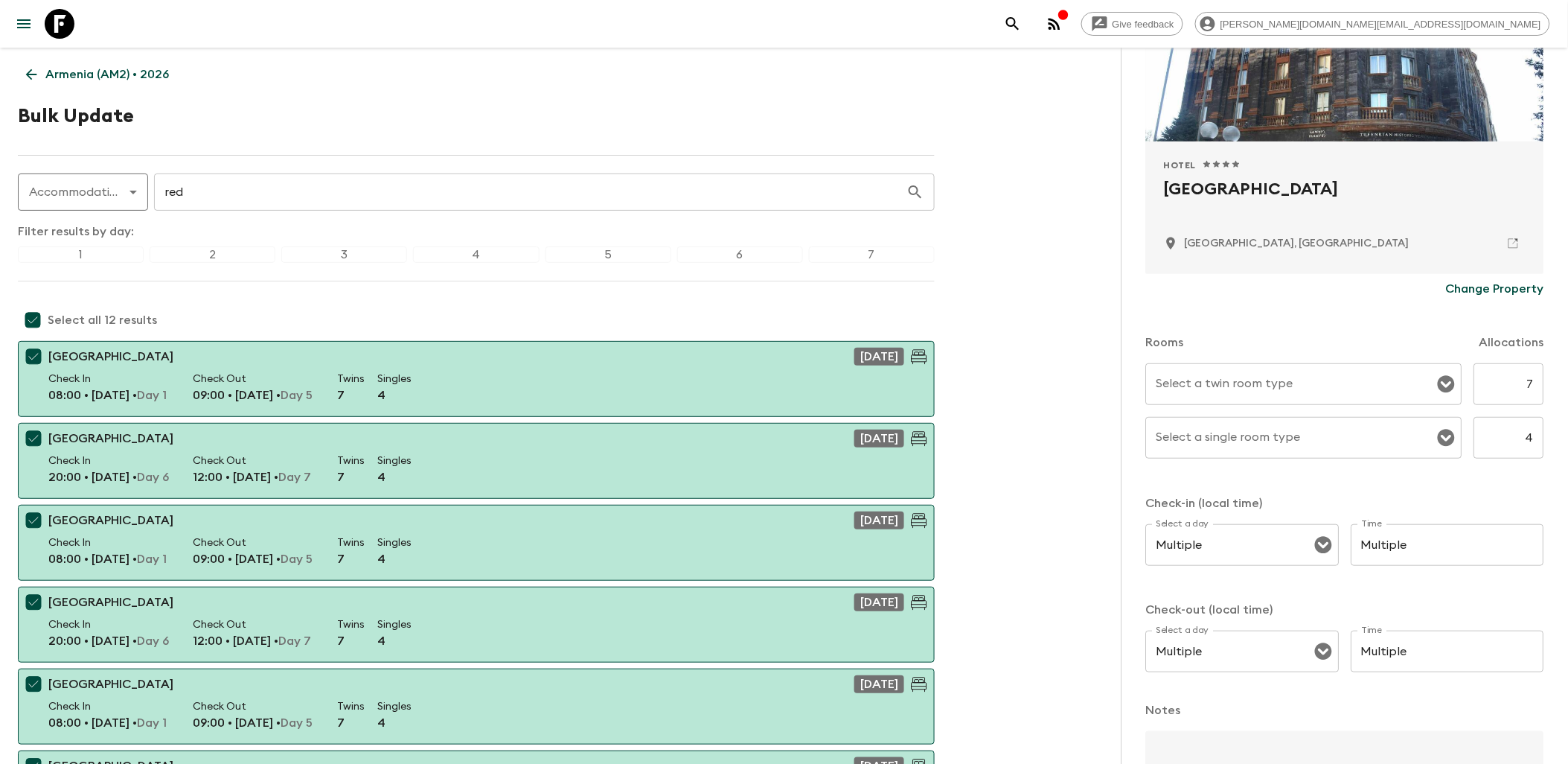
click at [1248, 391] on div "Select a twin room type Select a twin room type" at bounding box center [1304, 384] width 316 height 41
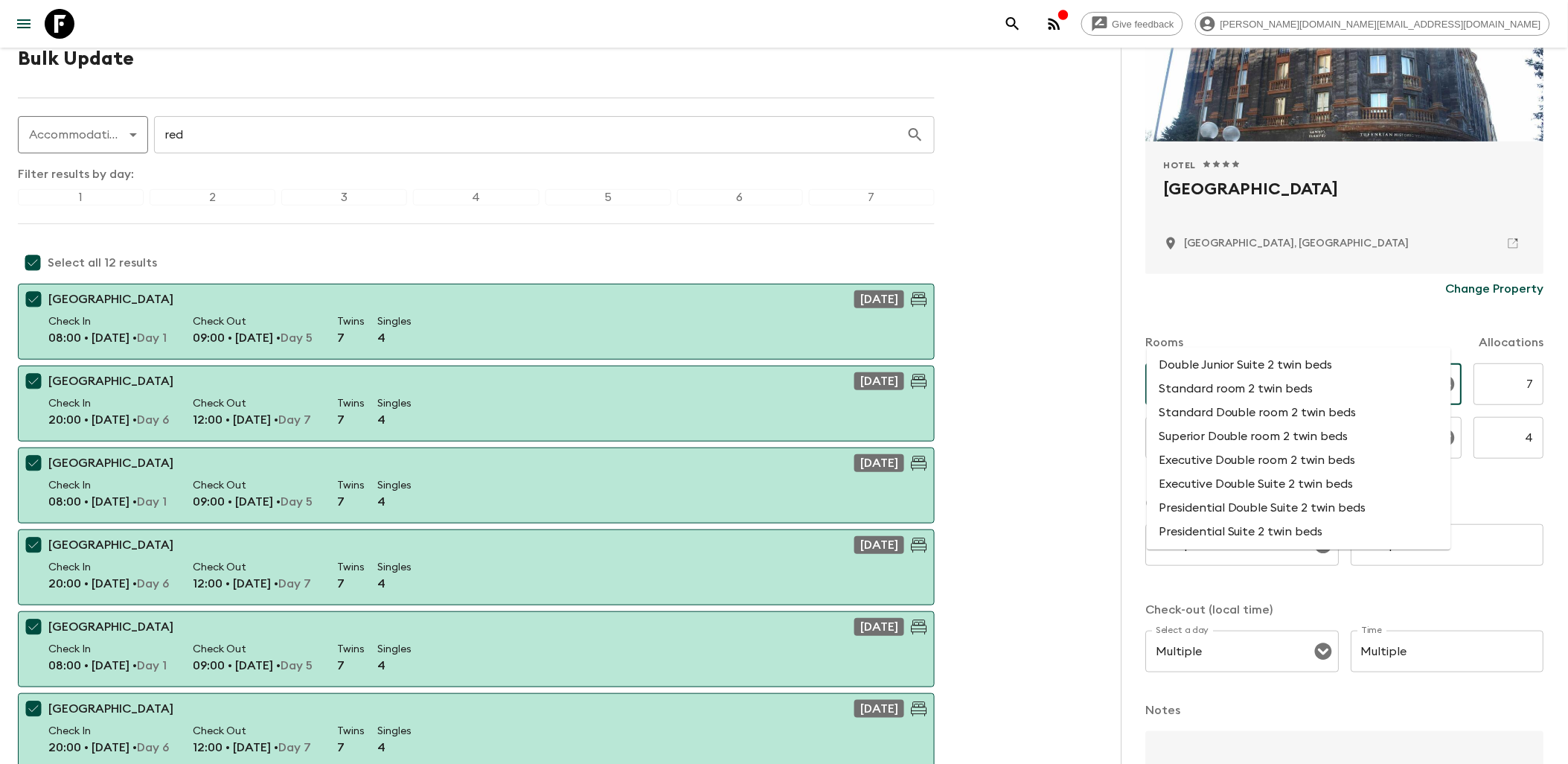
scroll to position [83, 0]
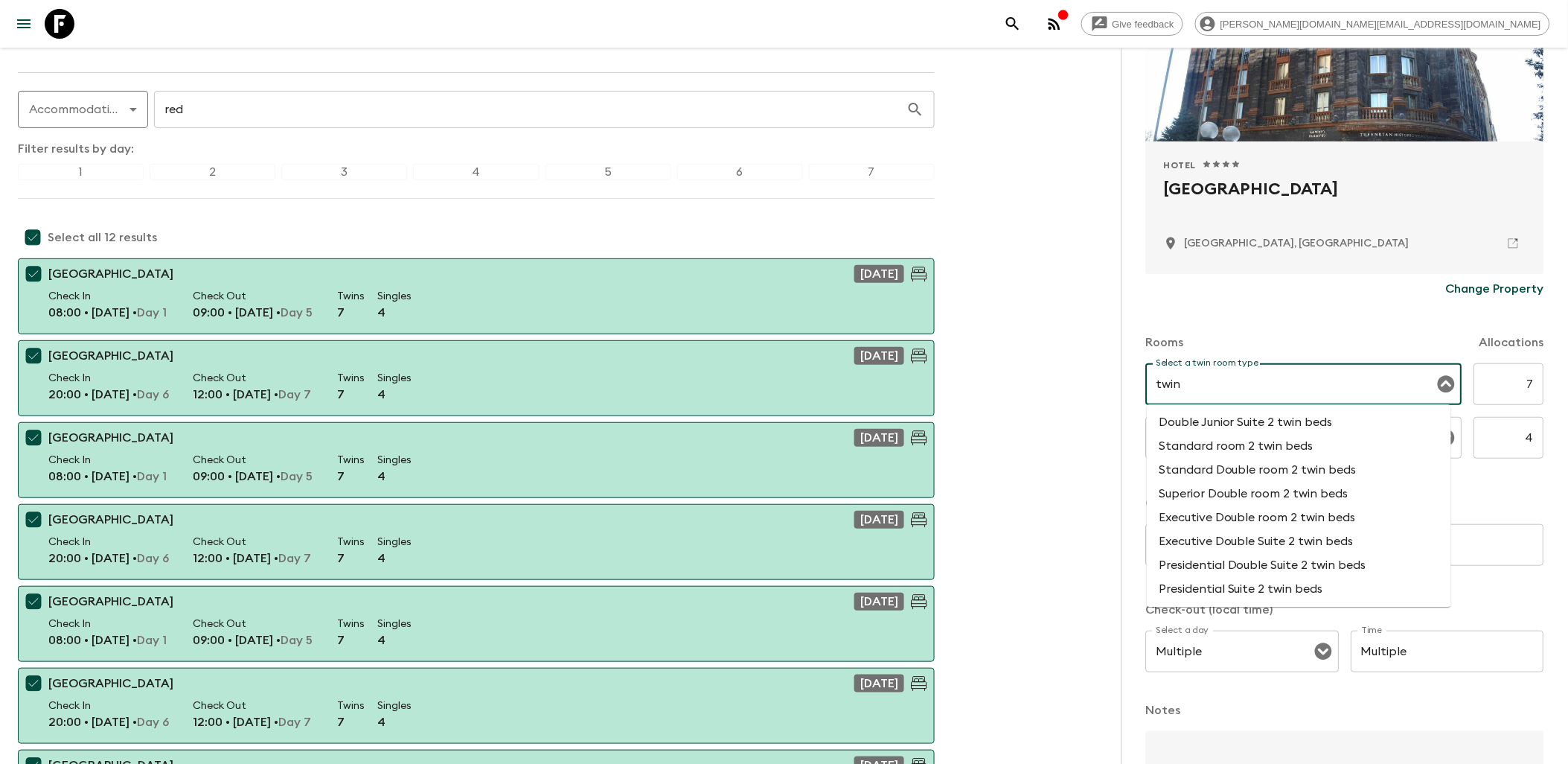
type input "twin"
click at [1248, 322] on div "Rooms Allocations" at bounding box center [1345, 334] width 399 height 60
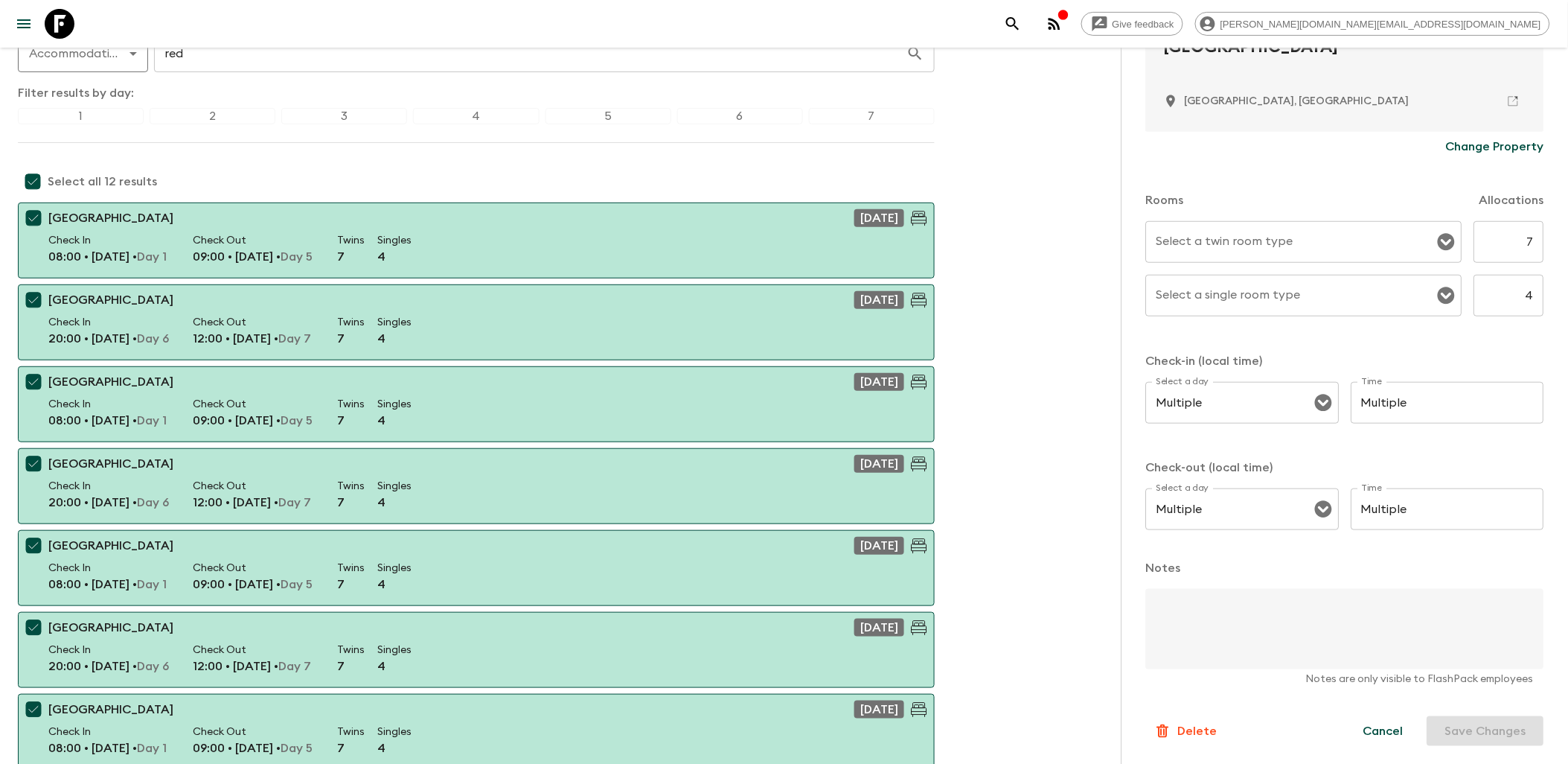
scroll to position [165, 0]
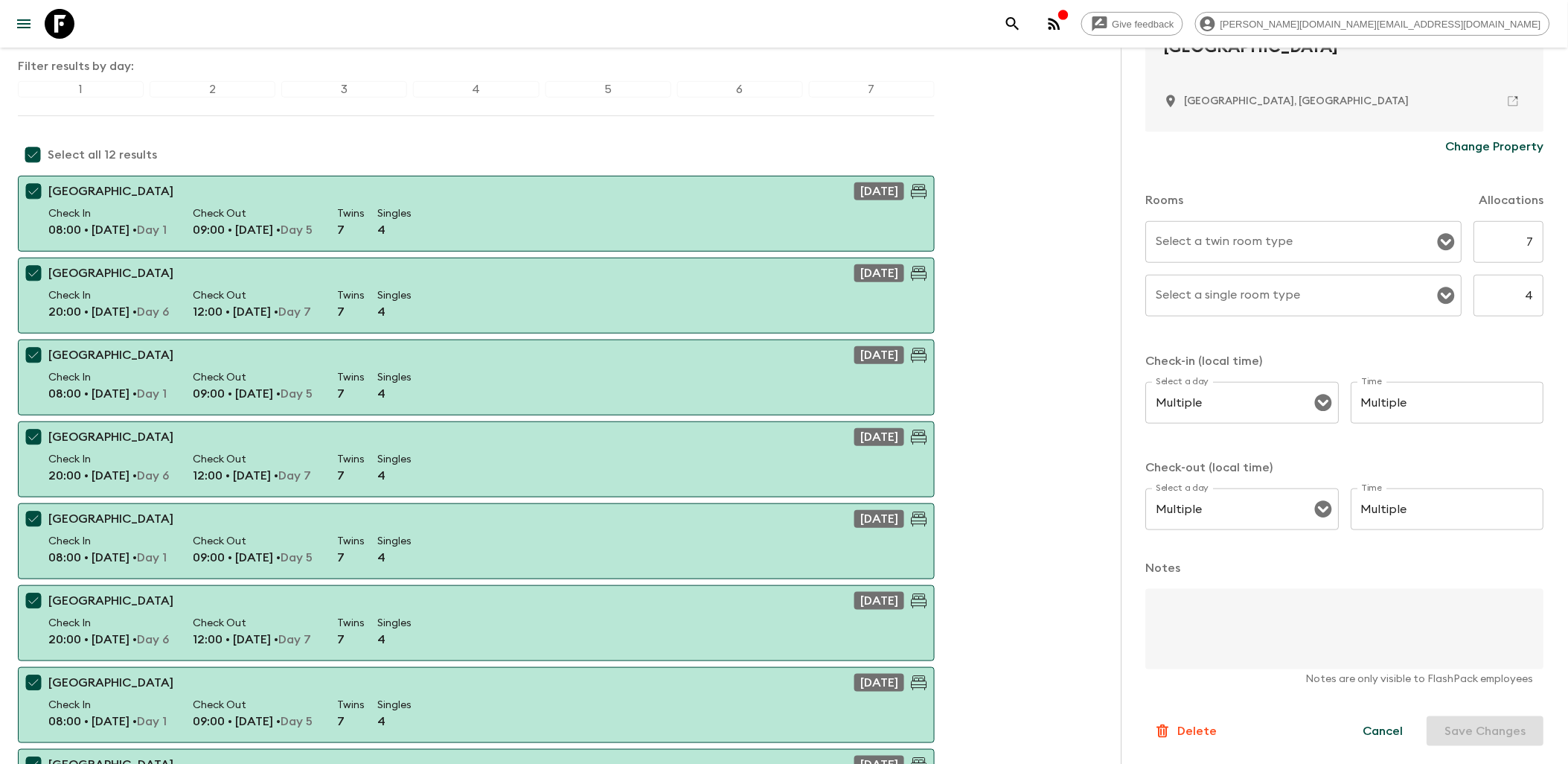
click at [1248, 731] on button "Cancel" at bounding box center [1384, 731] width 76 height 30
checkbox input "false"
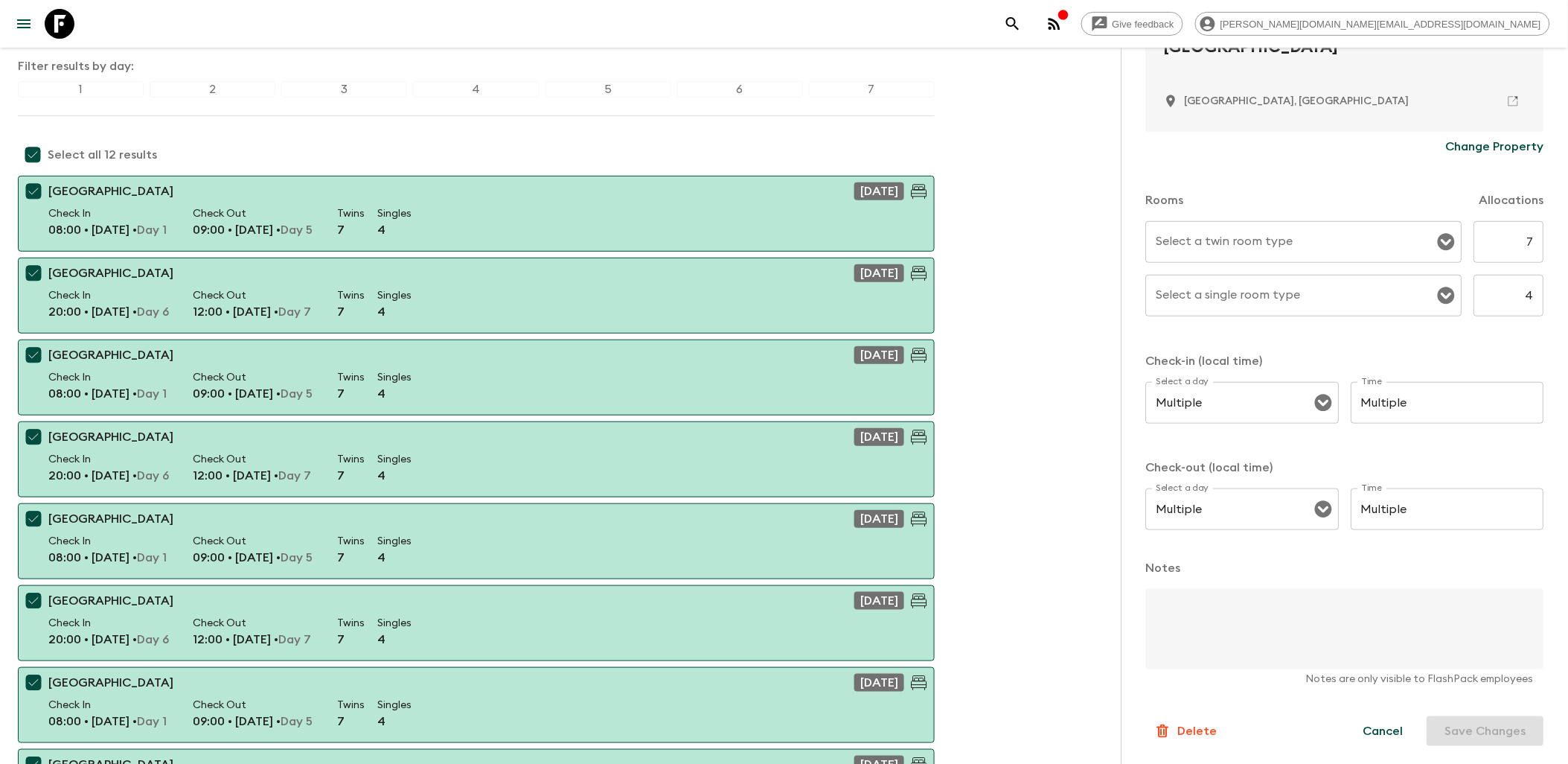
checkbox input "false"
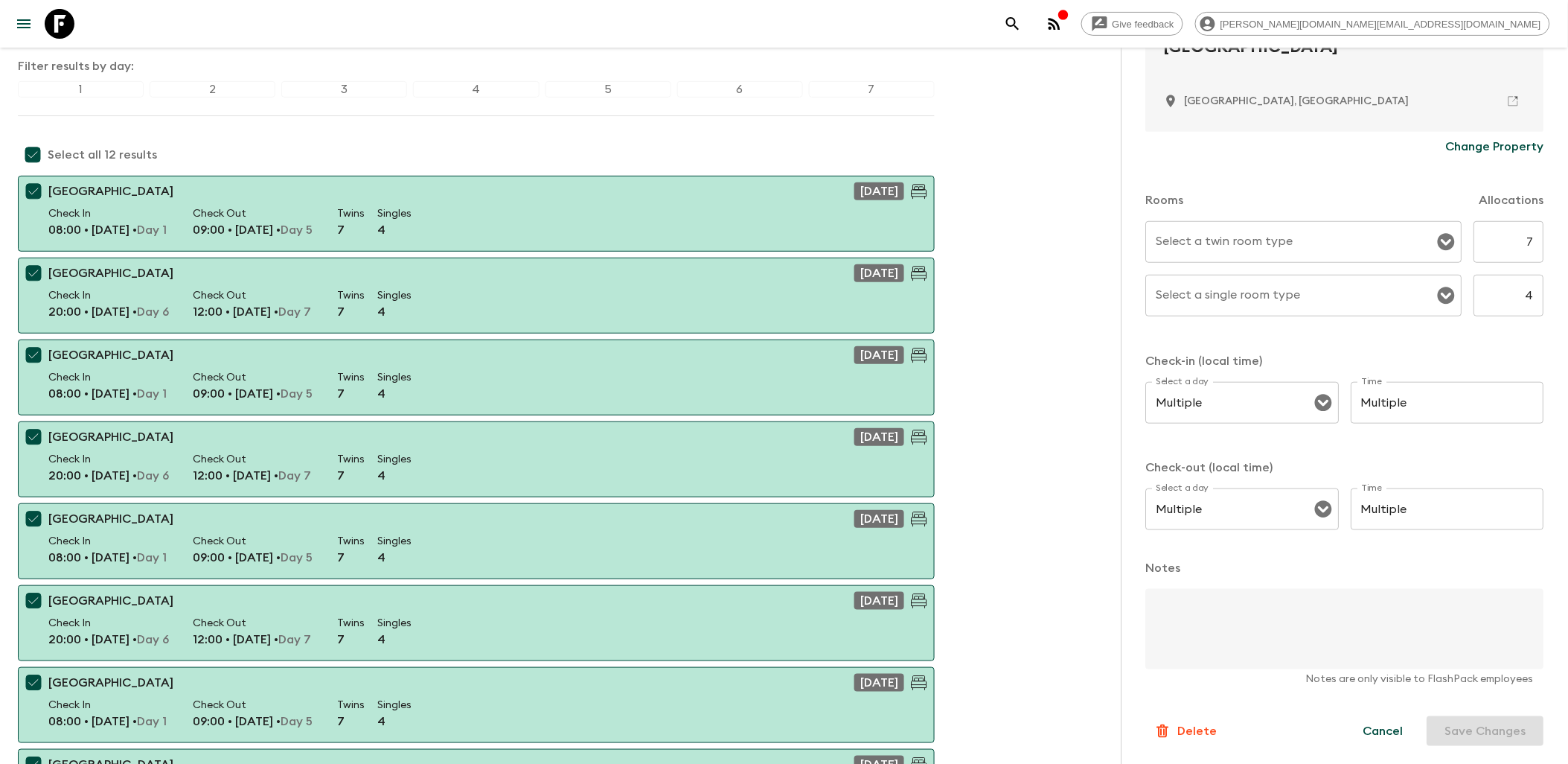
checkbox input "false"
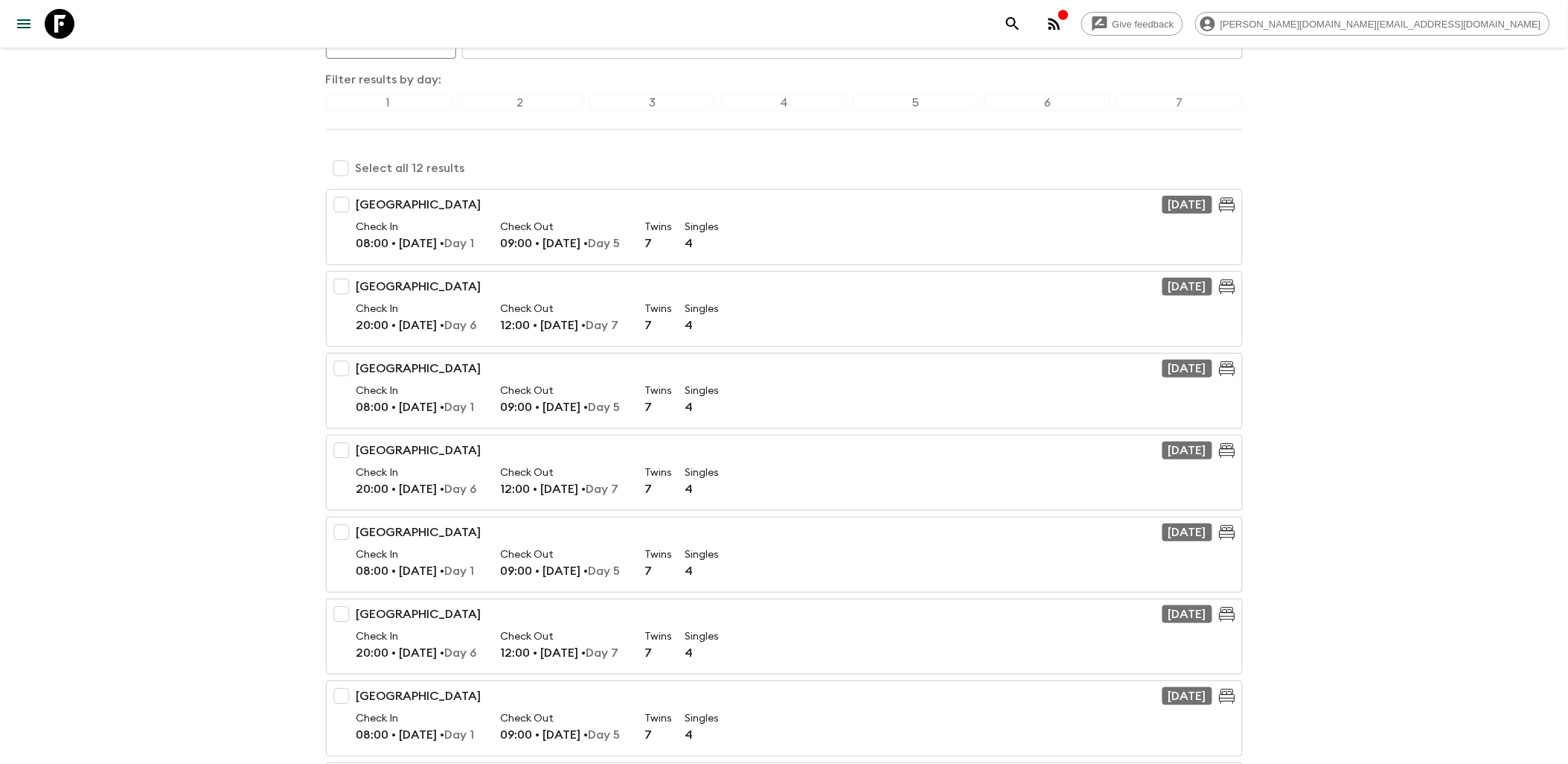
scroll to position [0, 0]
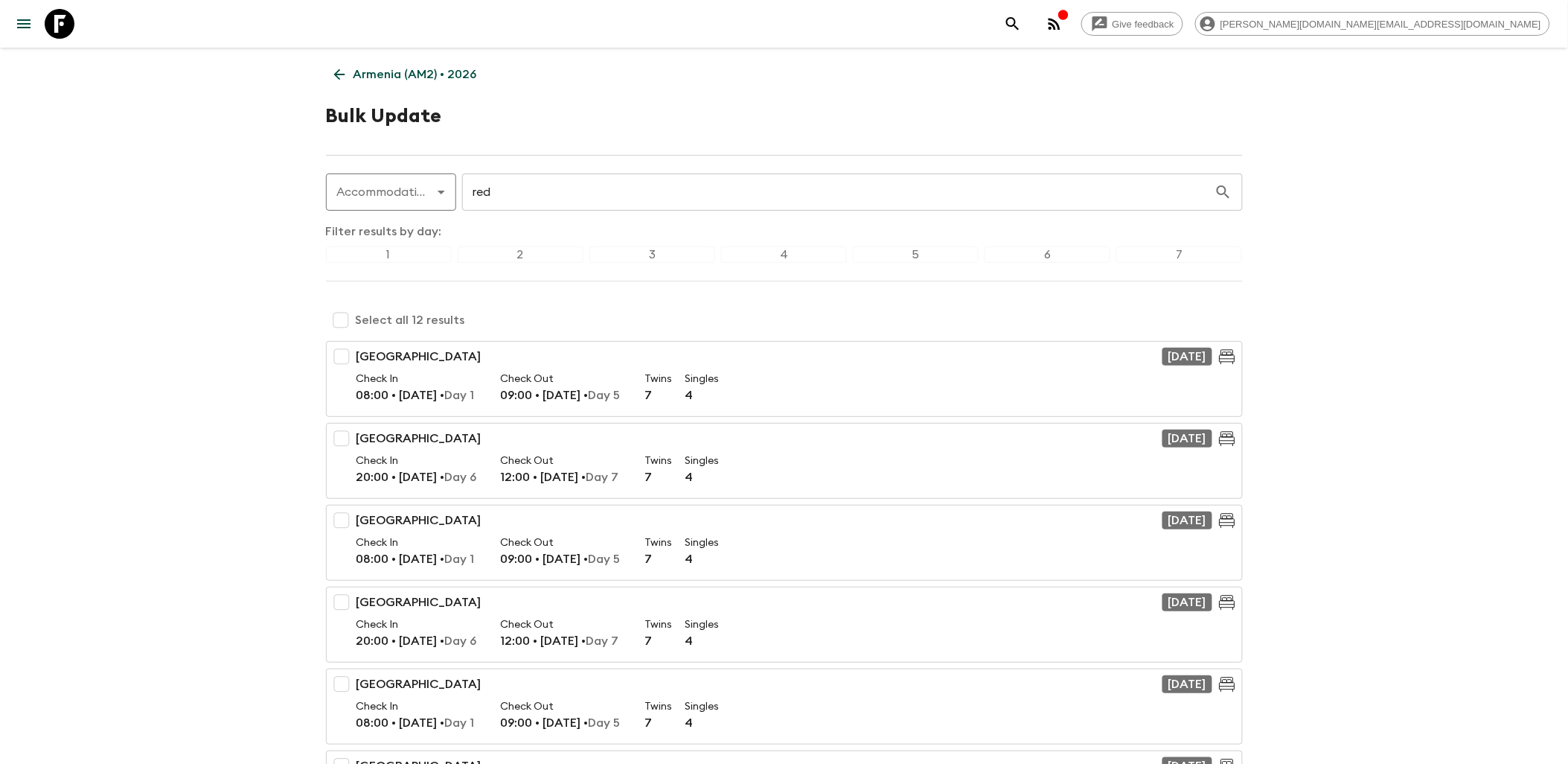
click at [70, 30] on icon at bounding box center [60, 23] width 30 height 30
